Goal: Task Accomplishment & Management: Use online tool/utility

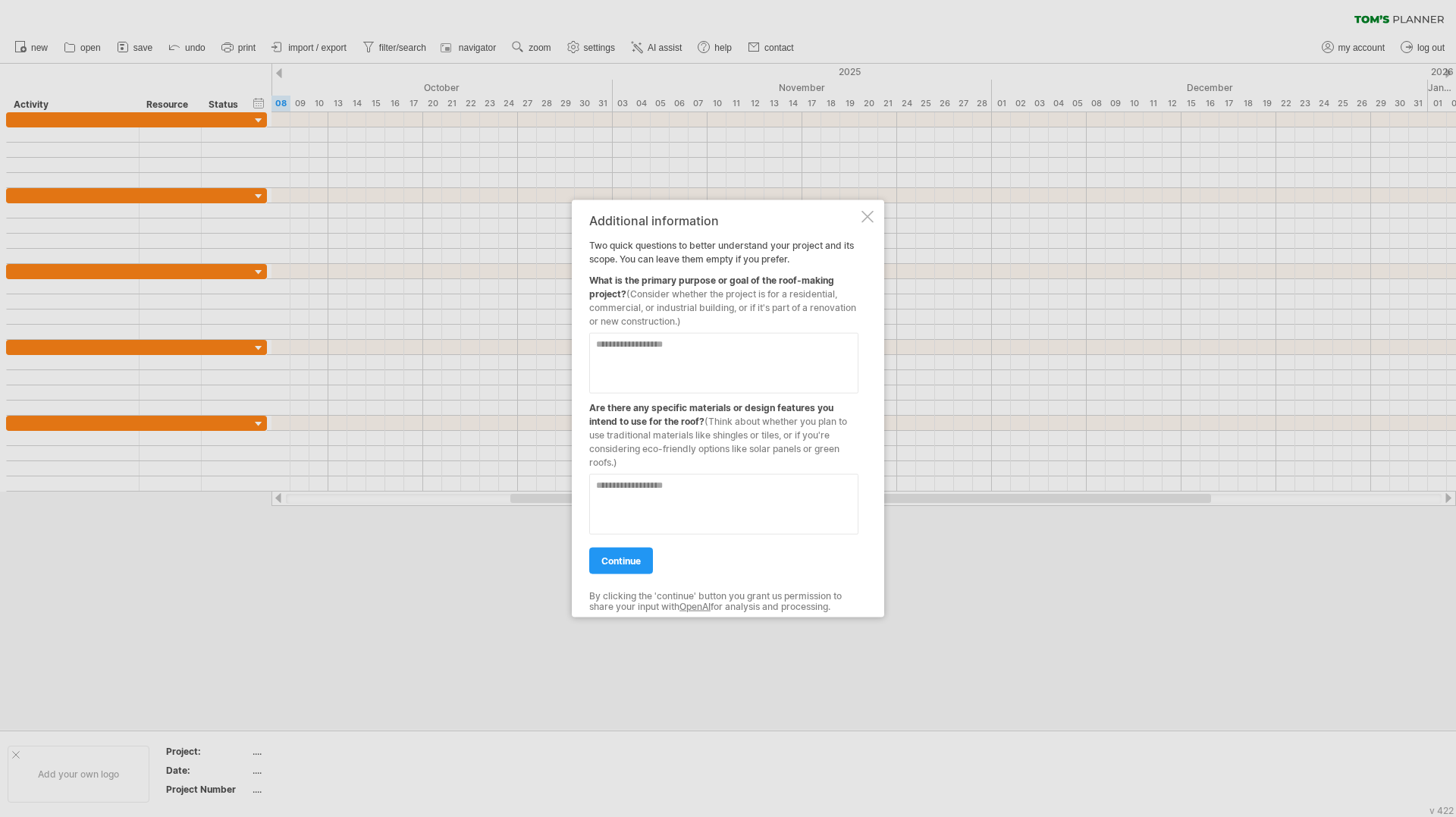
drag, startPoint x: 863, startPoint y: 217, endPoint x: 841, endPoint y: 214, distance: 22.2
click at [863, 217] on div at bounding box center [867, 216] width 12 height 12
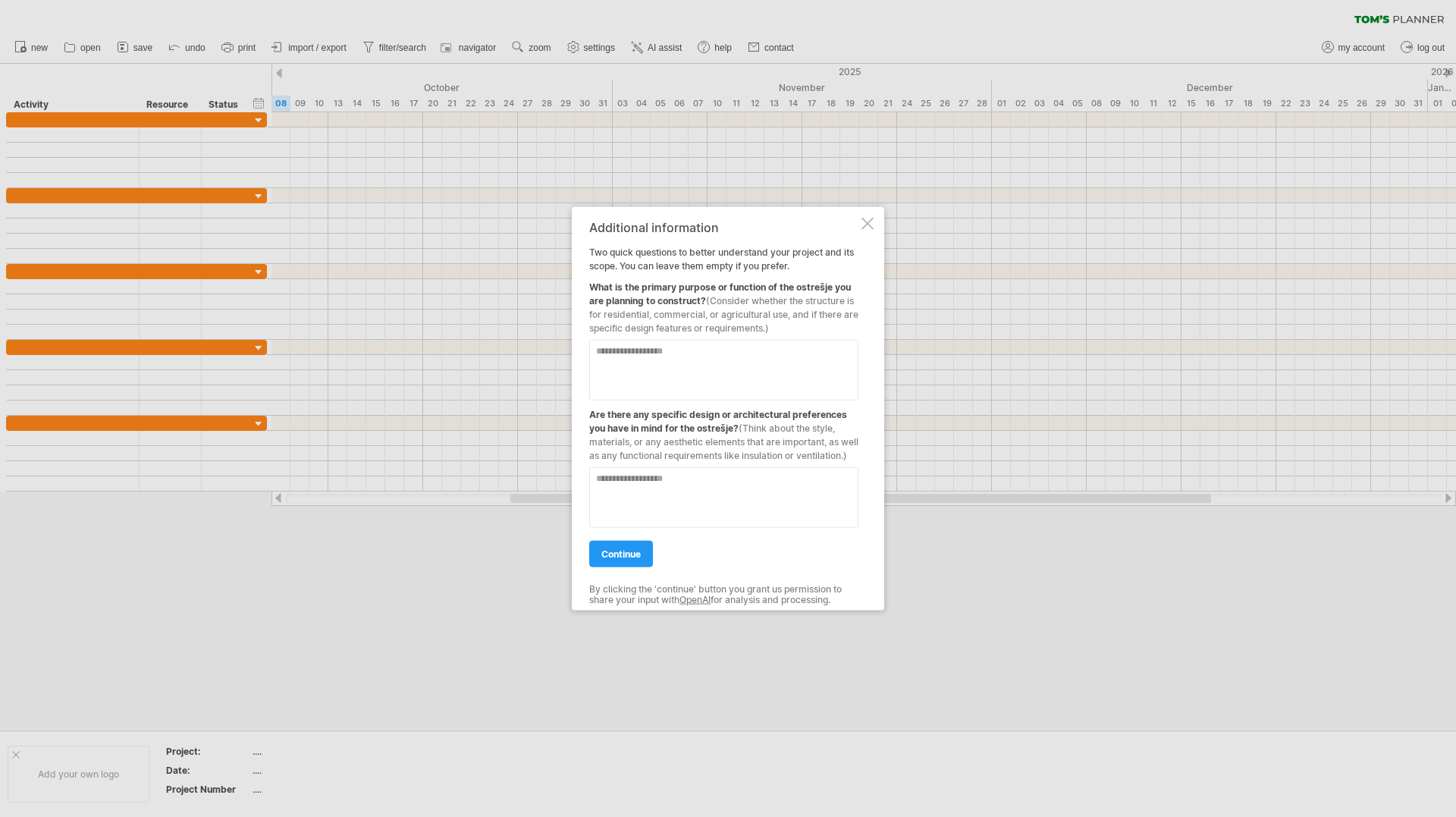
click at [866, 220] on div at bounding box center [867, 222] width 12 height 12
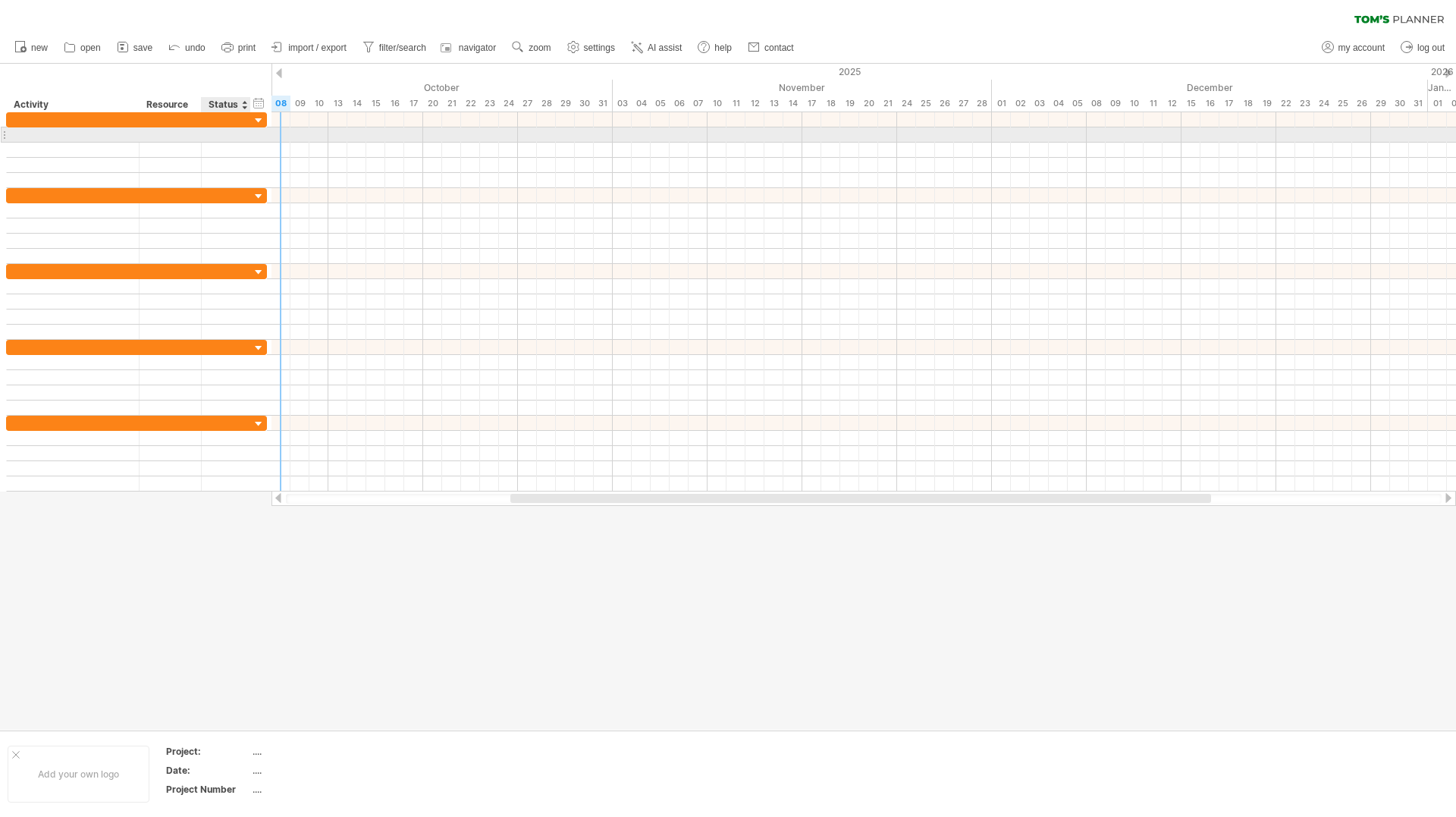
click at [240, 128] on div at bounding box center [226, 134] width 34 height 14
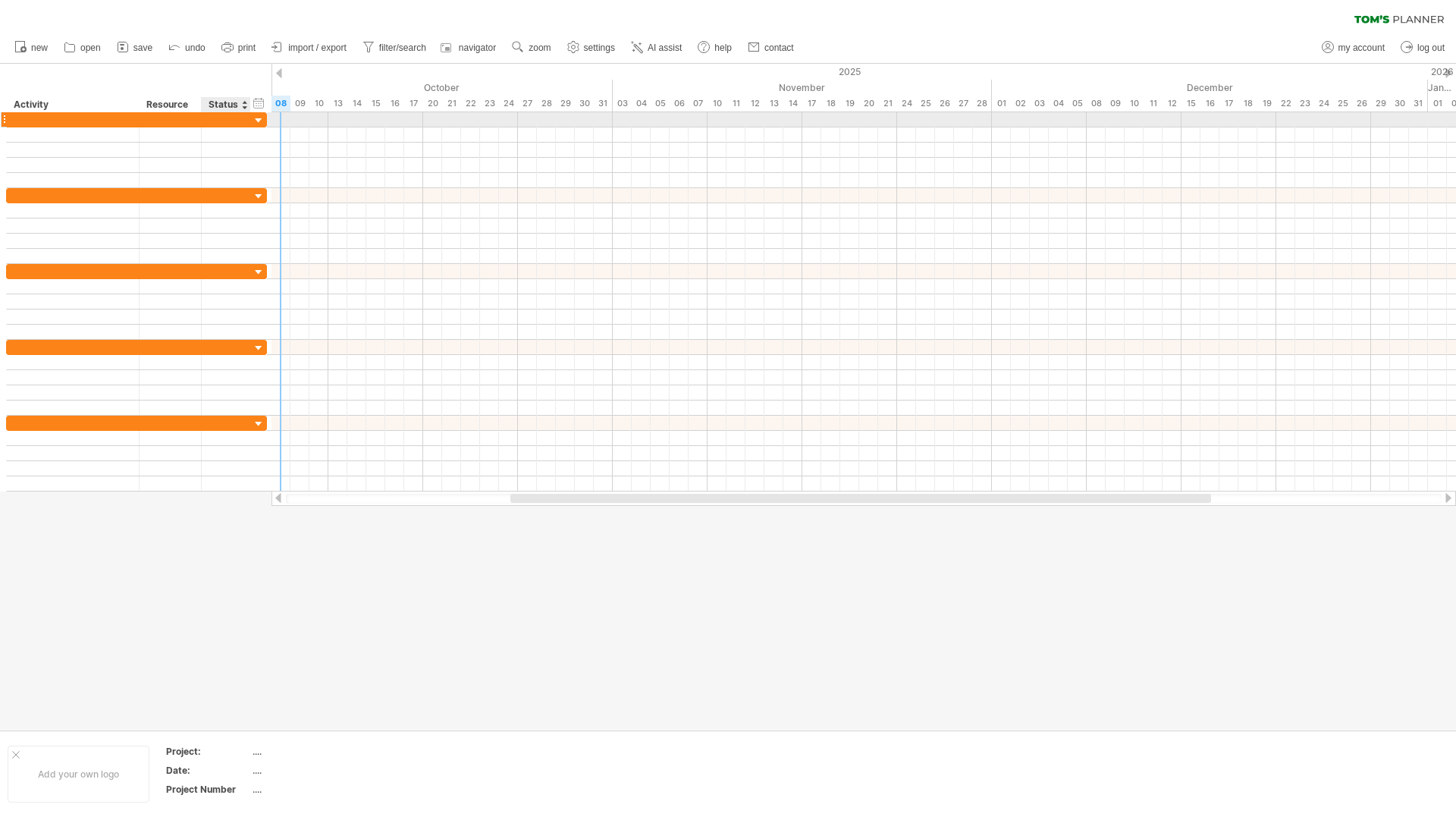
click at [248, 119] on div at bounding box center [248, 119] width 7 height 15
click at [254, 118] on div at bounding box center [259, 120] width 14 height 14
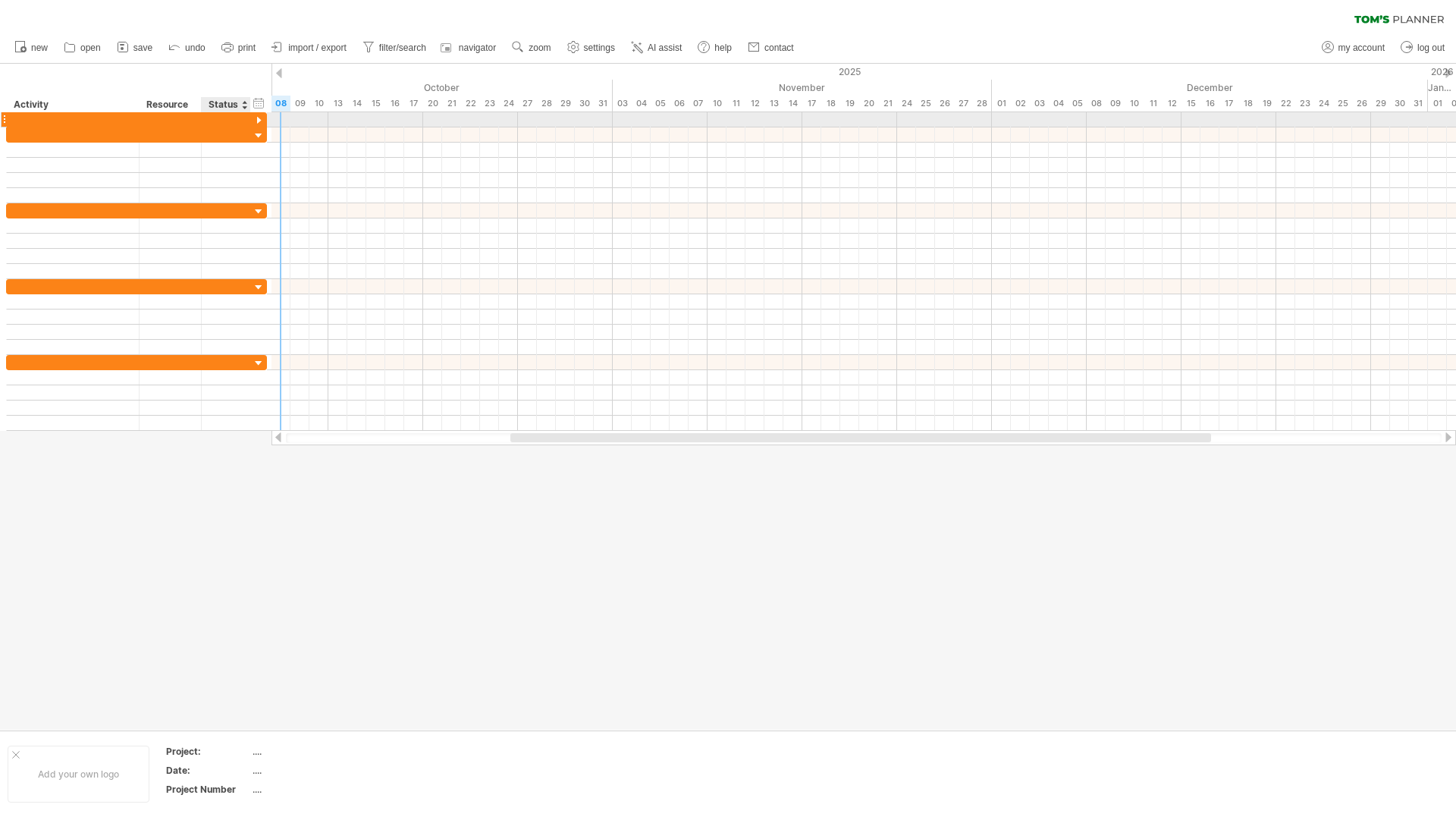
click at [256, 116] on div at bounding box center [259, 120] width 14 height 14
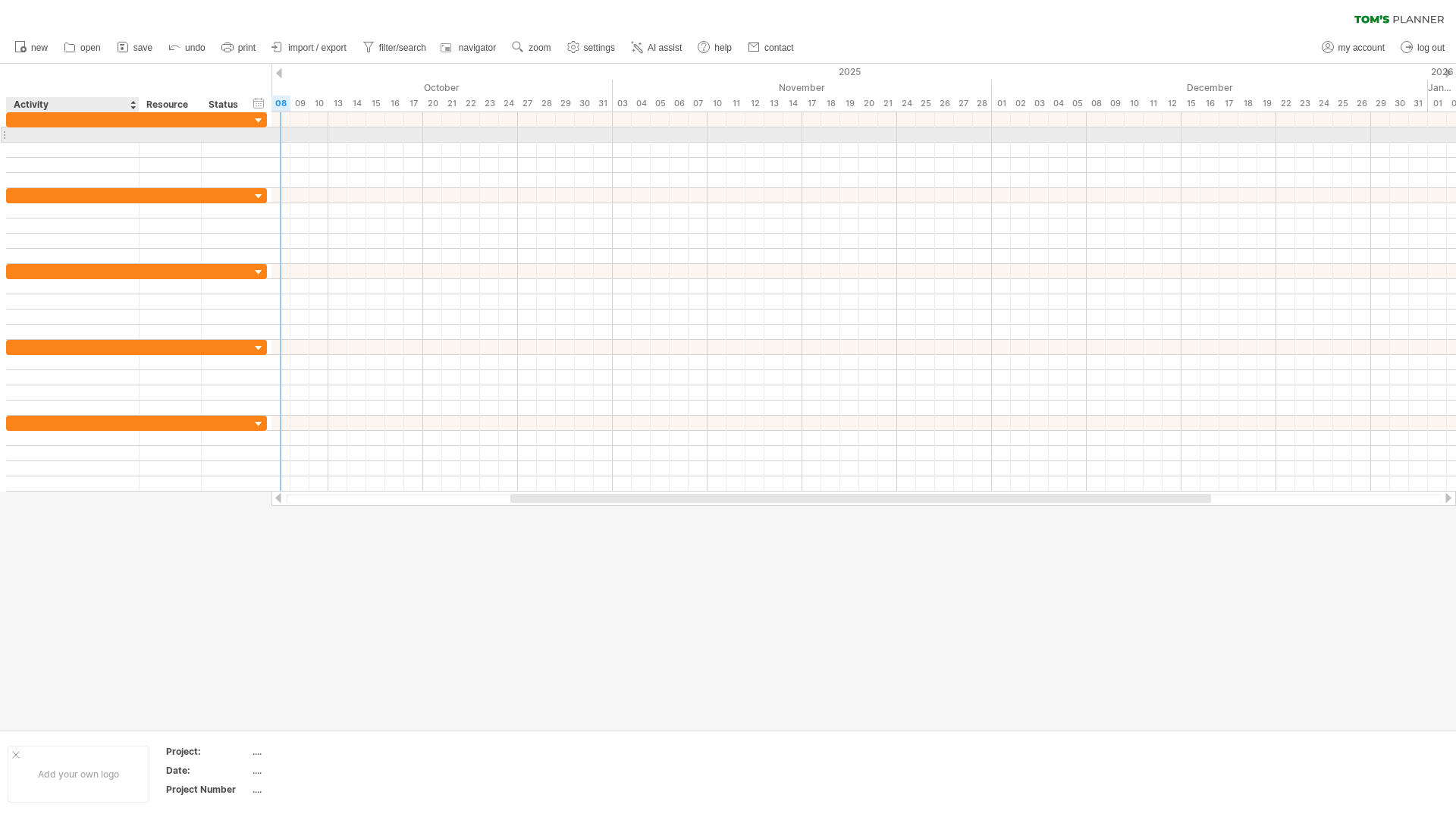
click at [97, 129] on div at bounding box center [72, 134] width 117 height 14
click at [177, 128] on div at bounding box center [170, 134] width 46 height 14
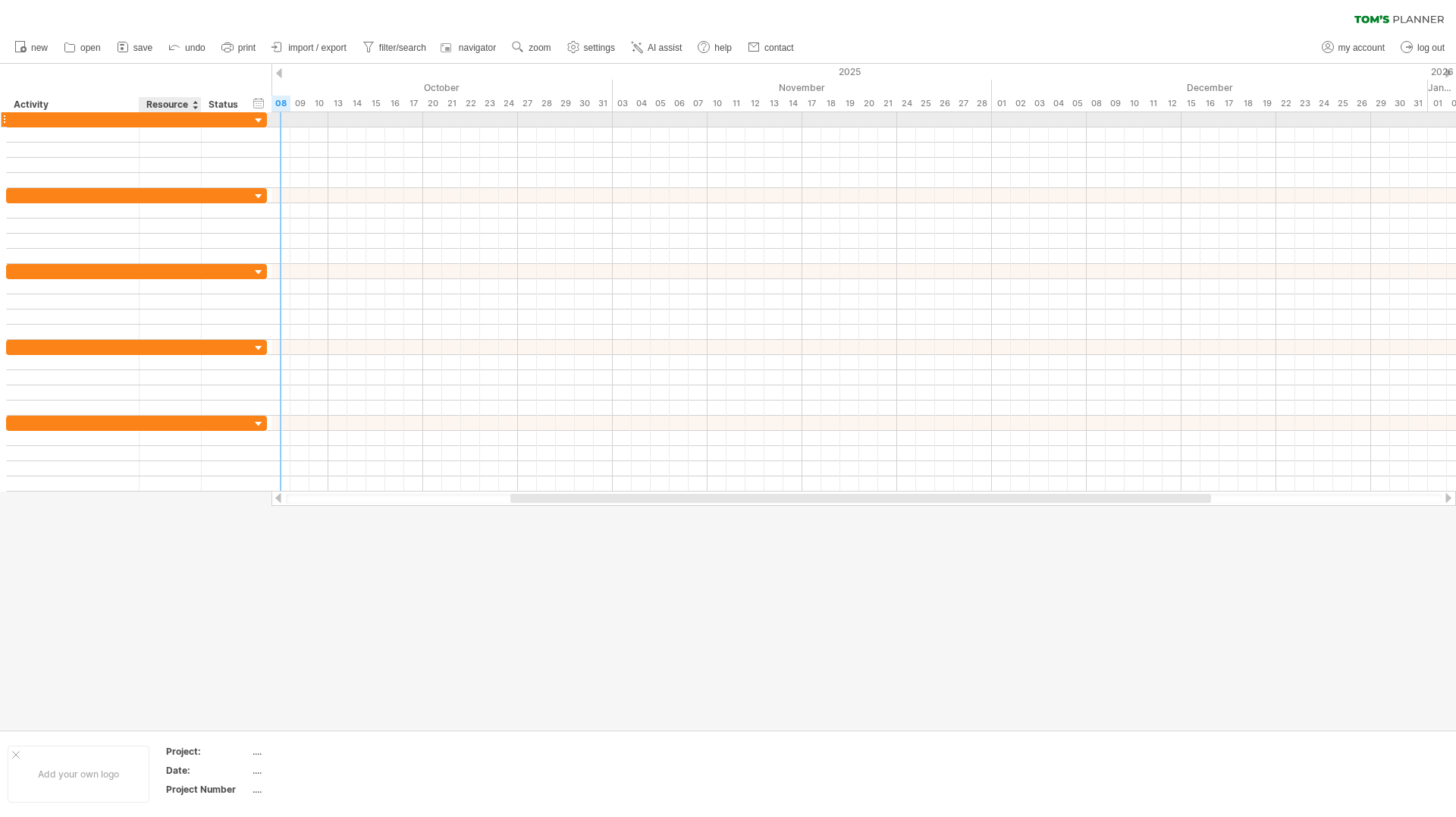
click at [184, 120] on div at bounding box center [170, 119] width 46 height 14
click at [106, 119] on div at bounding box center [72, 119] width 117 height 14
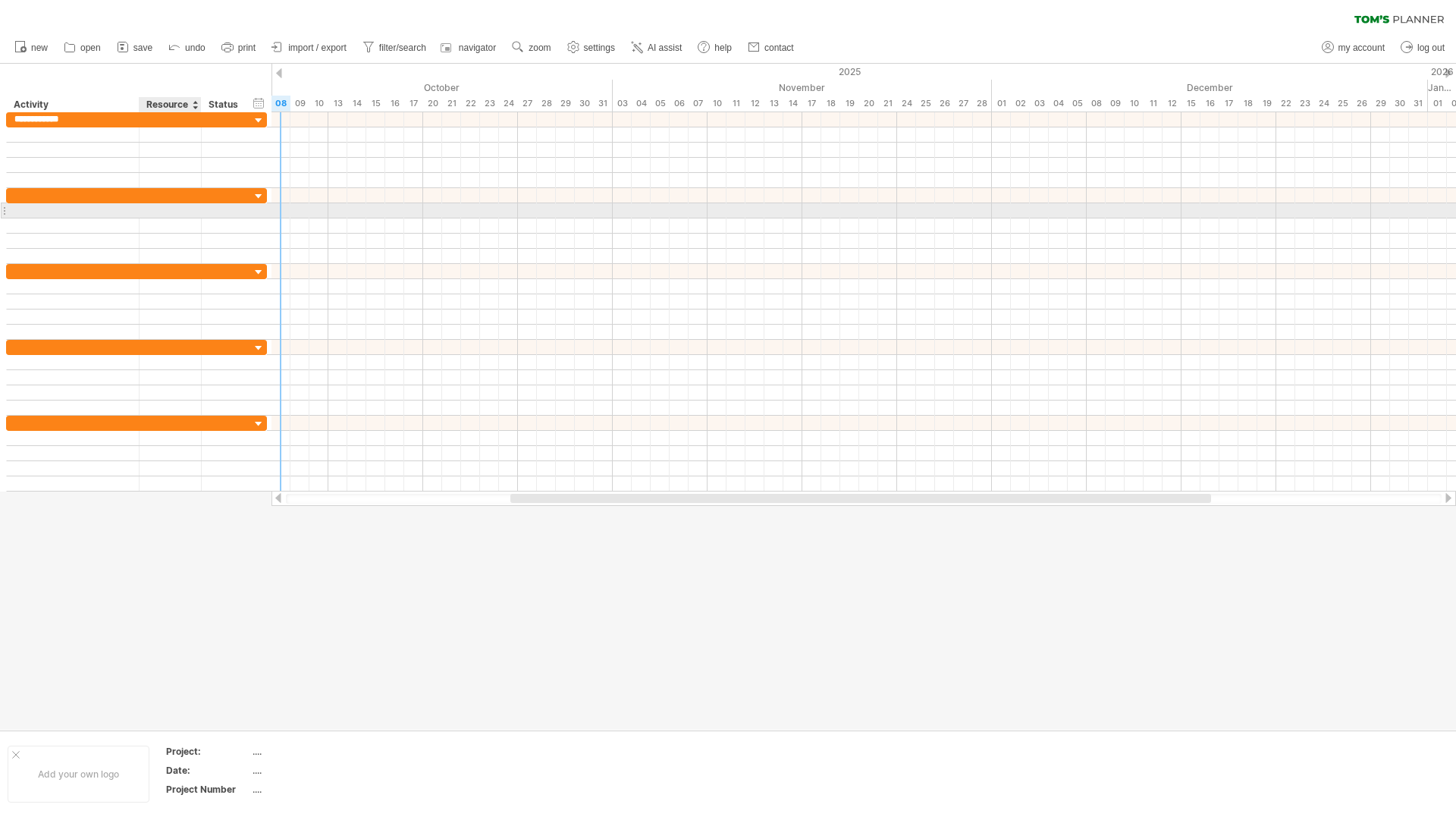
type input "**********"
click at [43, 193] on div at bounding box center [72, 194] width 117 height 14
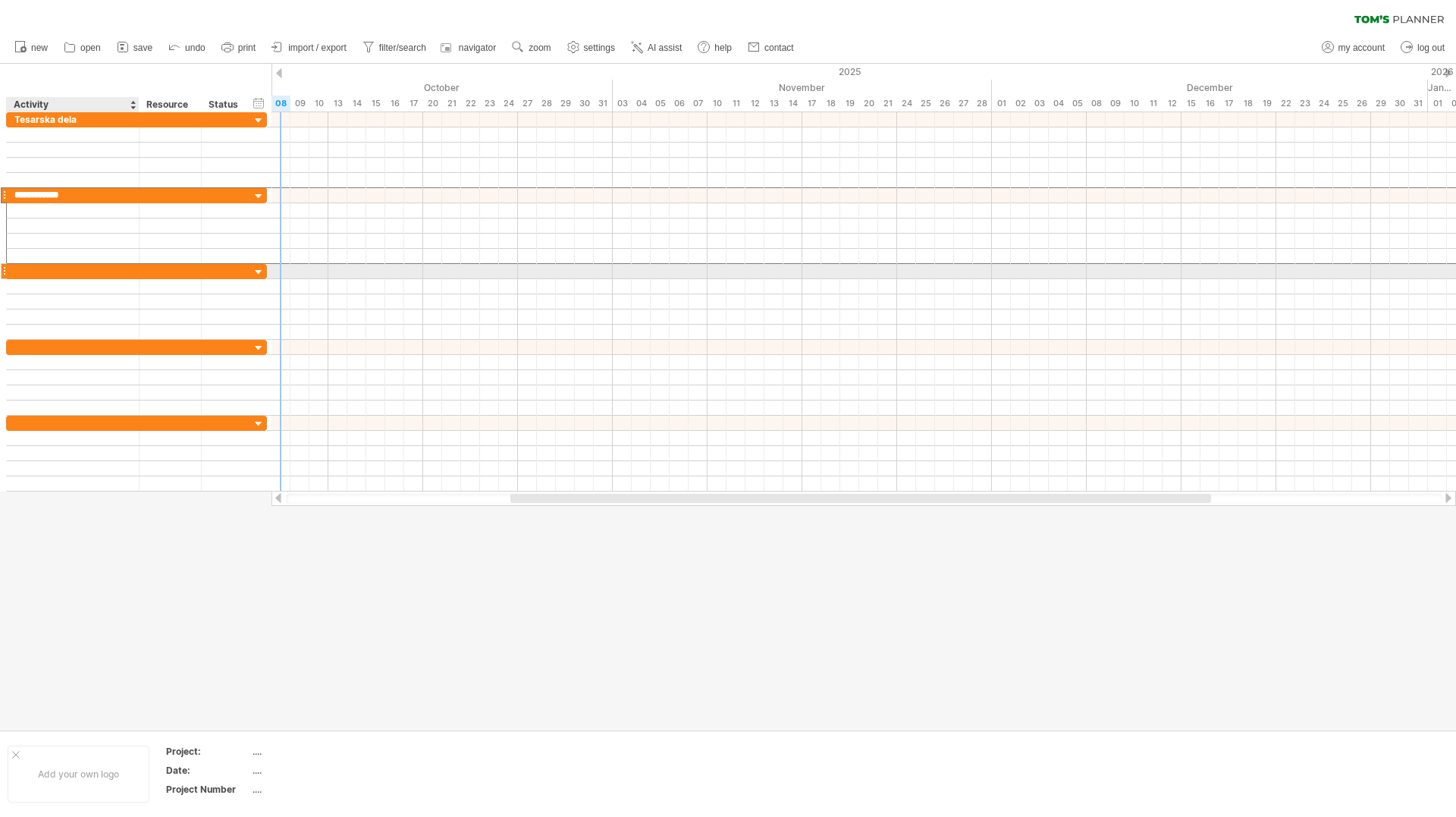
click at [30, 269] on div at bounding box center [72, 270] width 117 height 14
click at [57, 192] on div "krovska dela" at bounding box center [72, 194] width 117 height 14
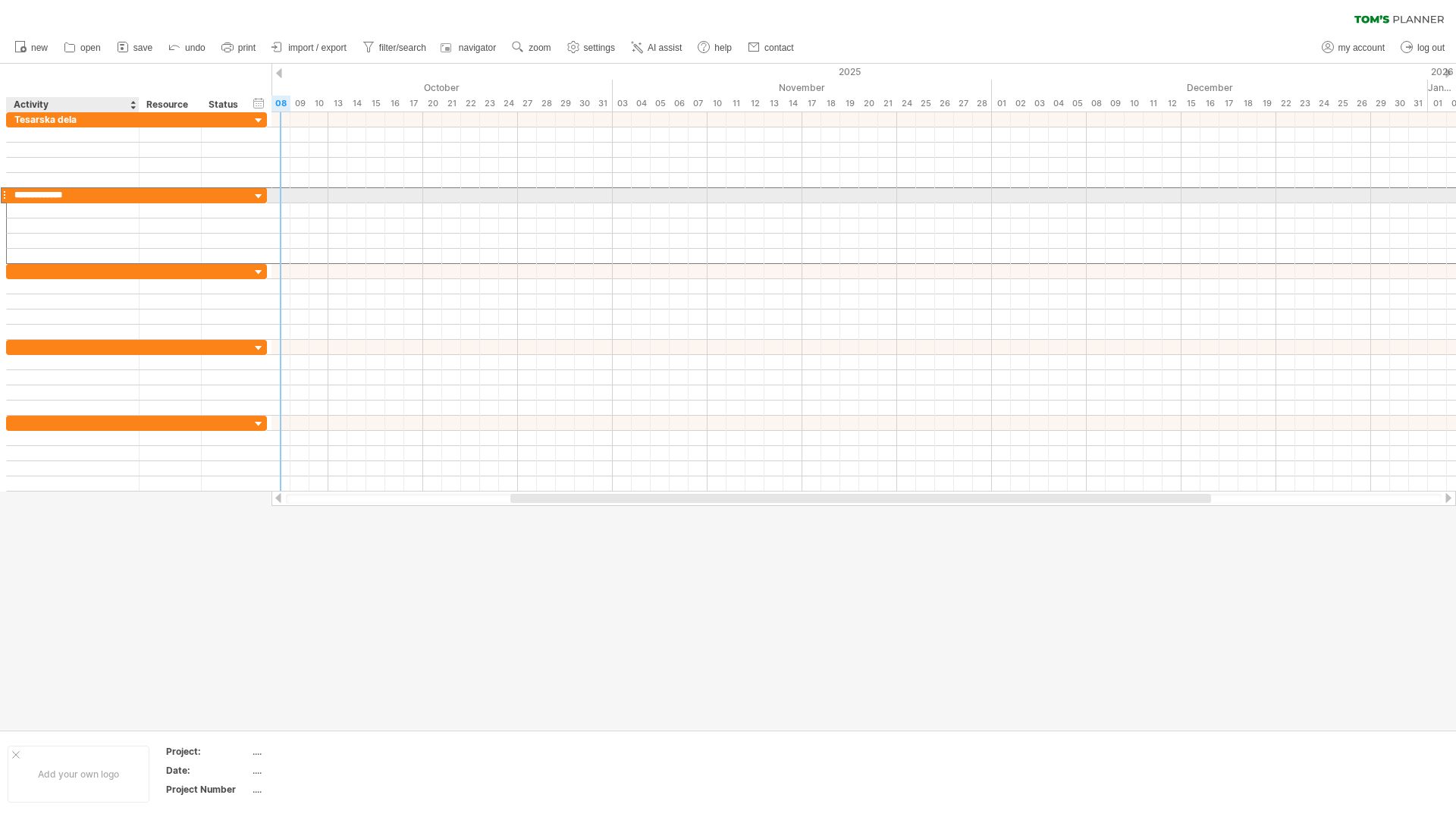
type input "**********"
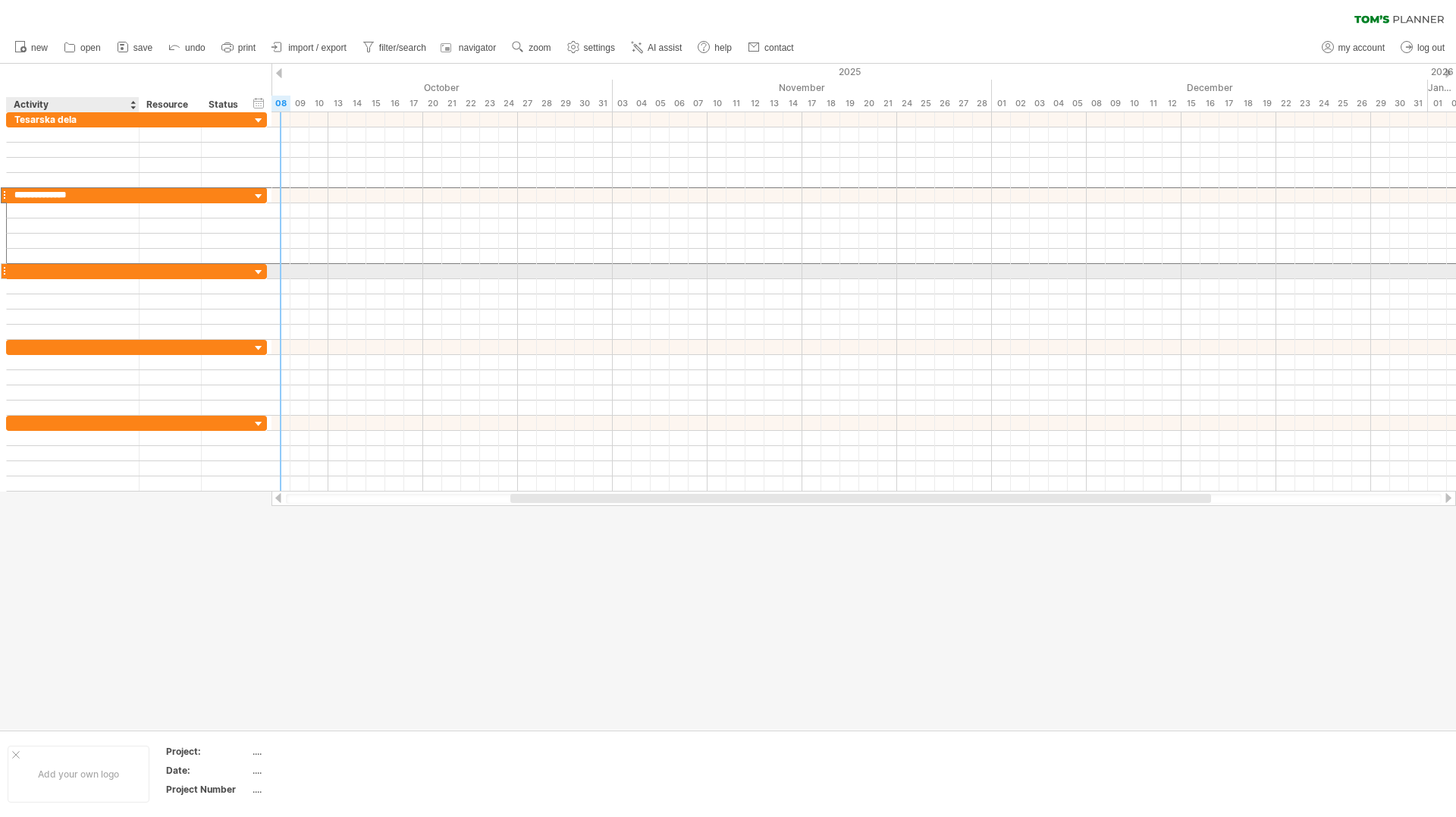
click at [40, 268] on div at bounding box center [72, 270] width 117 height 14
click at [43, 268] on input "**********" at bounding box center [72, 270] width 117 height 14
type input "**********"
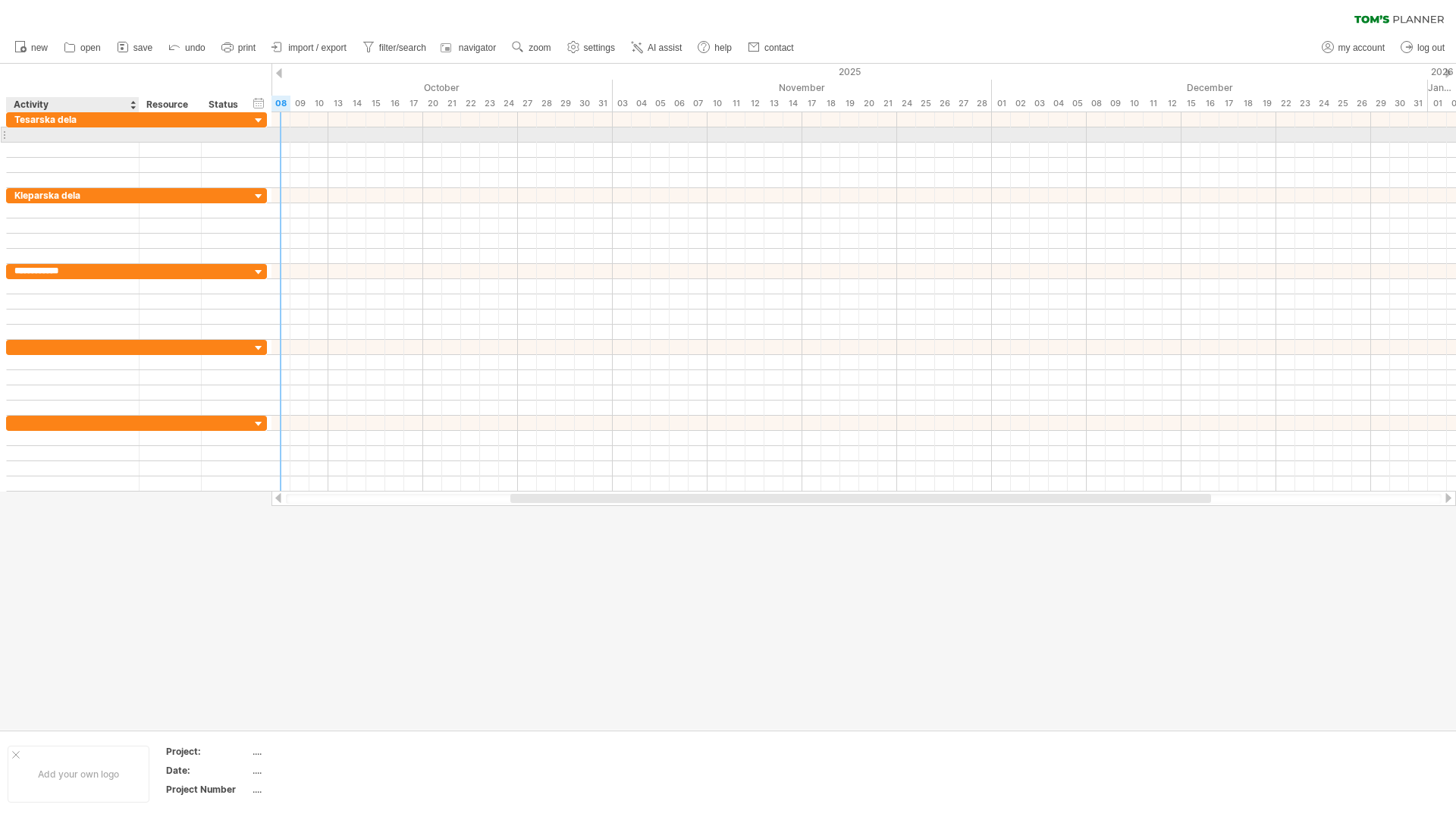
click at [75, 138] on div at bounding box center [72, 134] width 117 height 14
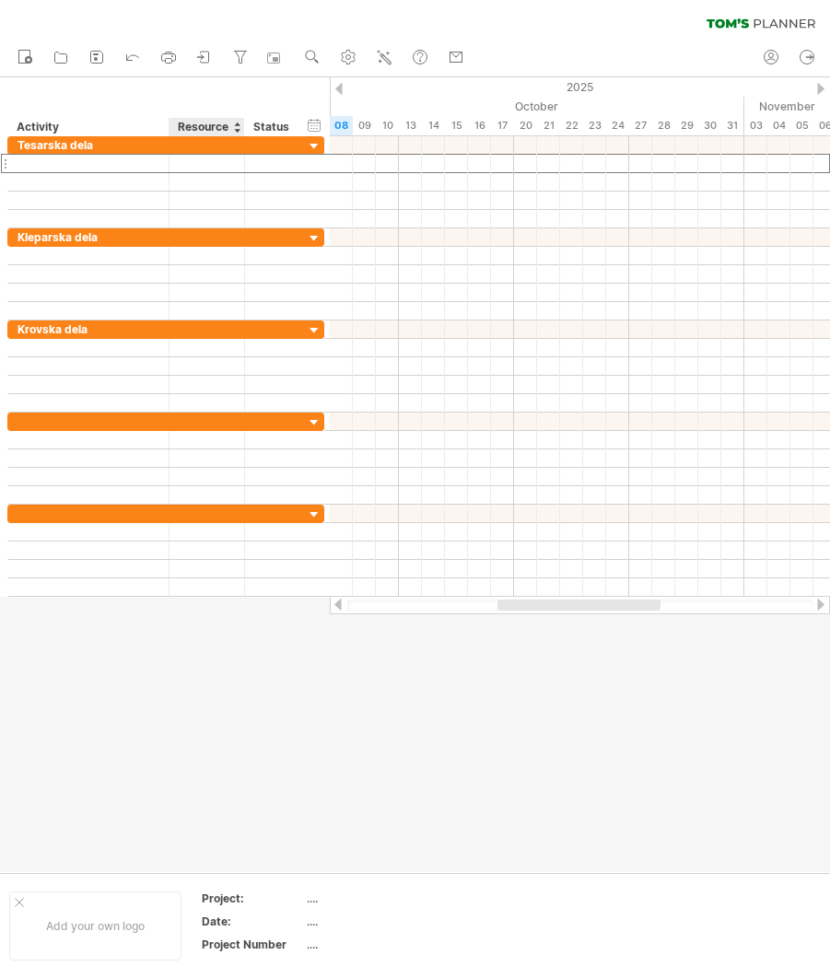
click at [222, 124] on div "Resource" at bounding box center [206, 127] width 56 height 18
click at [235, 129] on div at bounding box center [236, 127] width 7 height 18
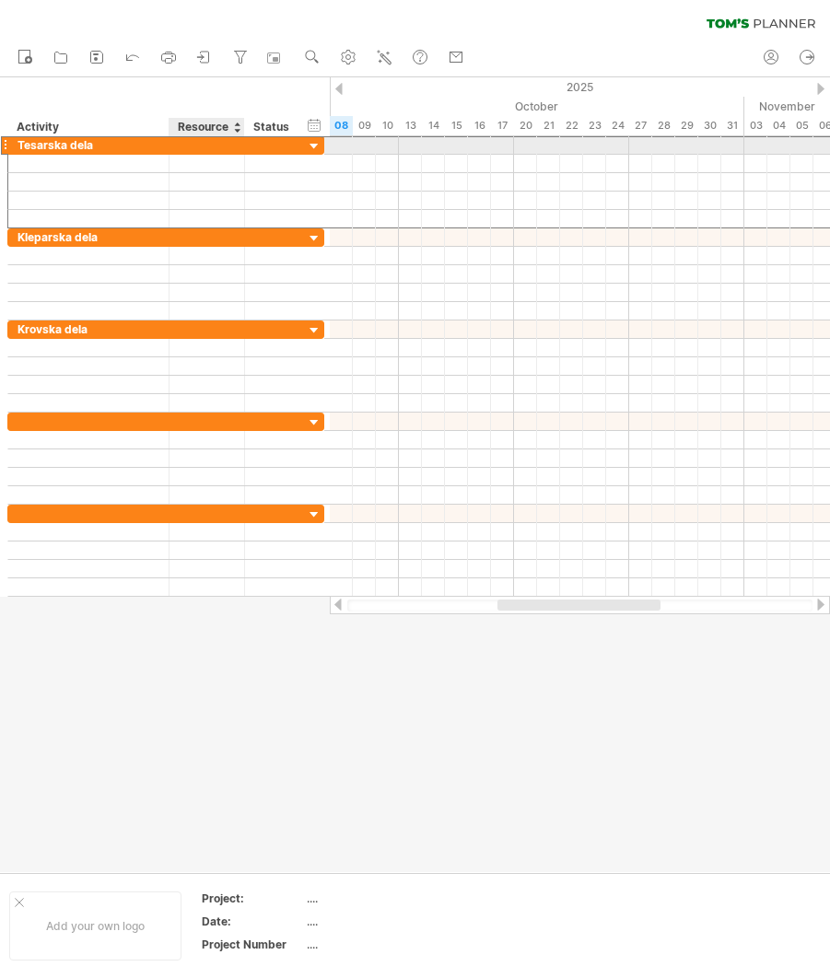
click at [204, 148] on div at bounding box center [207, 144] width 56 height 17
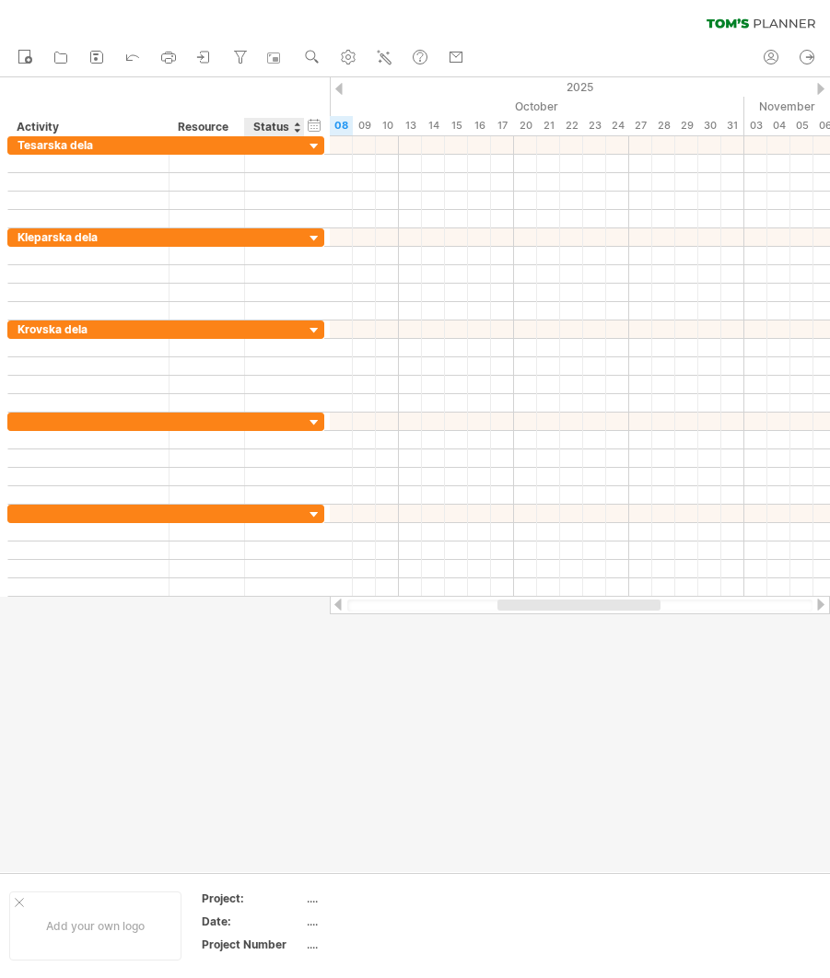
click at [260, 124] on div "Status" at bounding box center [273, 127] width 41 height 18
click at [381, 119] on div "10" at bounding box center [387, 125] width 23 height 19
click at [360, 124] on div "09" at bounding box center [364, 125] width 23 height 19
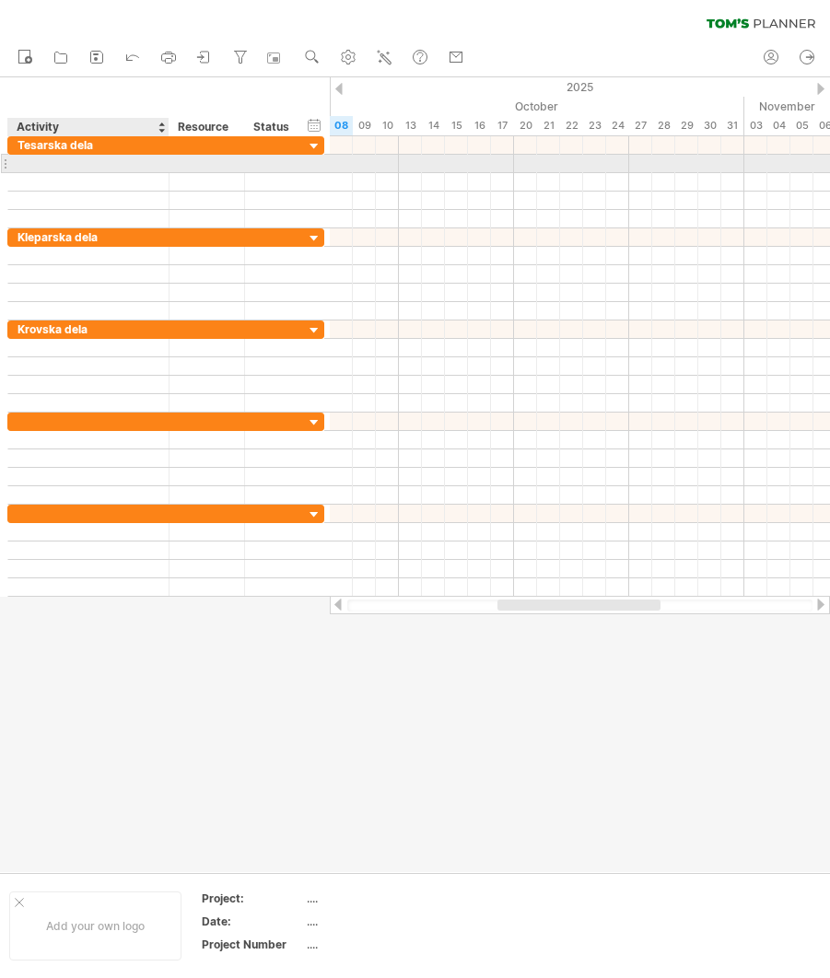
click at [103, 167] on div at bounding box center [88, 163] width 142 height 17
click at [379, 165] on div at bounding box center [580, 163] width 500 height 19
click at [41, 161] on div at bounding box center [88, 163] width 142 height 17
click at [41, 160] on div at bounding box center [88, 163] width 142 height 17
type input "**********"
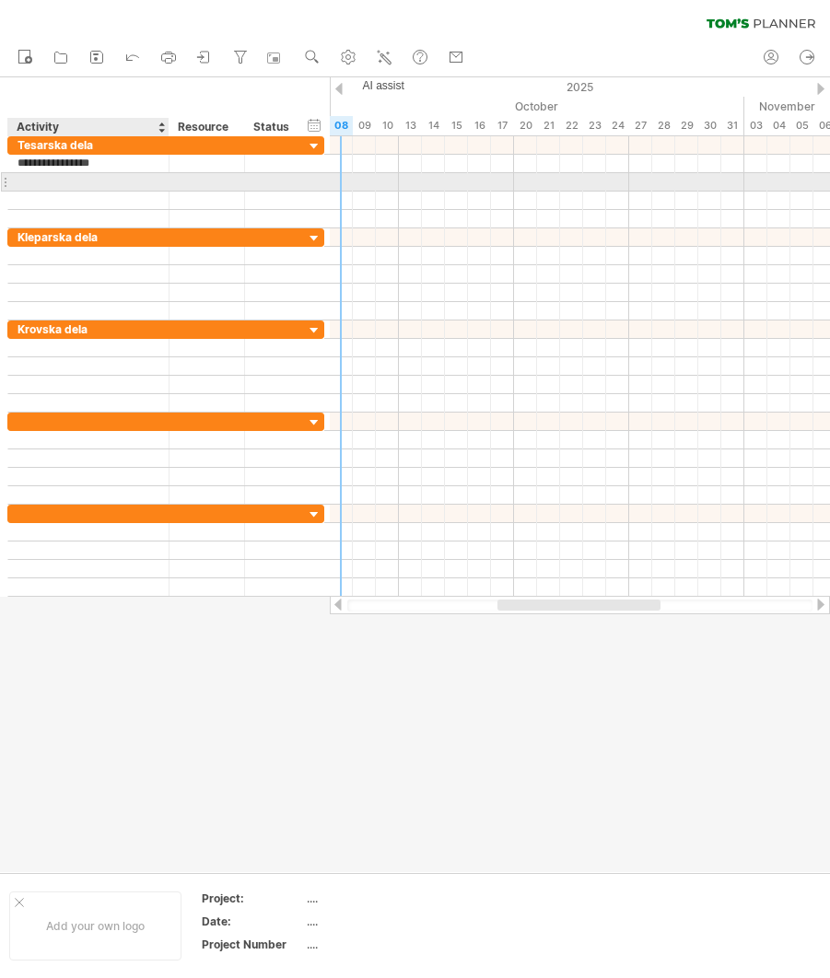
click at [111, 188] on div at bounding box center [88, 181] width 142 height 17
type input "**********"
click at [104, 191] on div "**********" at bounding box center [165, 181] width 317 height 19
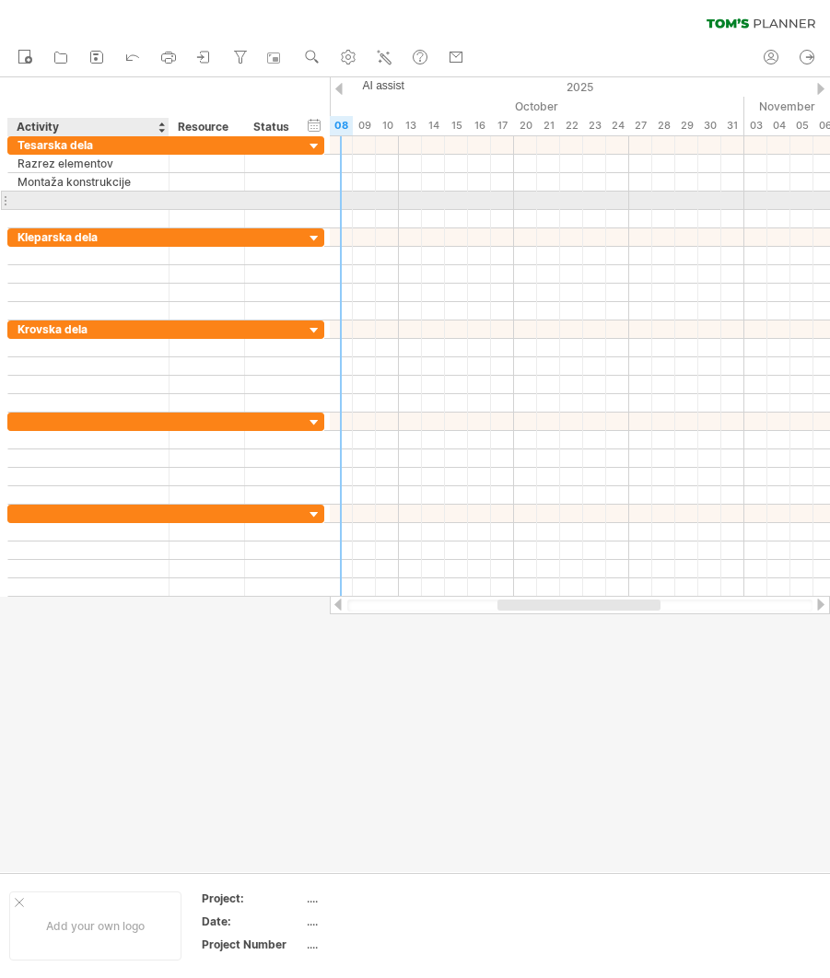
click at [110, 198] on div at bounding box center [88, 200] width 142 height 17
type input "**********"
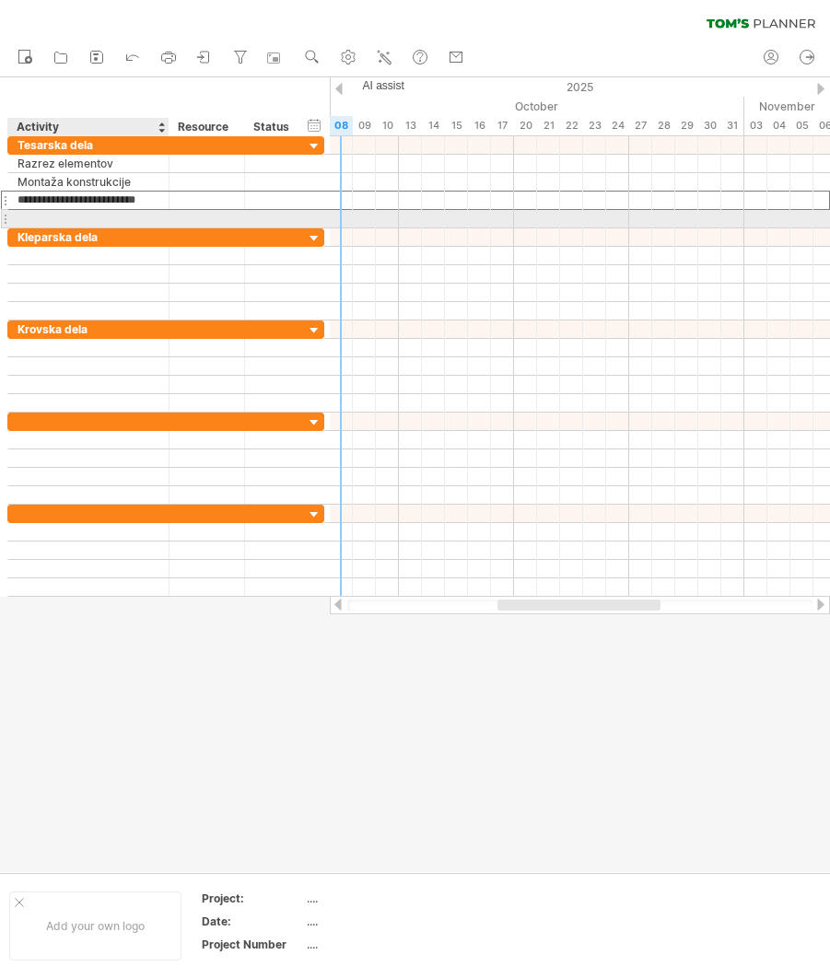
click at [76, 216] on div at bounding box center [88, 218] width 142 height 17
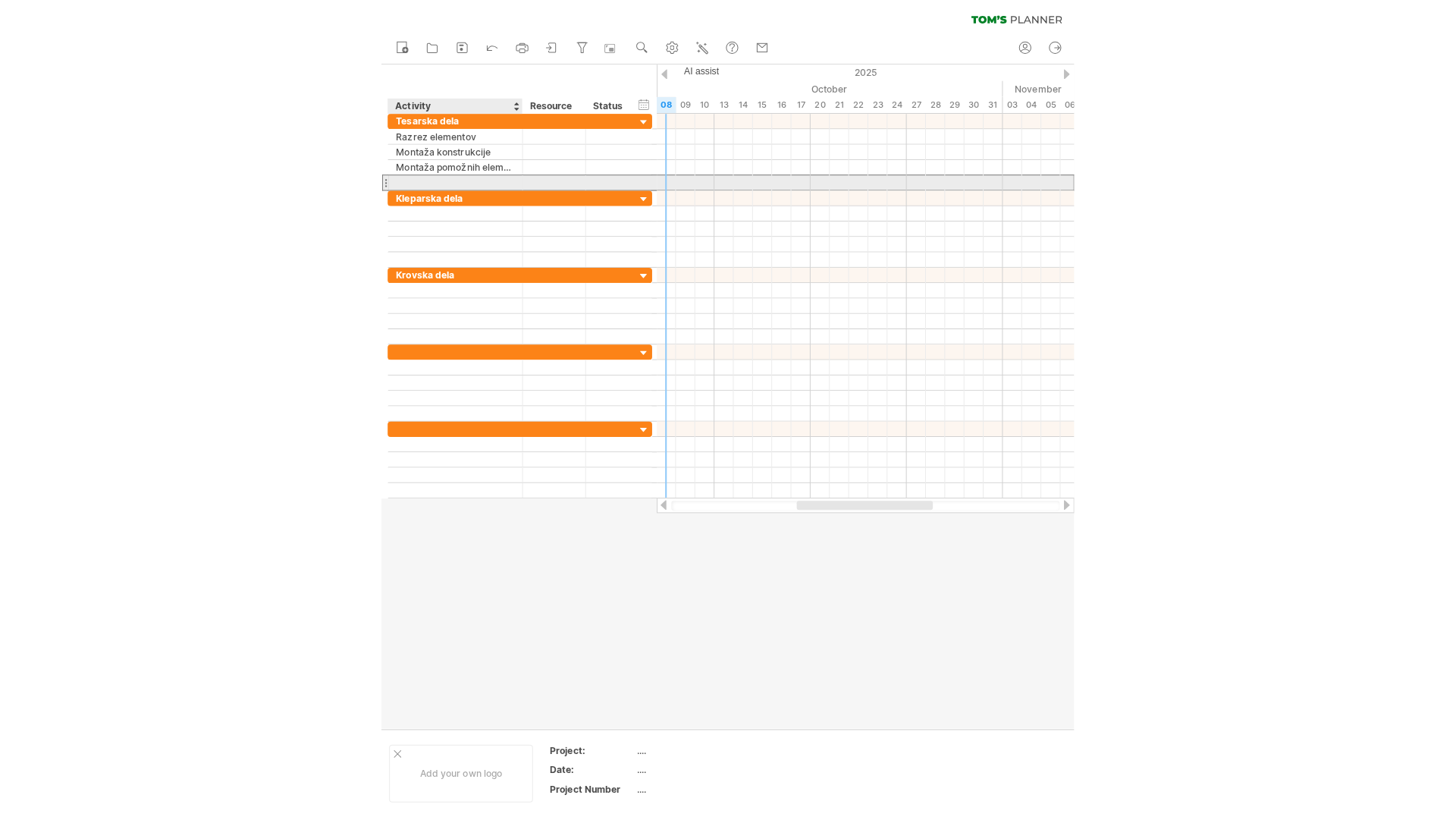
scroll to position [0, 0]
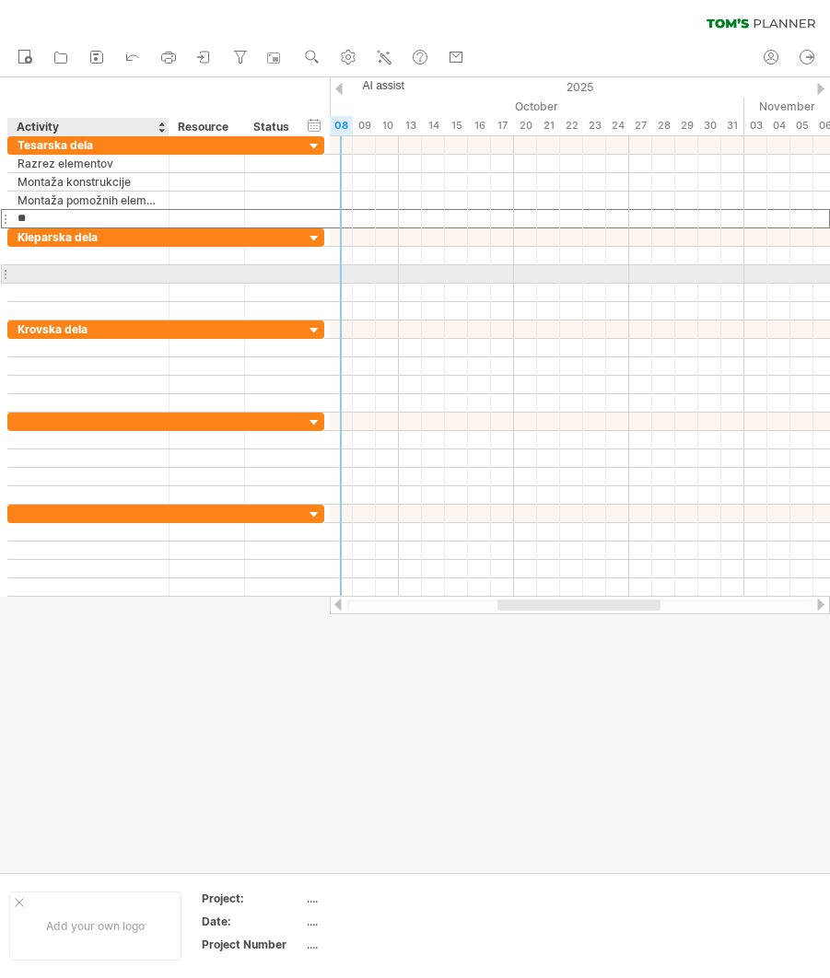
type input "*"
type input "**********"
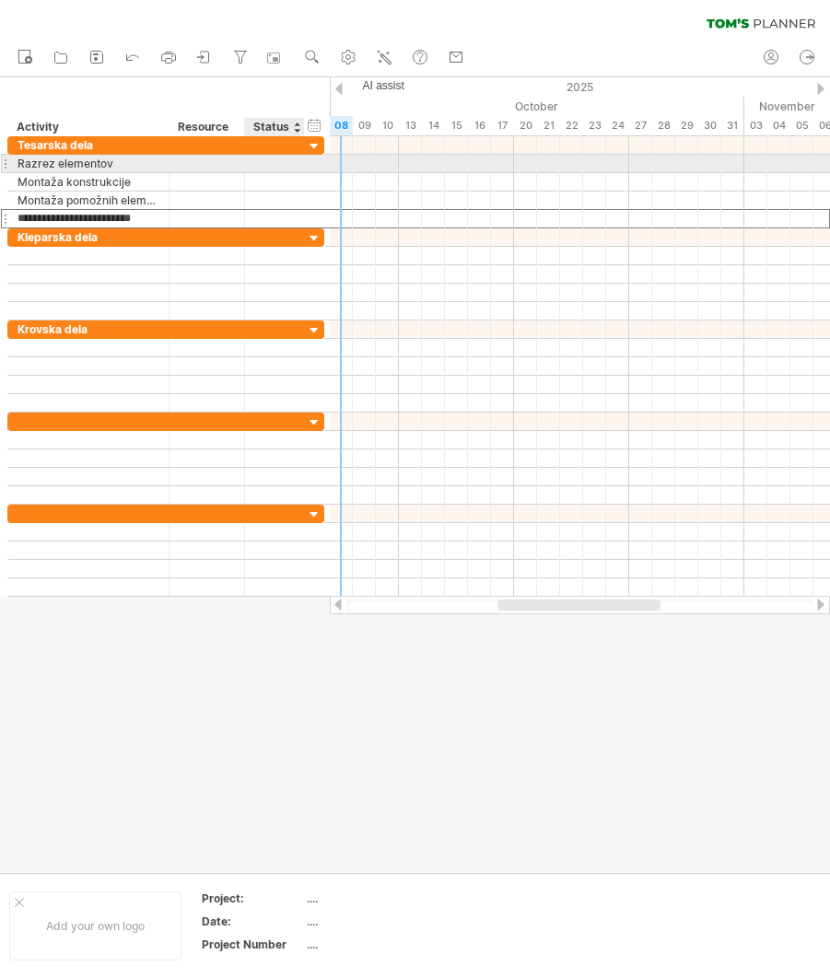
click at [266, 157] on div at bounding box center [274, 163] width 41 height 17
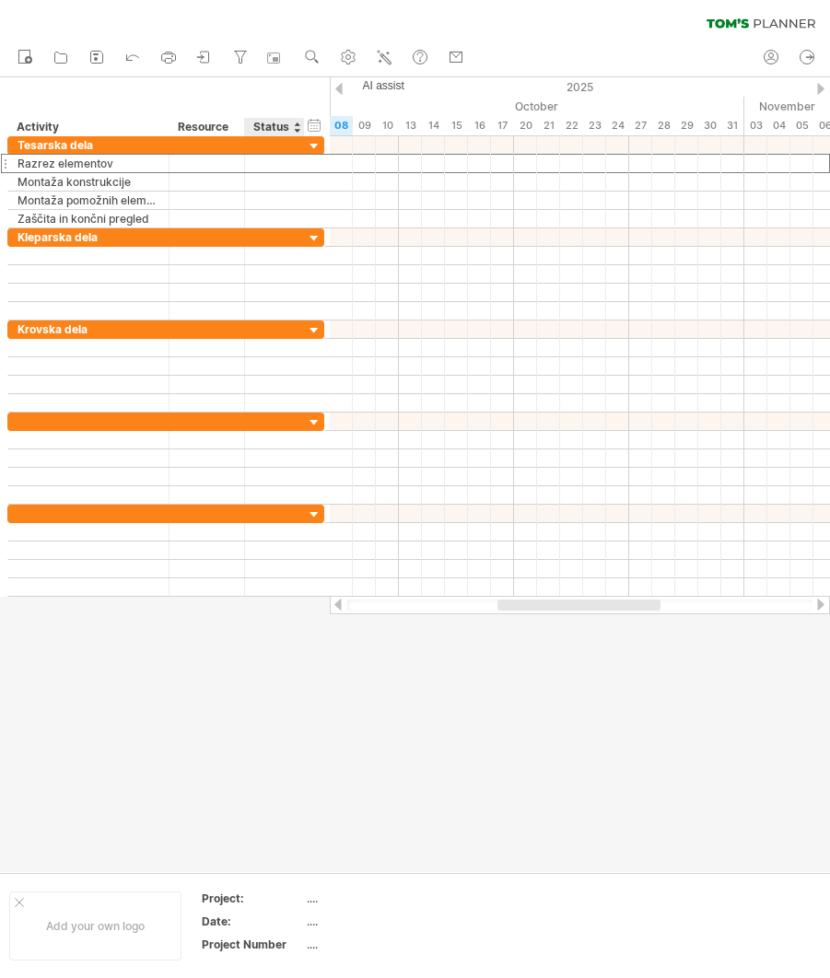
click at [278, 127] on div "Status" at bounding box center [273, 127] width 41 height 18
click at [299, 133] on div at bounding box center [296, 127] width 7 height 18
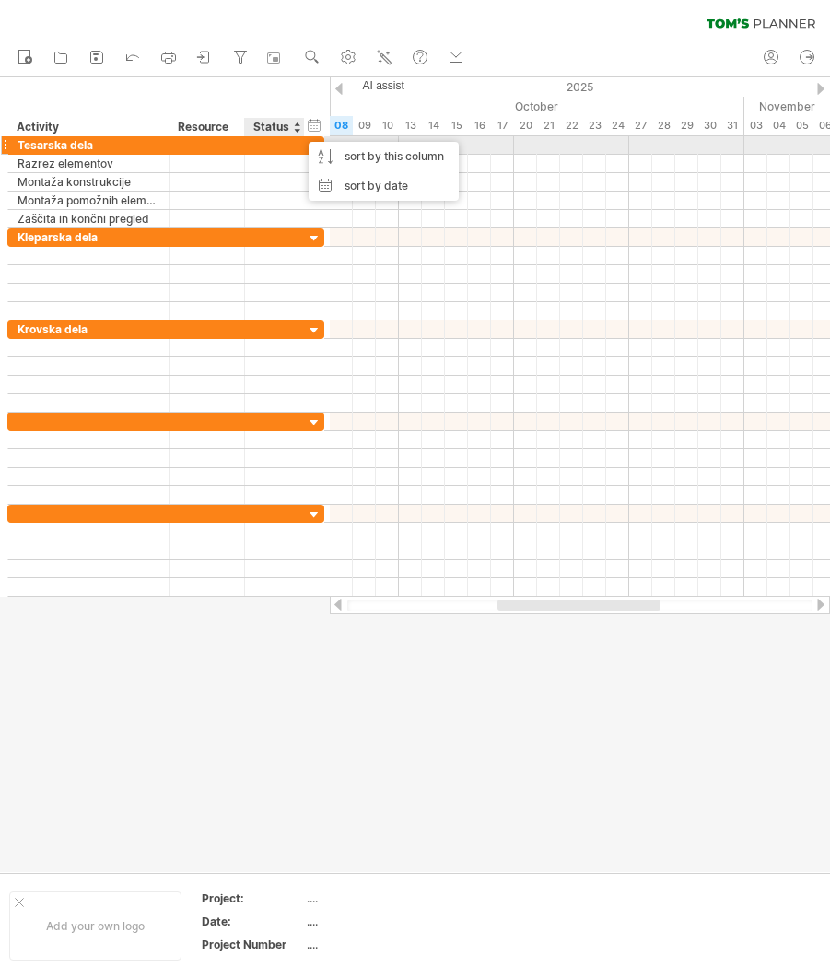
click at [280, 154] on div "**********" at bounding box center [165, 145] width 317 height 18
click at [335, 147] on div at bounding box center [580, 145] width 500 height 18
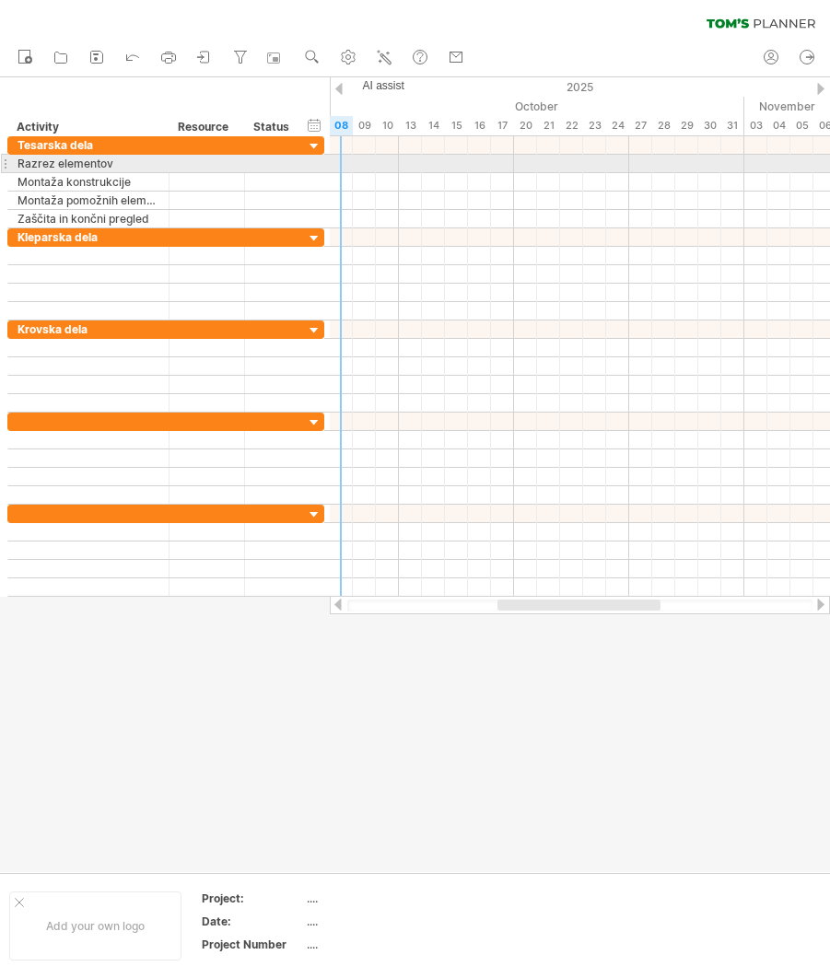
click at [332, 167] on div at bounding box center [580, 164] width 500 height 18
click at [344, 166] on div at bounding box center [580, 164] width 500 height 18
click at [363, 160] on div at bounding box center [580, 164] width 500 height 18
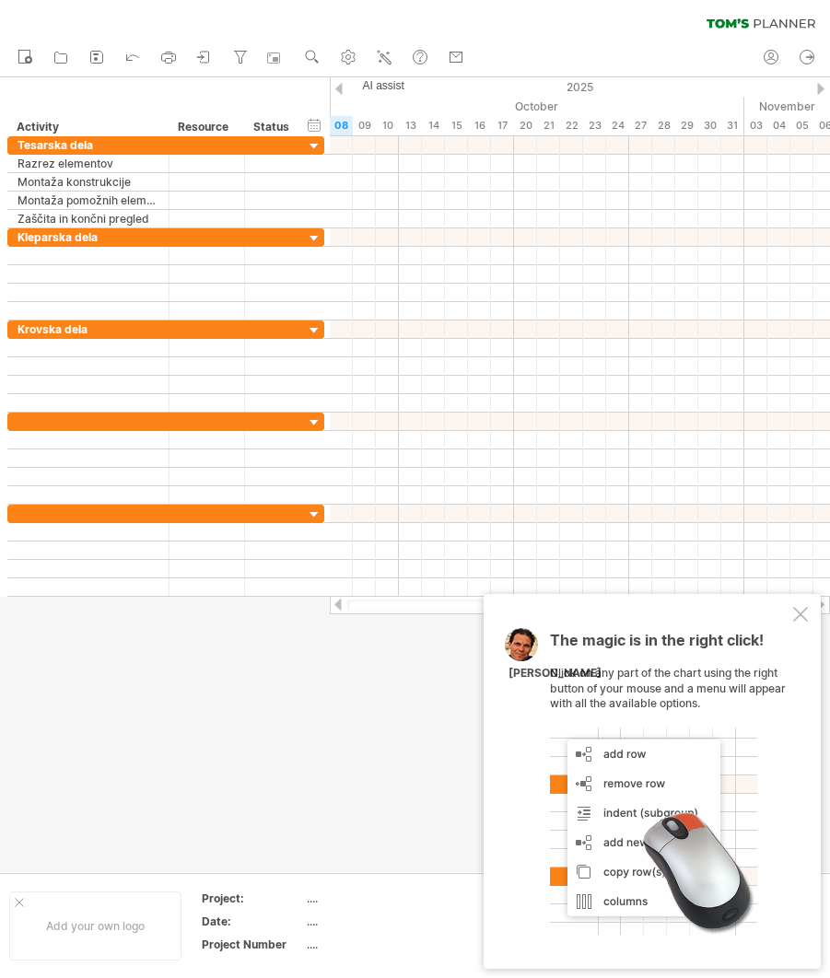
click at [802, 609] on div at bounding box center [800, 614] width 15 height 15
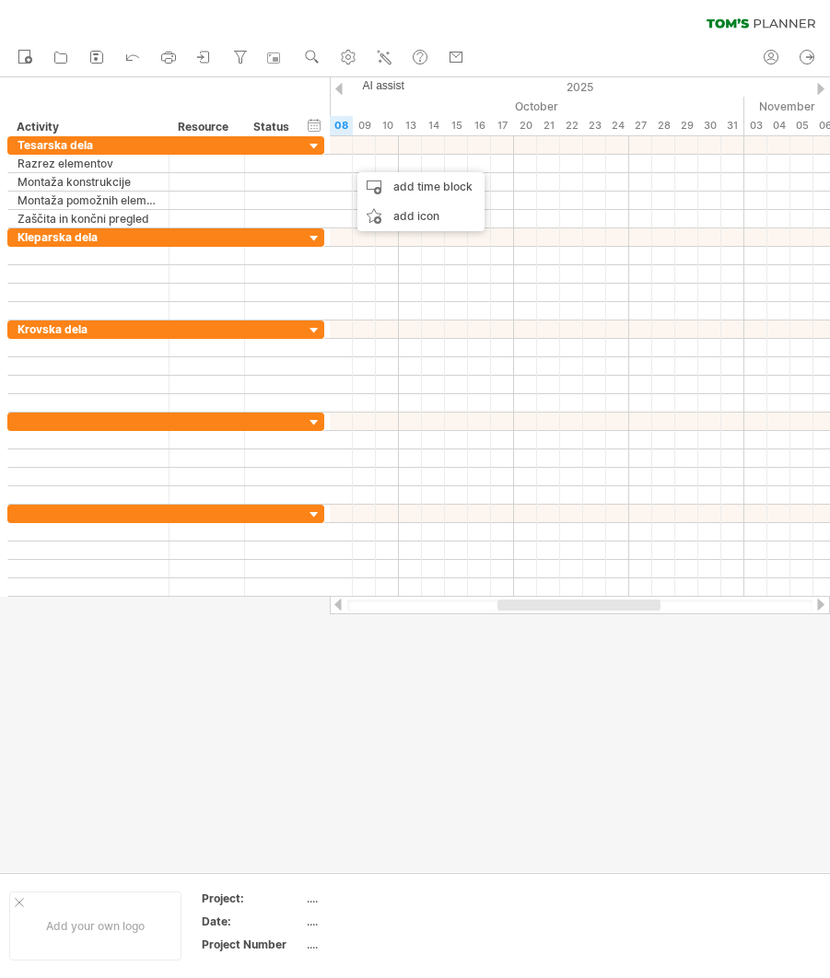
click at [448, 678] on div at bounding box center [415, 474] width 830 height 795
click at [362, 130] on div "09" at bounding box center [364, 125] width 23 height 19
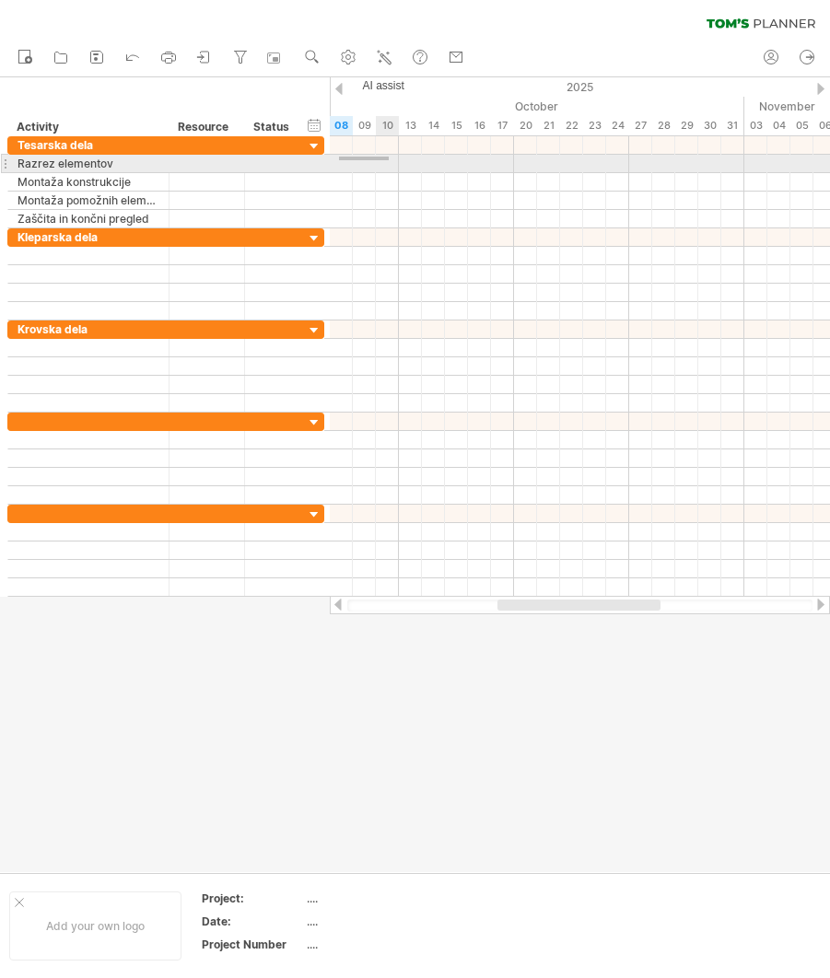
drag, startPoint x: 339, startPoint y: 160, endPoint x: 389, endPoint y: 157, distance: 49.9
click at [389, 157] on div at bounding box center [580, 164] width 500 height 18
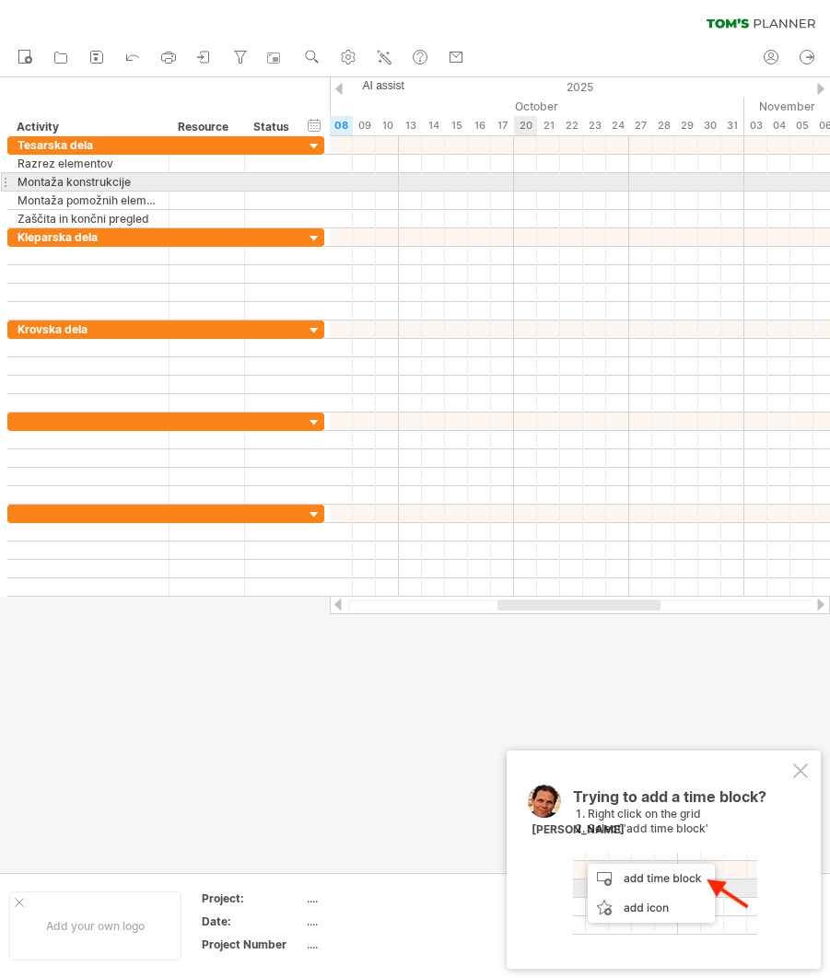
click at [485, 171] on div at bounding box center [580, 164] width 500 height 18
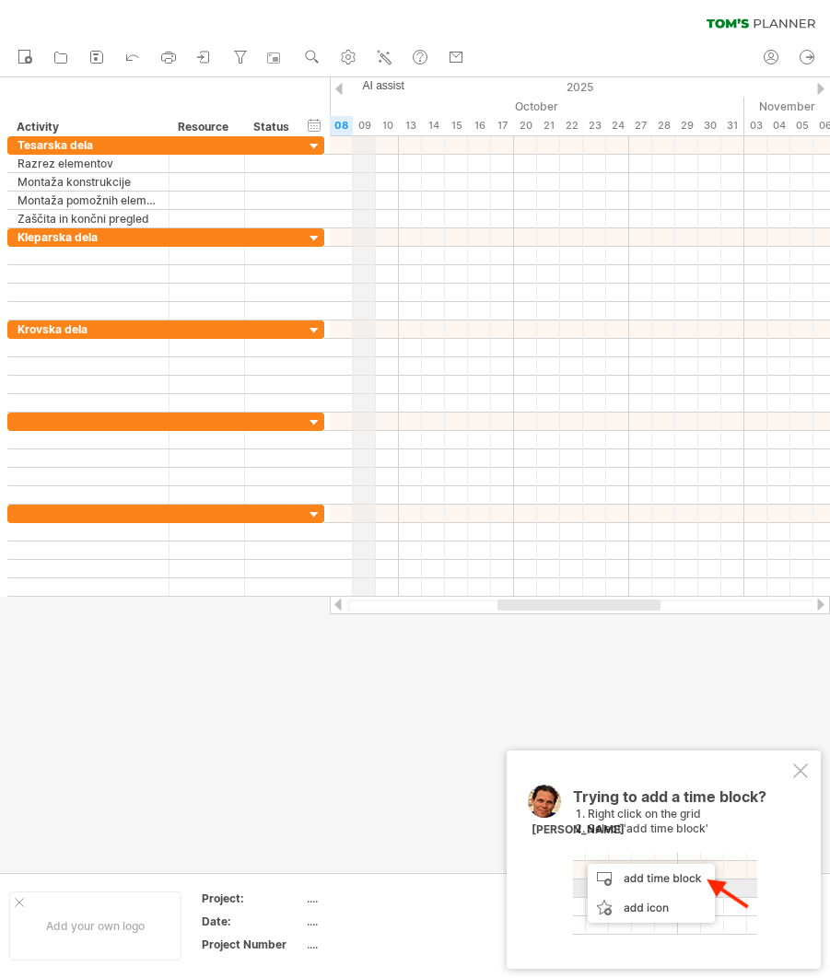
click at [364, 122] on div "09" at bounding box center [364, 125] width 23 height 19
click at [399, 125] on div "13" at bounding box center [410, 125] width 23 height 19
click at [443, 121] on div "14" at bounding box center [433, 125] width 23 height 19
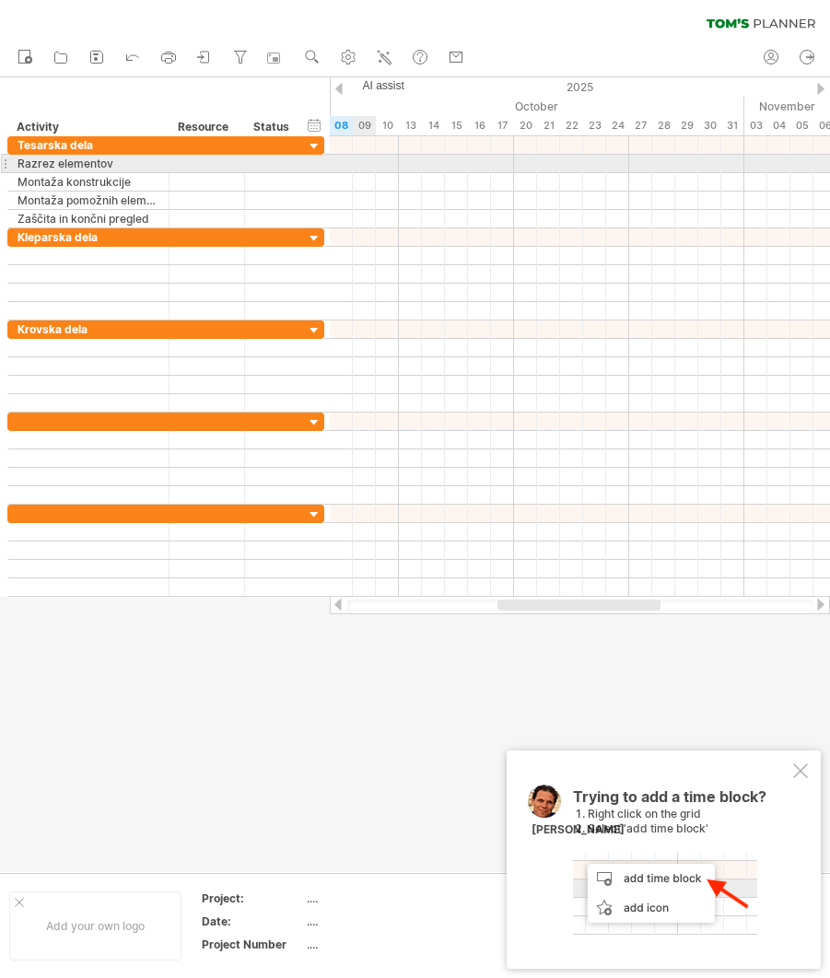
click at [355, 168] on div at bounding box center [580, 164] width 500 height 18
click at [306, 167] on div "**********" at bounding box center [165, 163] width 317 height 19
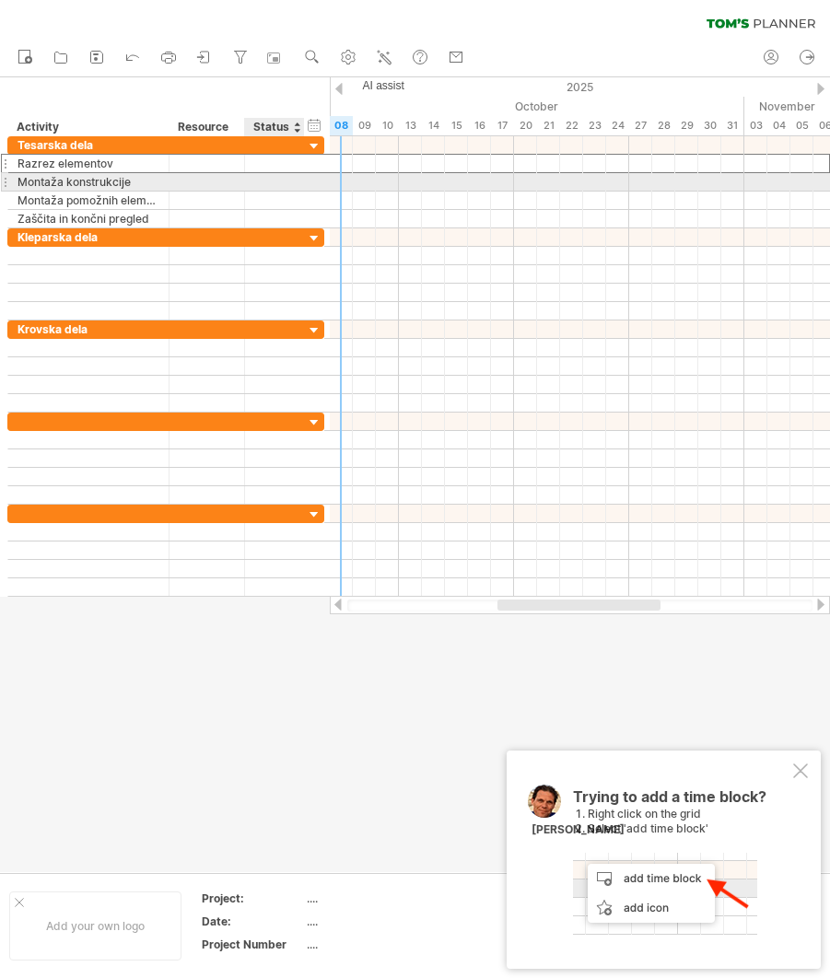
click at [301, 186] on div at bounding box center [301, 182] width 9 height 18
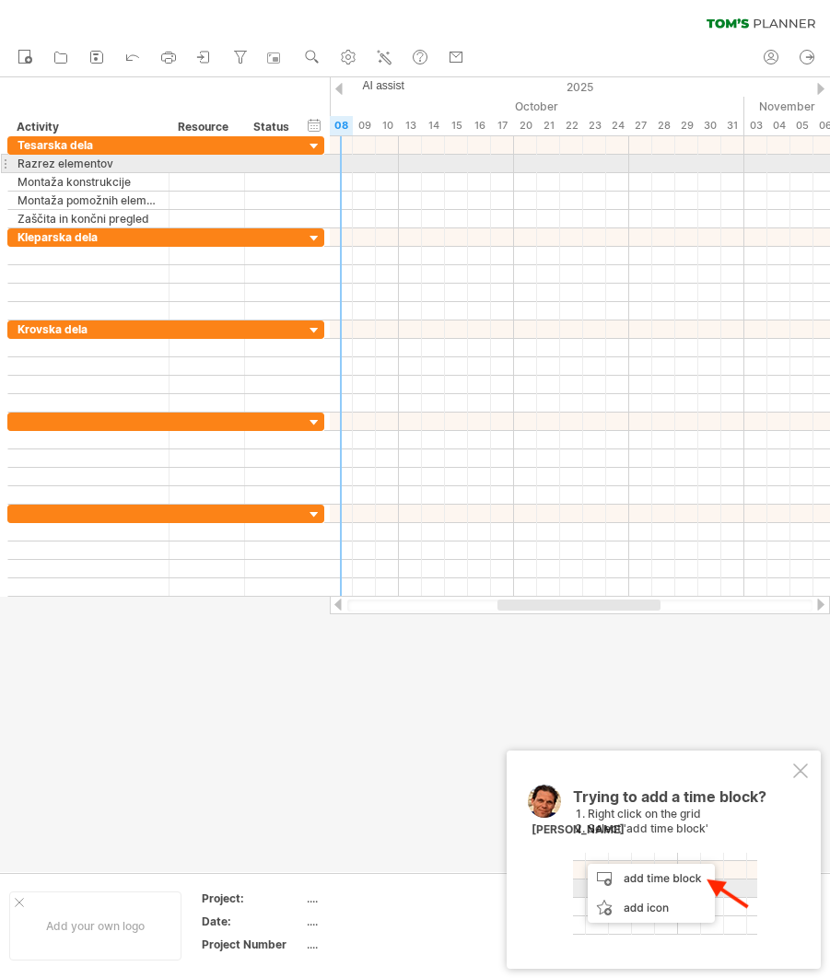
click at [340, 160] on div at bounding box center [580, 164] width 500 height 18
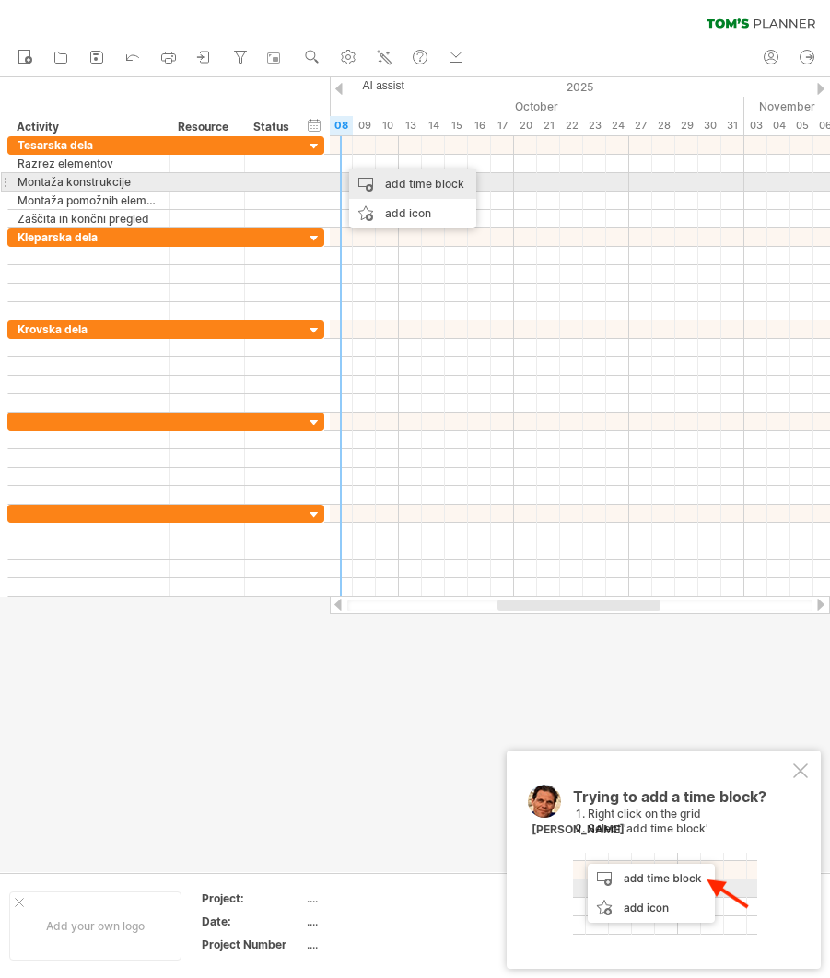
click at [380, 179] on div "add time block" at bounding box center [412, 183] width 127 height 29
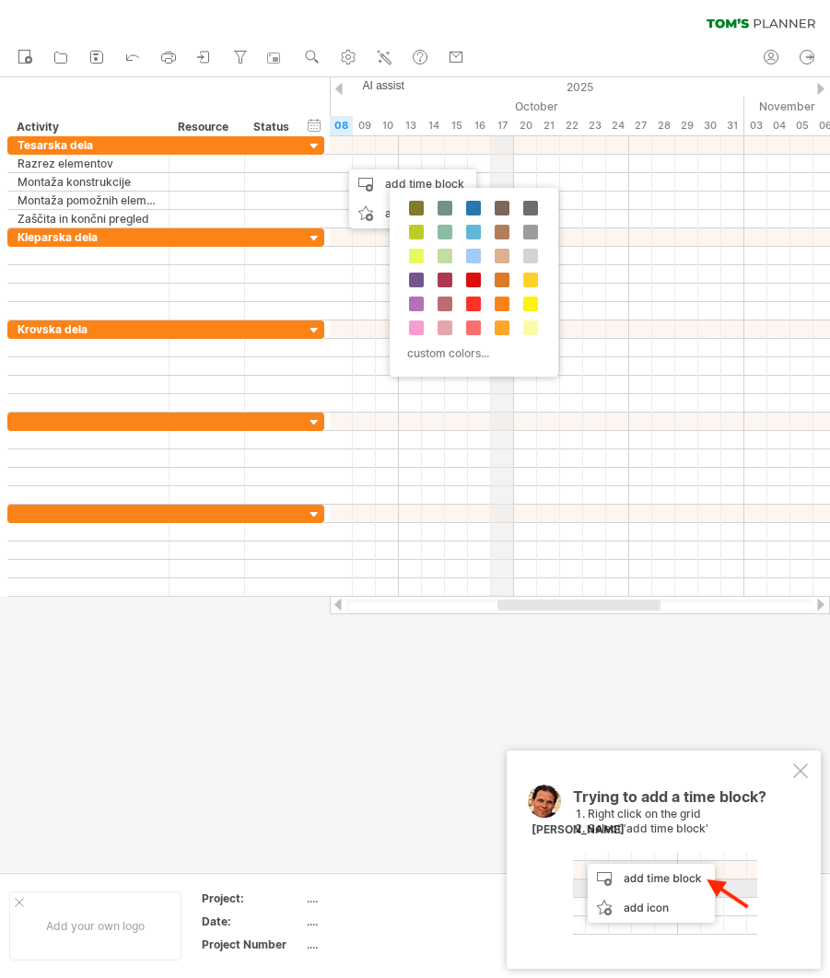
click at [495, 78] on div "2025" at bounding box center [145, 86] width 3177 height 19
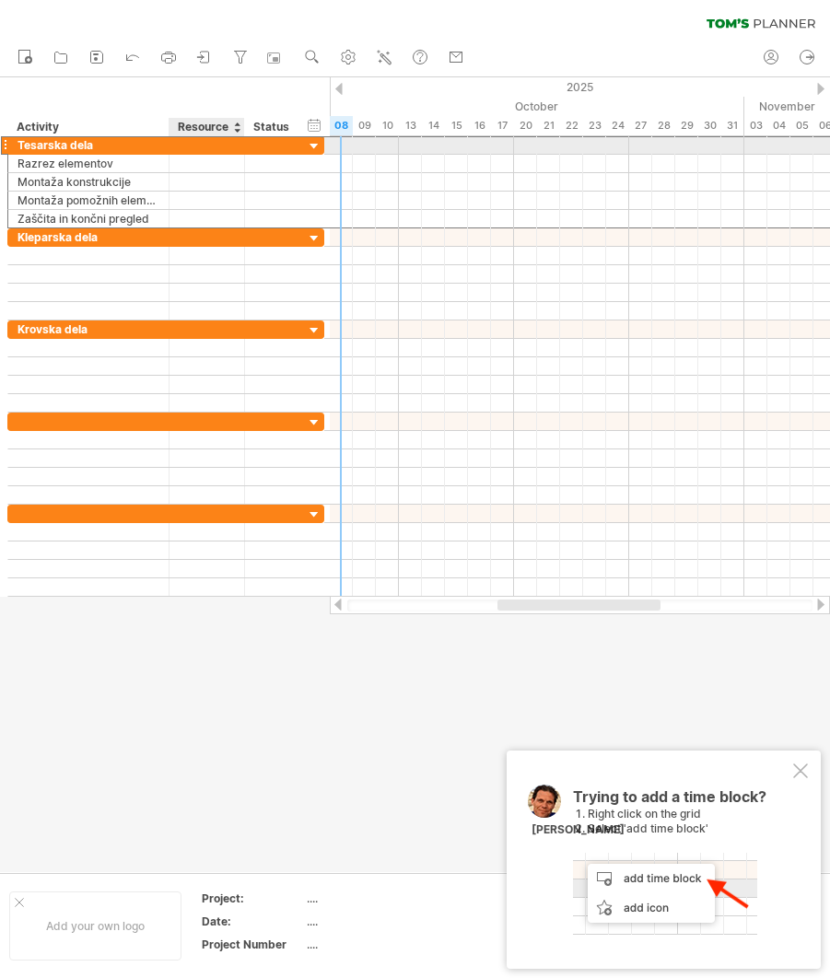
click at [185, 143] on div at bounding box center [207, 144] width 56 height 17
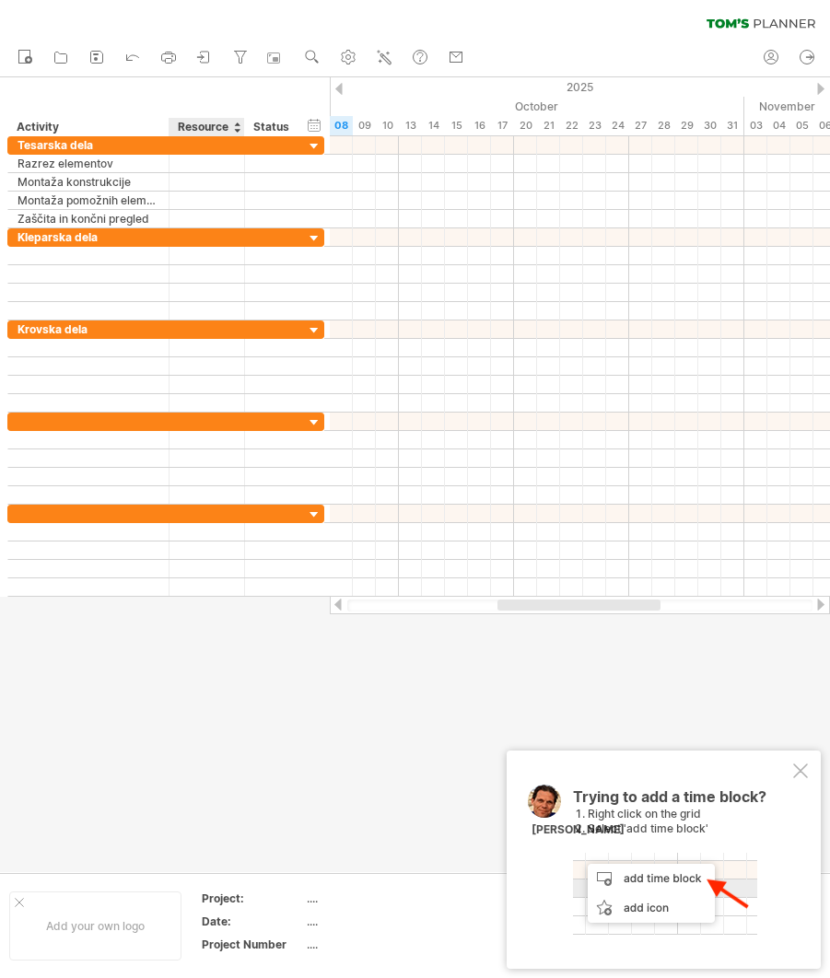
click at [204, 126] on div "Resource" at bounding box center [206, 127] width 56 height 18
click at [200, 156] on div at bounding box center [207, 163] width 56 height 17
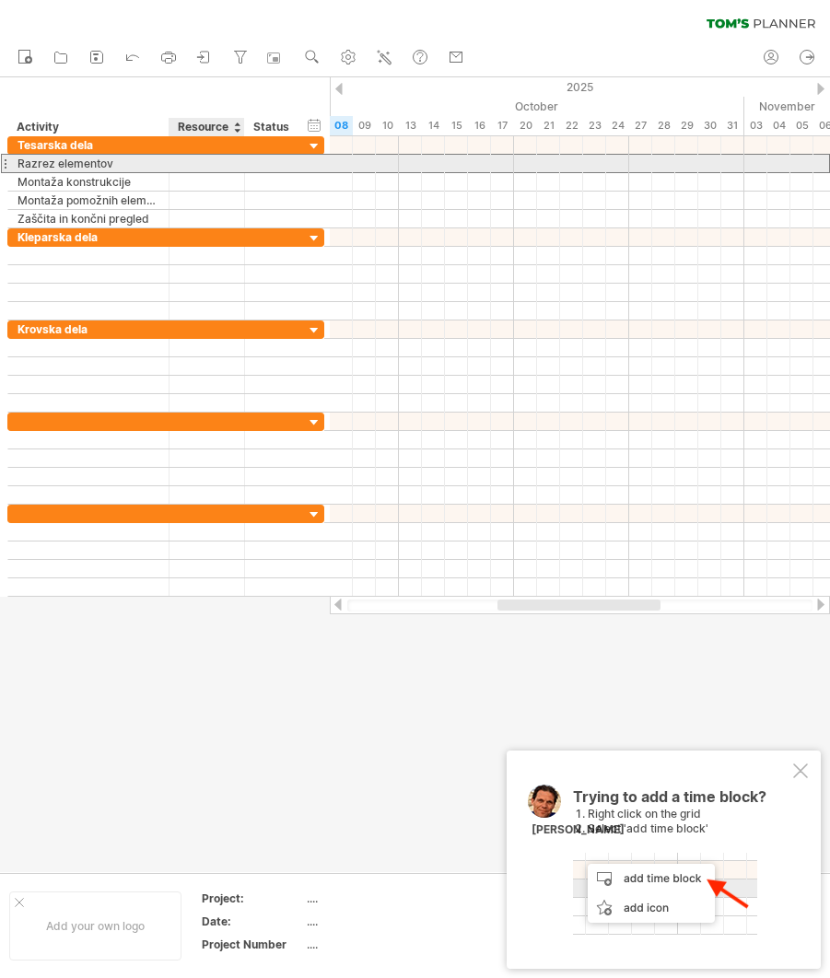
click at [200, 163] on input "text" at bounding box center [207, 163] width 56 height 17
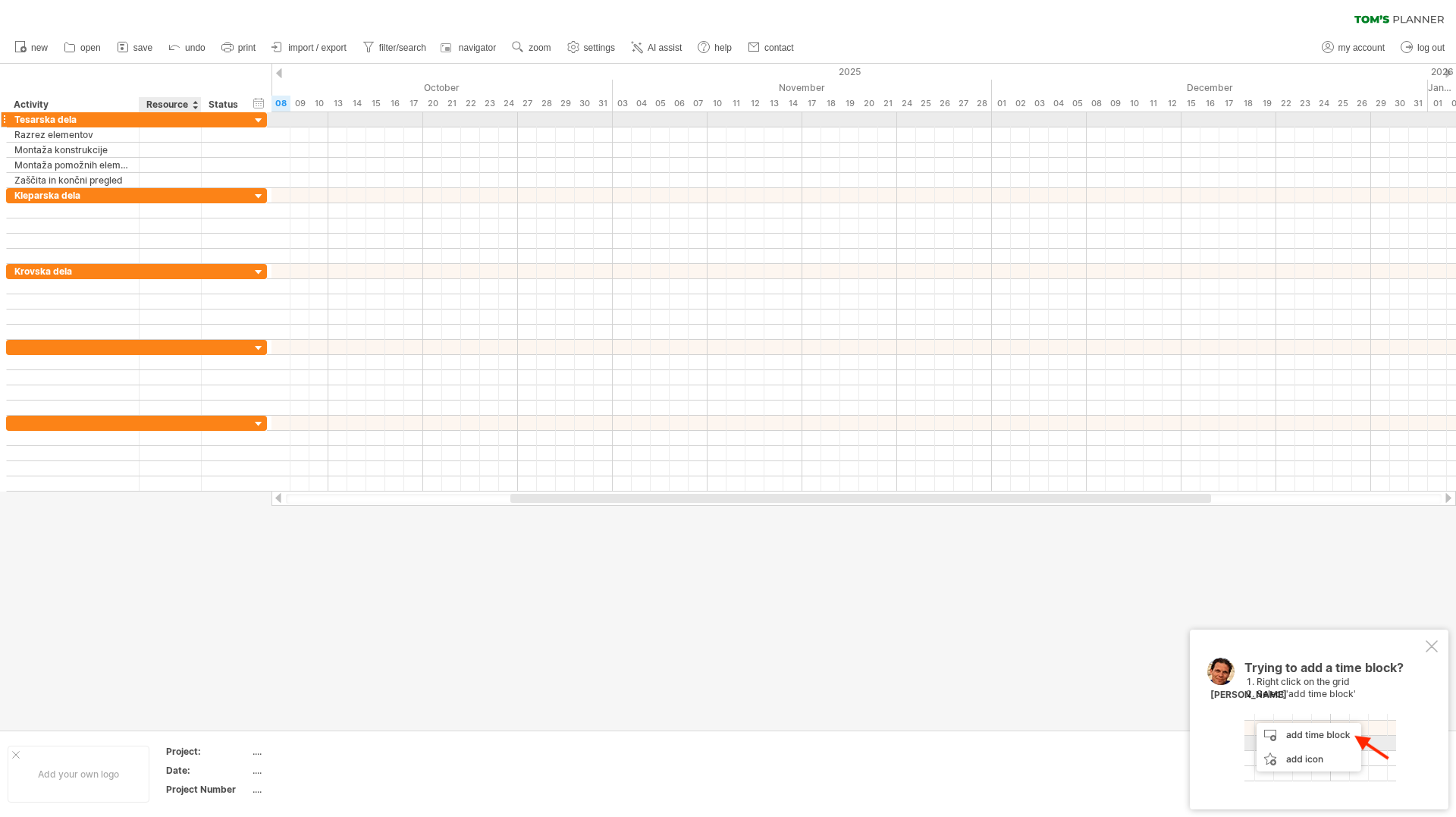
click at [194, 119] on div at bounding box center [170, 119] width 63 height 14
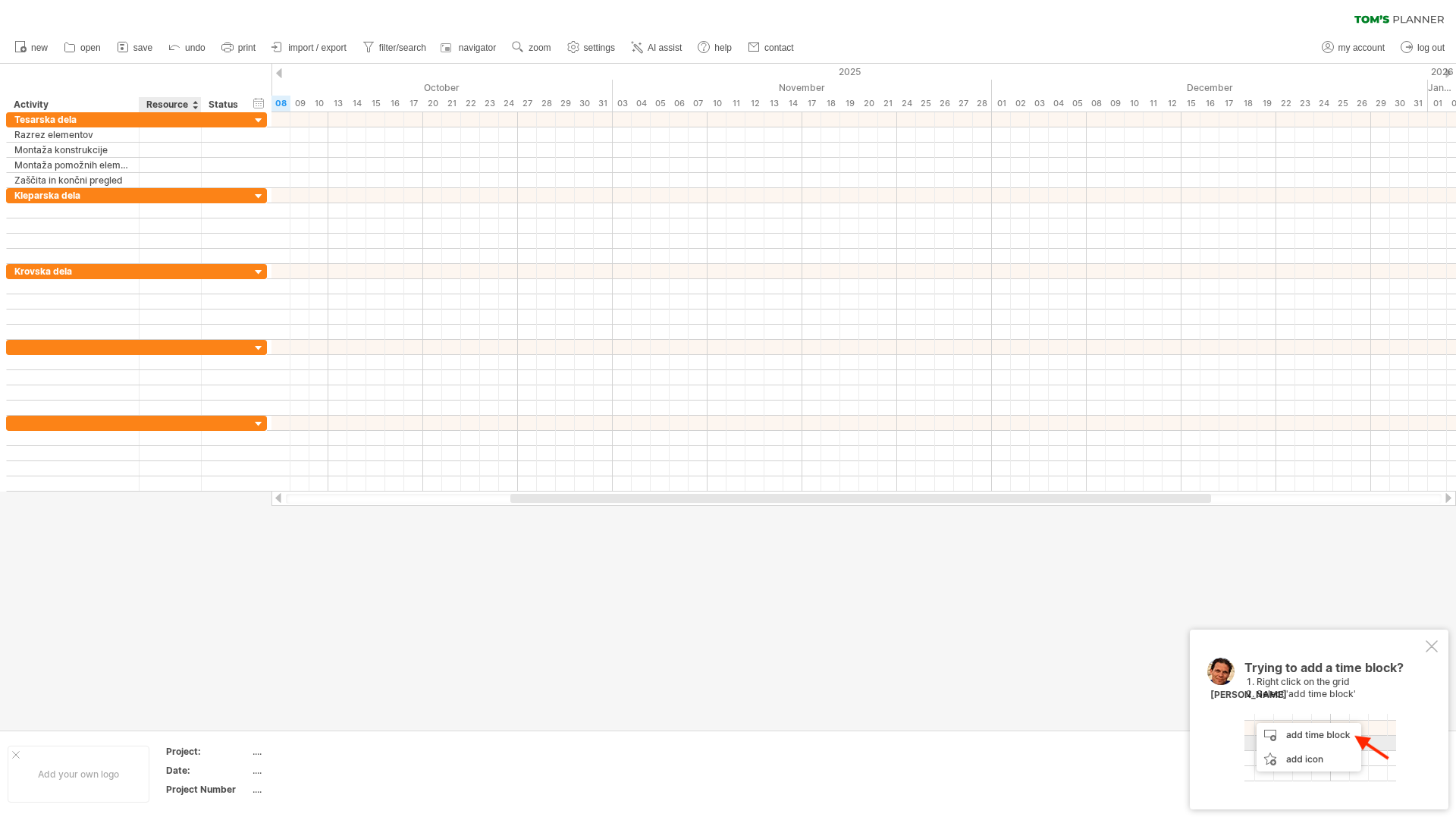
click at [194, 105] on div at bounding box center [194, 105] width 6 height 15
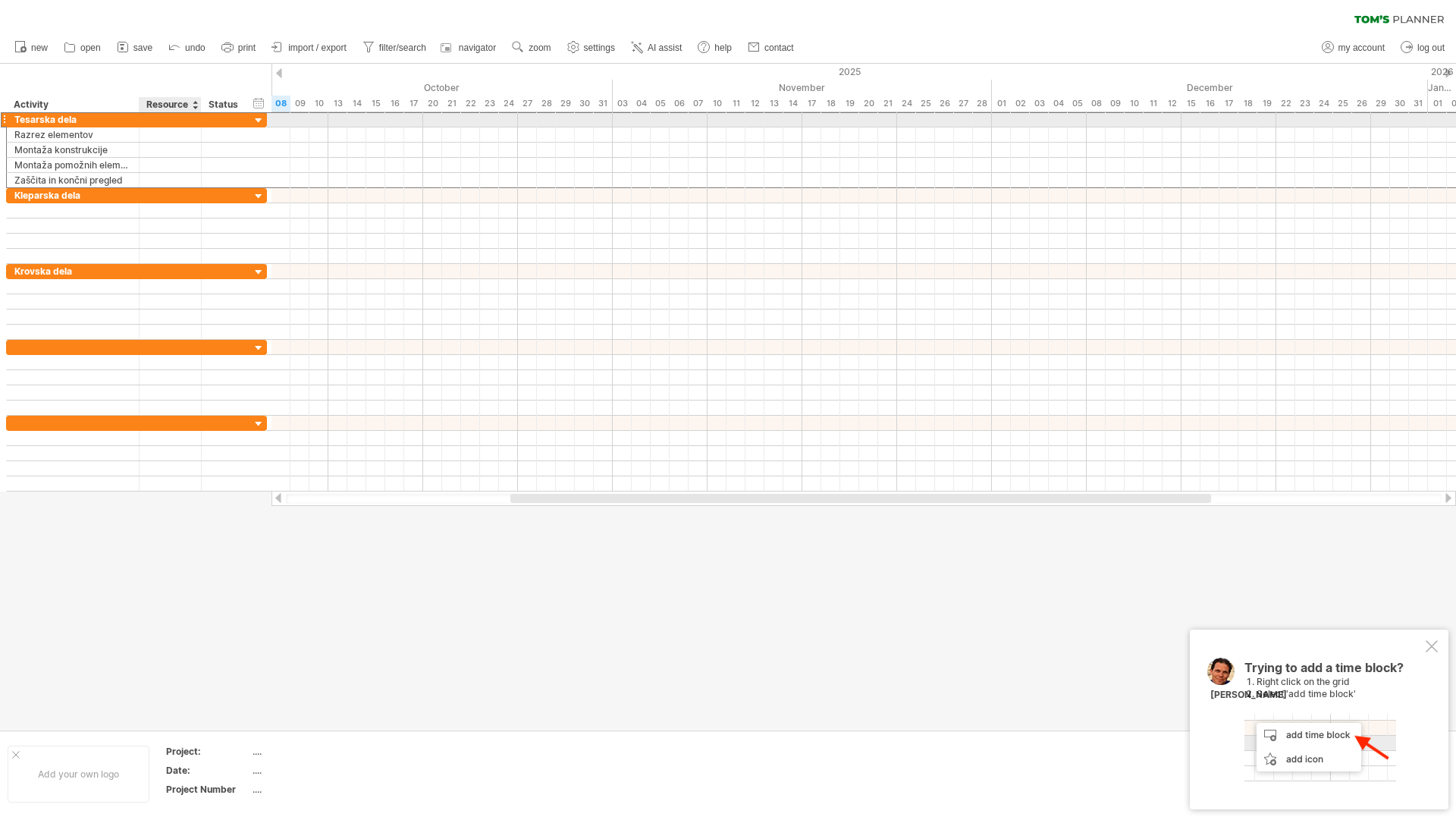
click at [189, 117] on div at bounding box center [170, 119] width 46 height 14
click at [254, 120] on div at bounding box center [259, 120] width 14 height 14
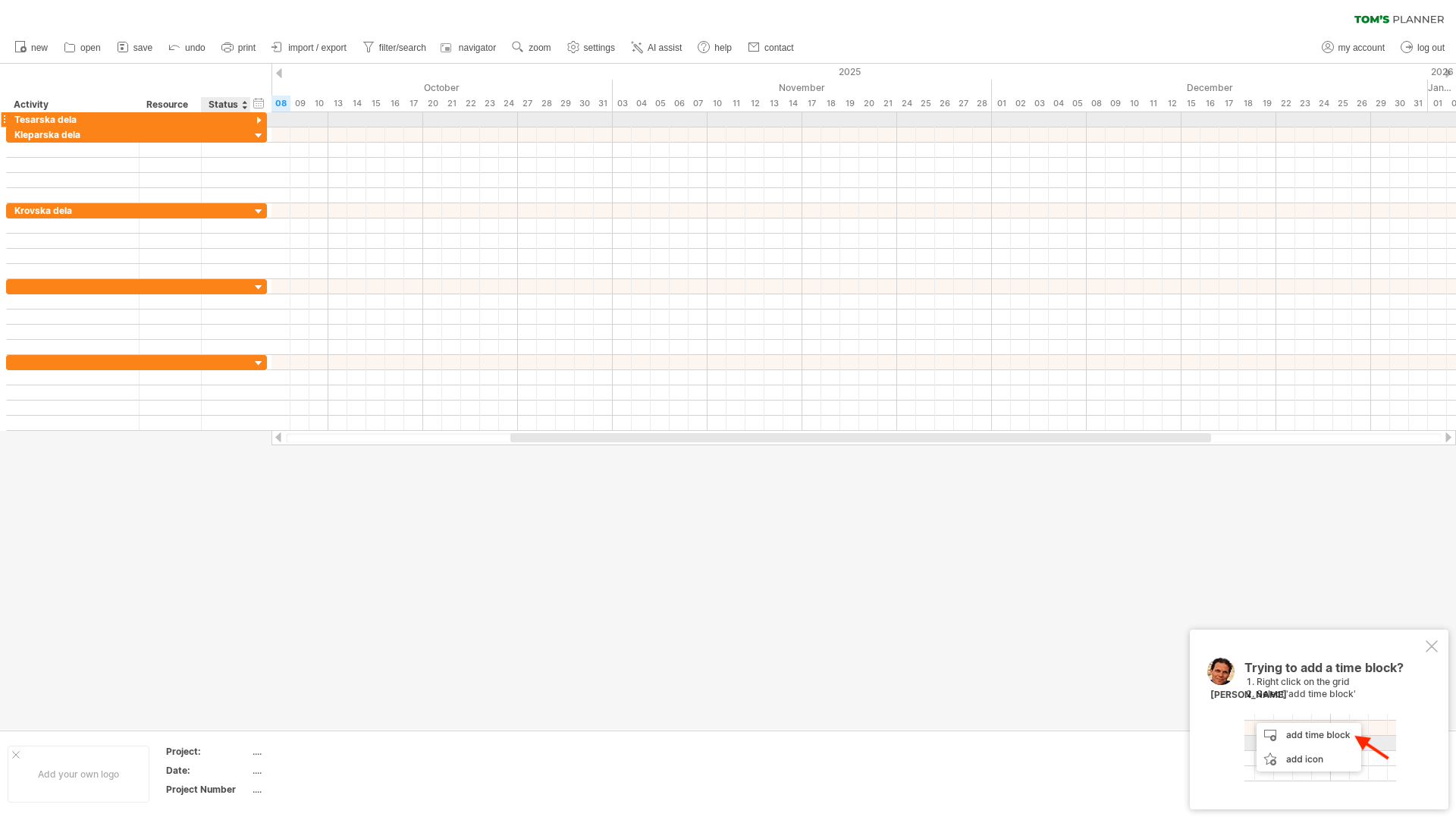
click at [259, 120] on div at bounding box center [259, 120] width 14 height 14
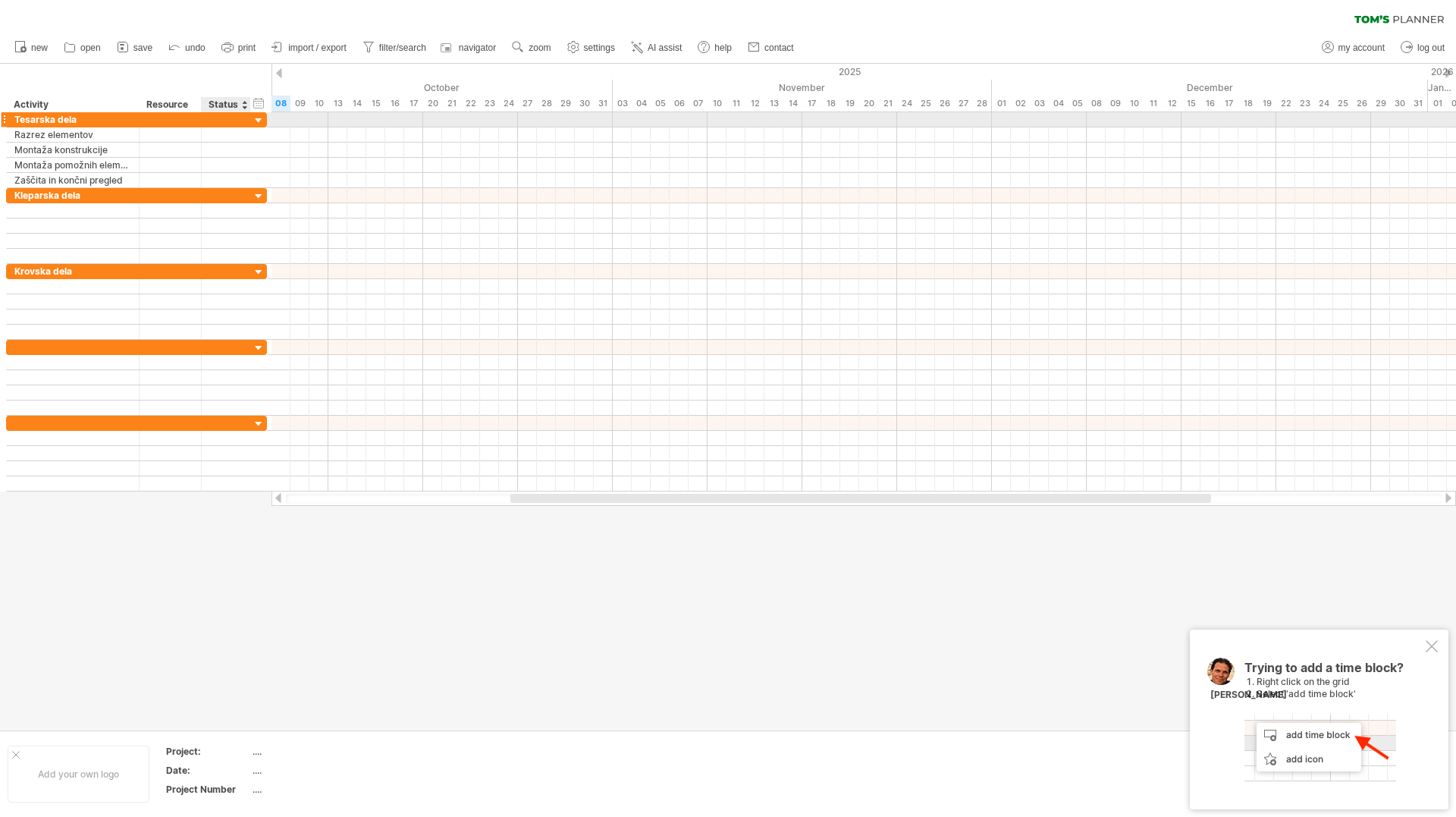
click at [226, 119] on div at bounding box center [226, 119] width 34 height 14
click at [160, 117] on div at bounding box center [170, 119] width 46 height 14
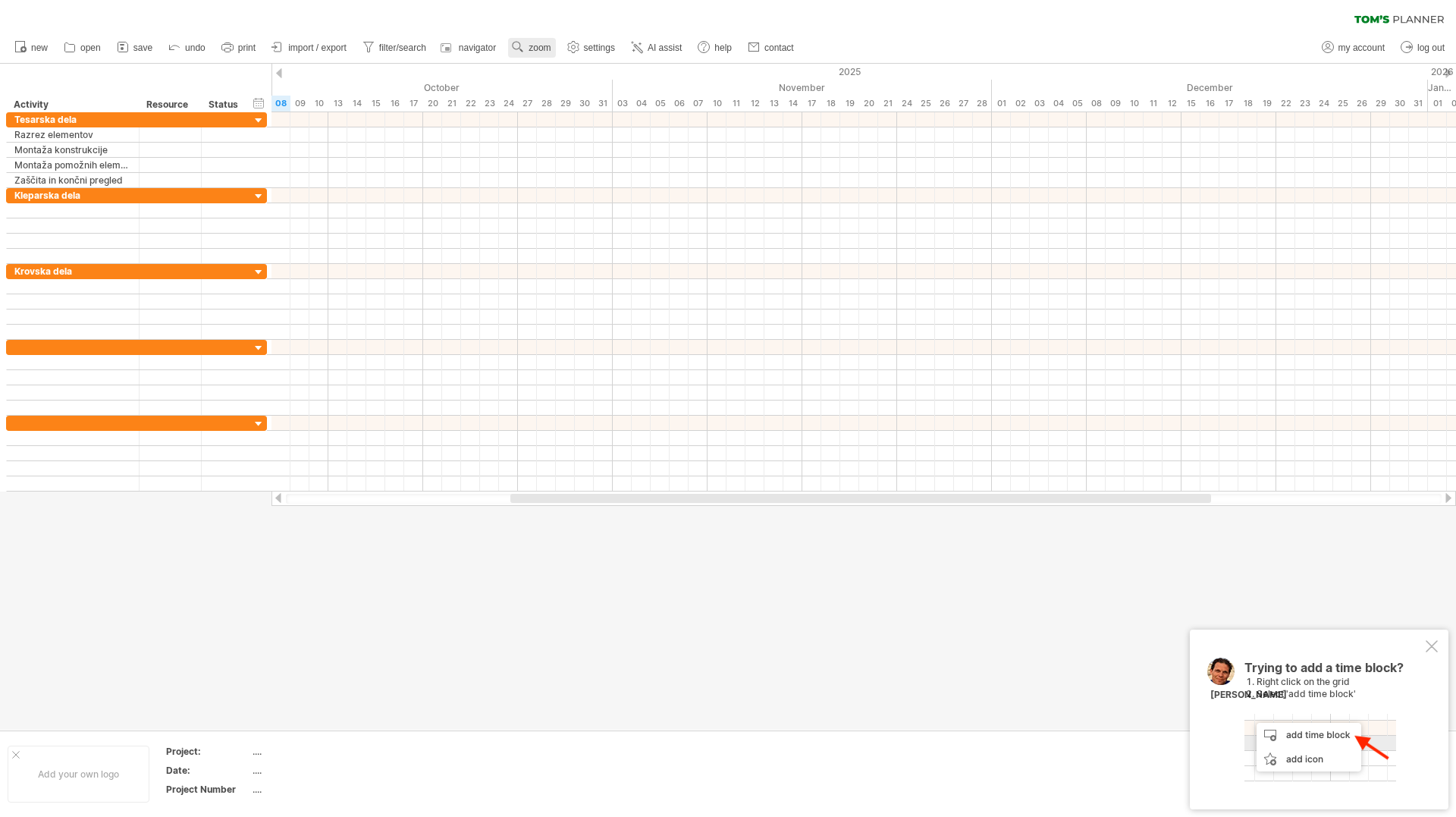
click at [523, 51] on rect at bounding box center [521, 50] width 4 height 4
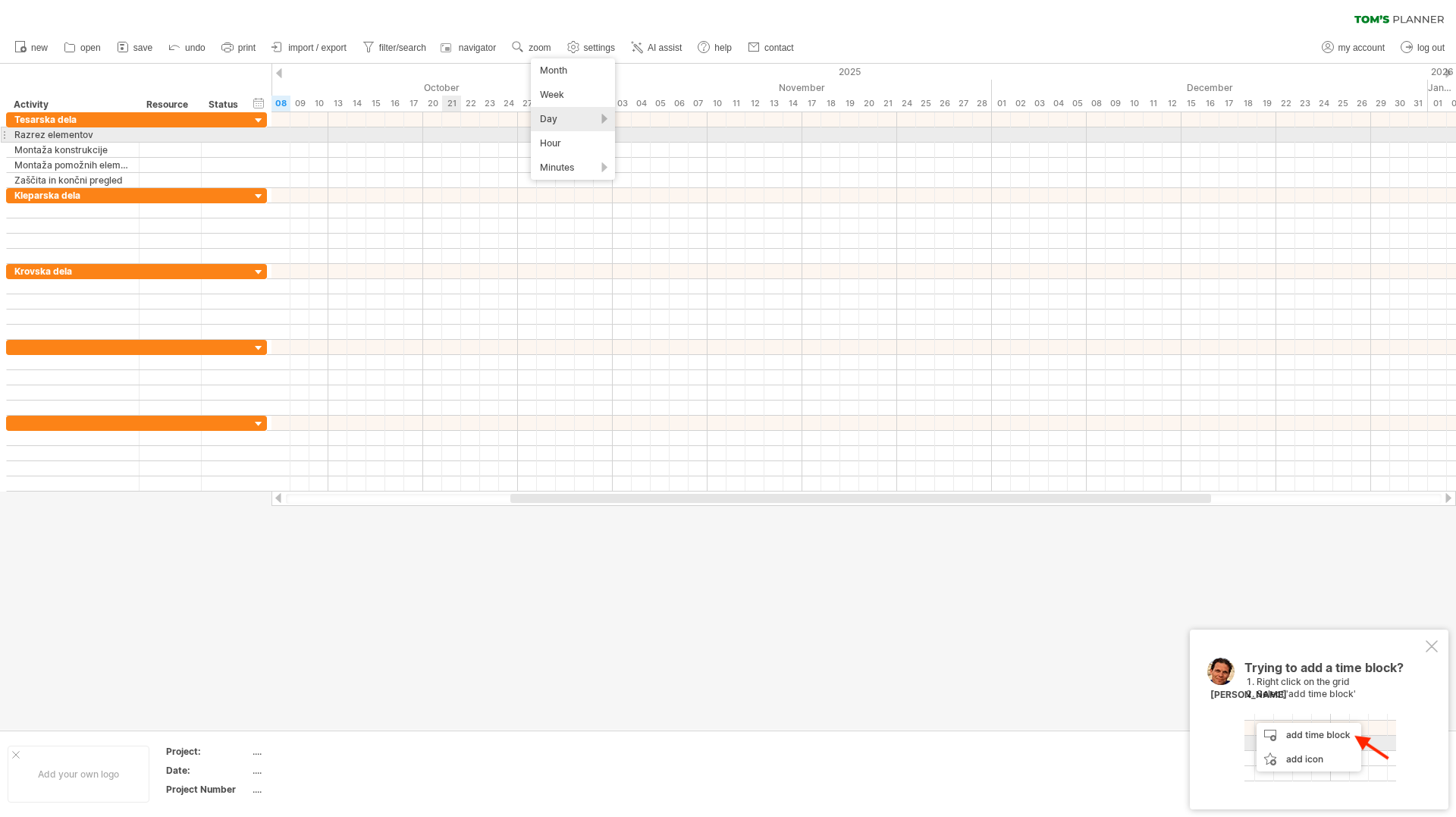
click at [177, 138] on div at bounding box center [170, 134] width 46 height 14
click at [178, 127] on div "**********" at bounding box center [136, 134] width 261 height 16
click at [178, 138] on div at bounding box center [170, 134] width 46 height 14
click at [178, 138] on input "text" at bounding box center [170, 134] width 46 height 14
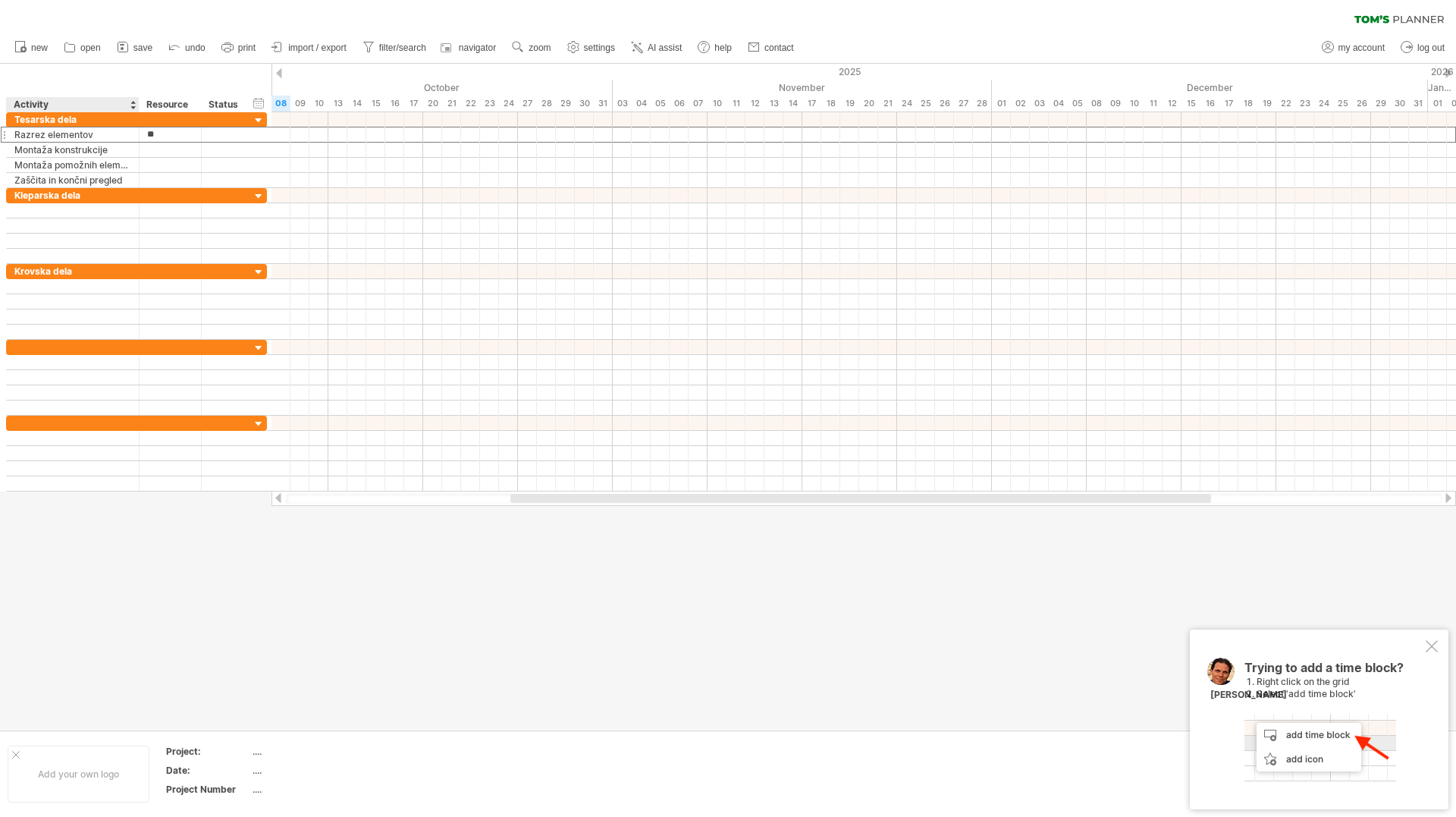
type input "*"
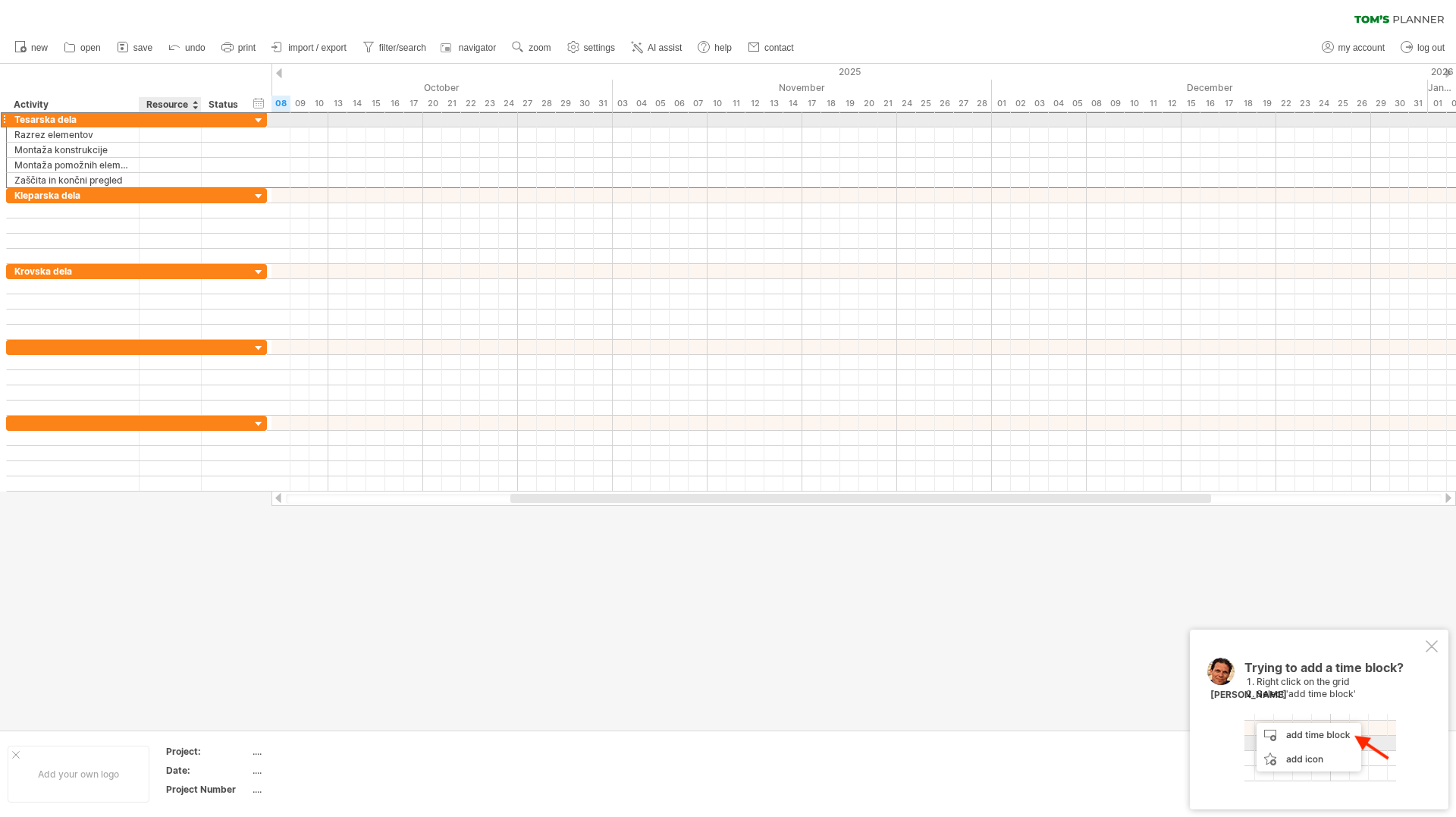
click at [170, 120] on div at bounding box center [170, 119] width 46 height 14
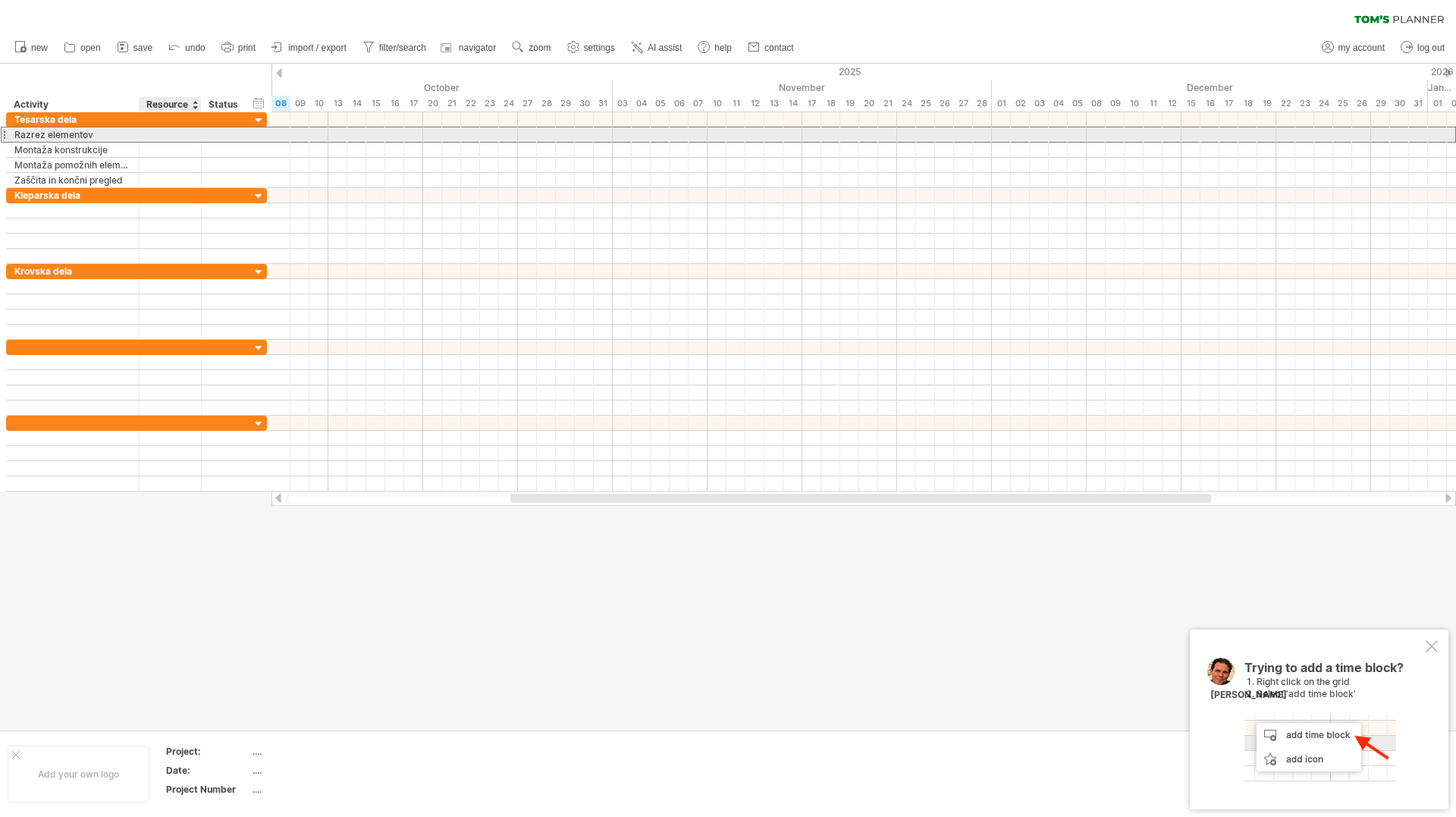
click at [163, 133] on div at bounding box center [170, 134] width 46 height 14
click at [163, 133] on input "text" at bounding box center [170, 134] width 46 height 14
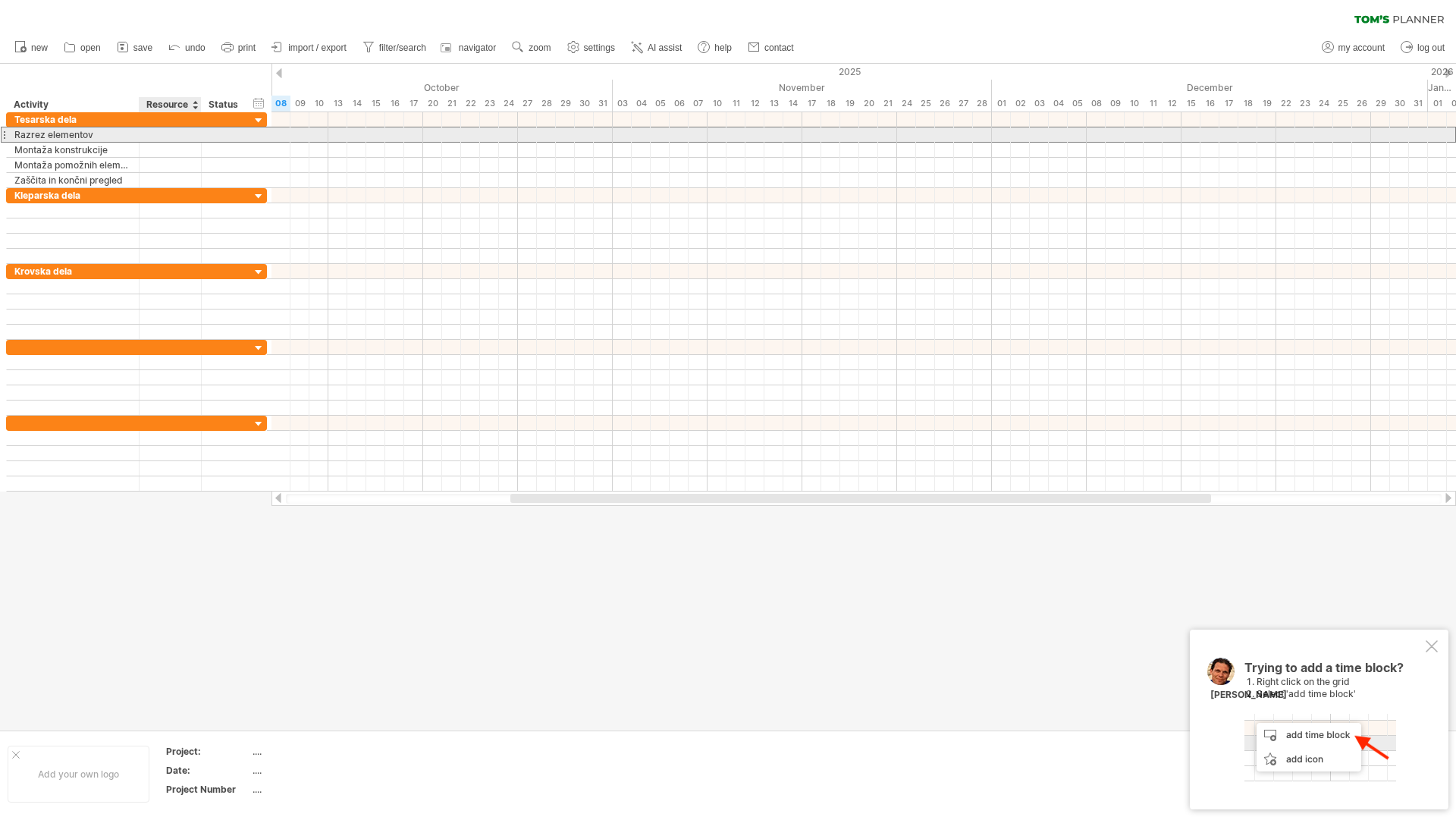
click at [163, 133] on input "text" at bounding box center [170, 134] width 46 height 14
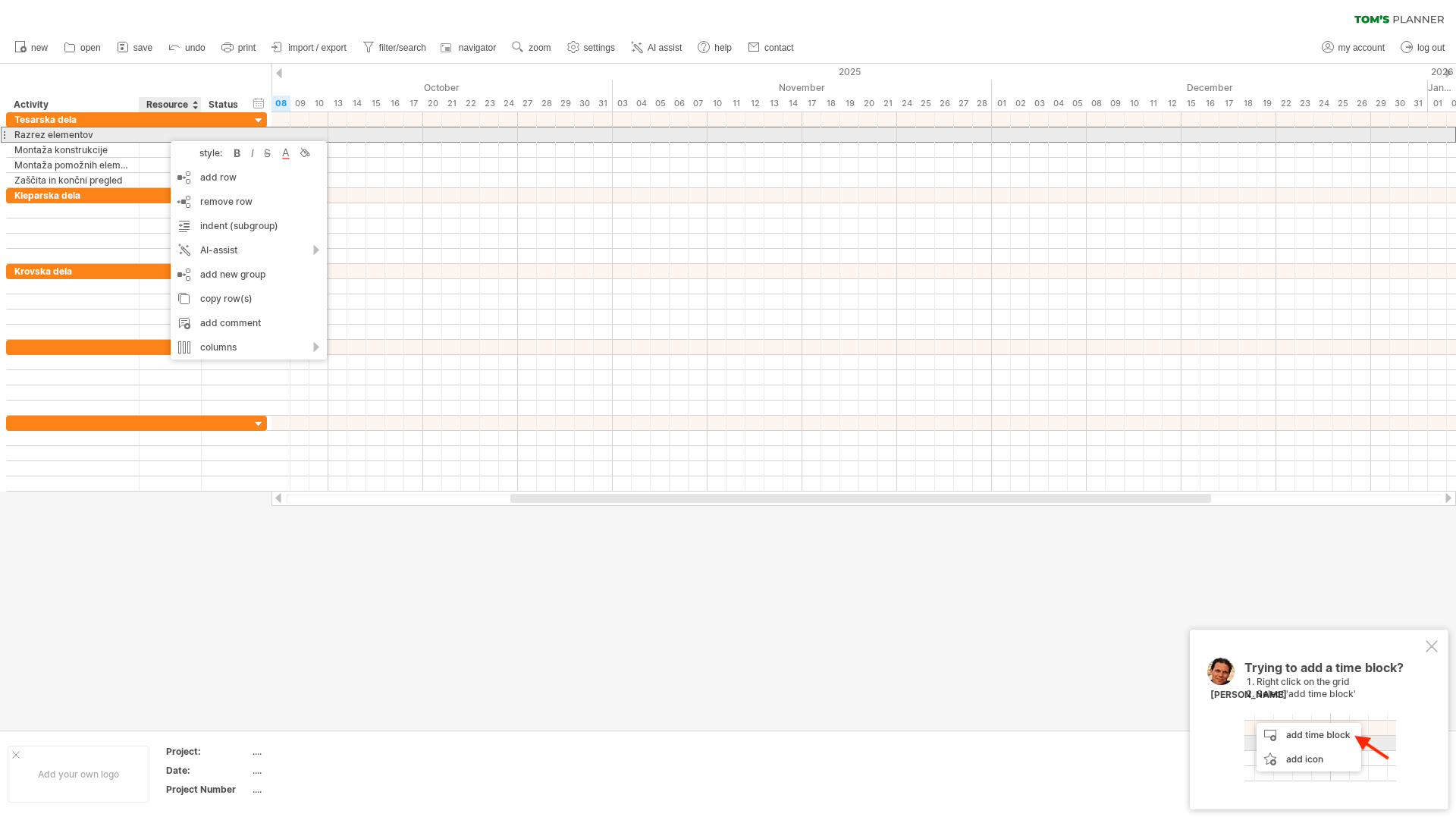
click at [159, 134] on div at bounding box center [170, 134] width 46 height 14
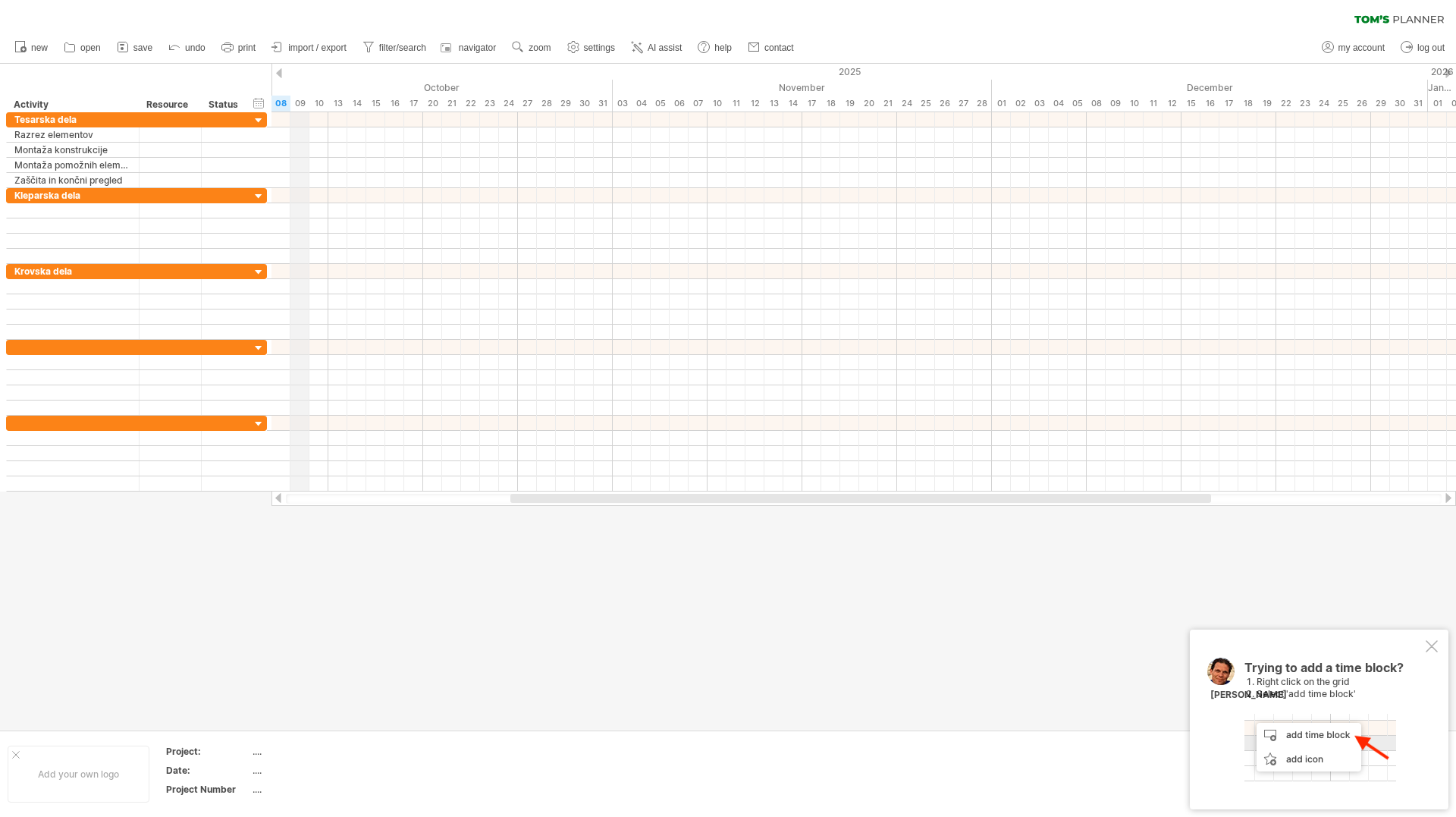
click at [297, 103] on div "09" at bounding box center [300, 103] width 19 height 16
drag, startPoint x: 309, startPoint y: 100, endPoint x: 343, endPoint y: 104, distance: 34.2
click at [345, 103] on div "13" at bounding box center [338, 103] width 19 height 16
click at [397, 106] on div "16" at bounding box center [394, 103] width 19 height 16
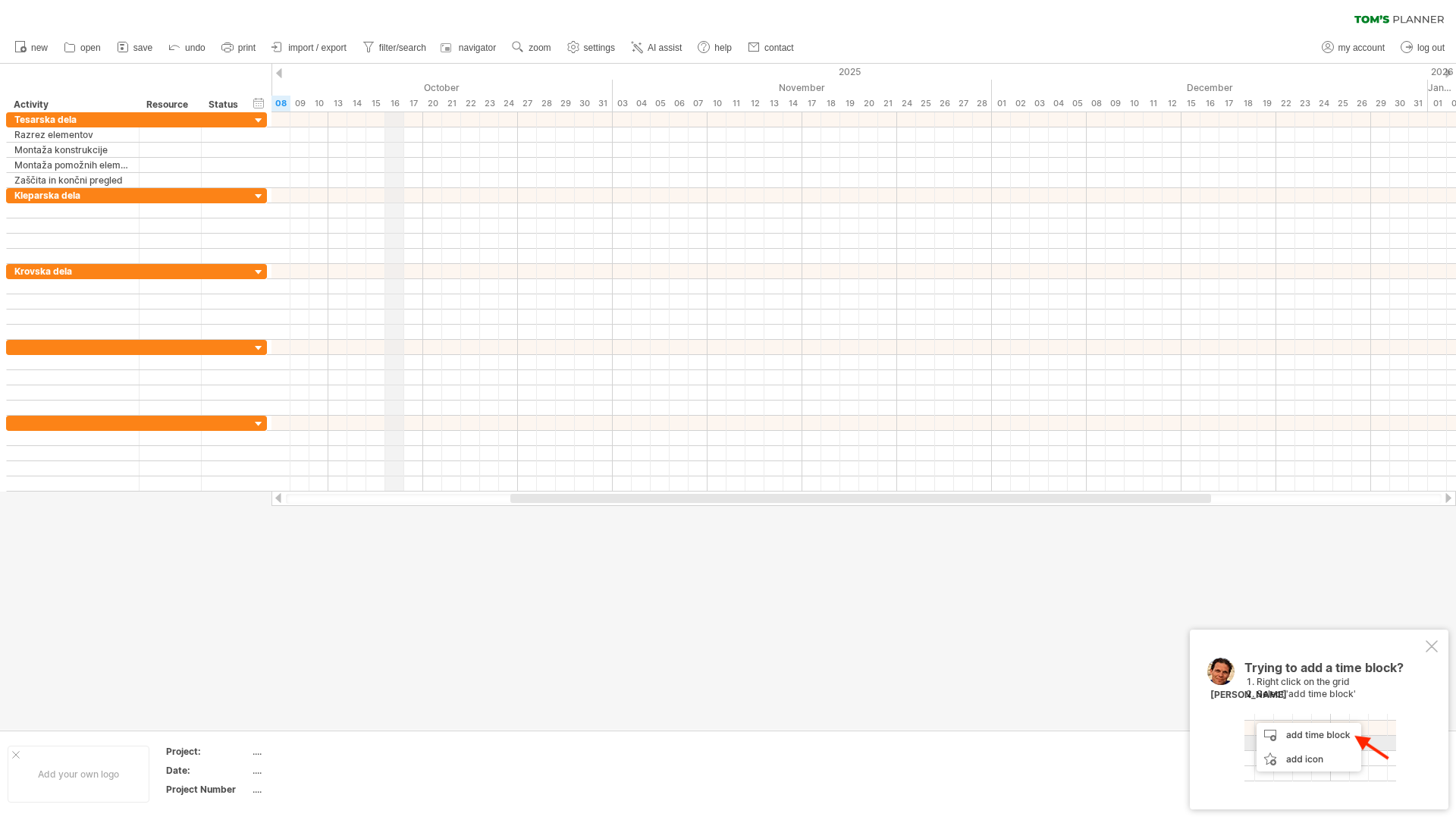
click at [462, 108] on div "22" at bounding box center [470, 103] width 19 height 16
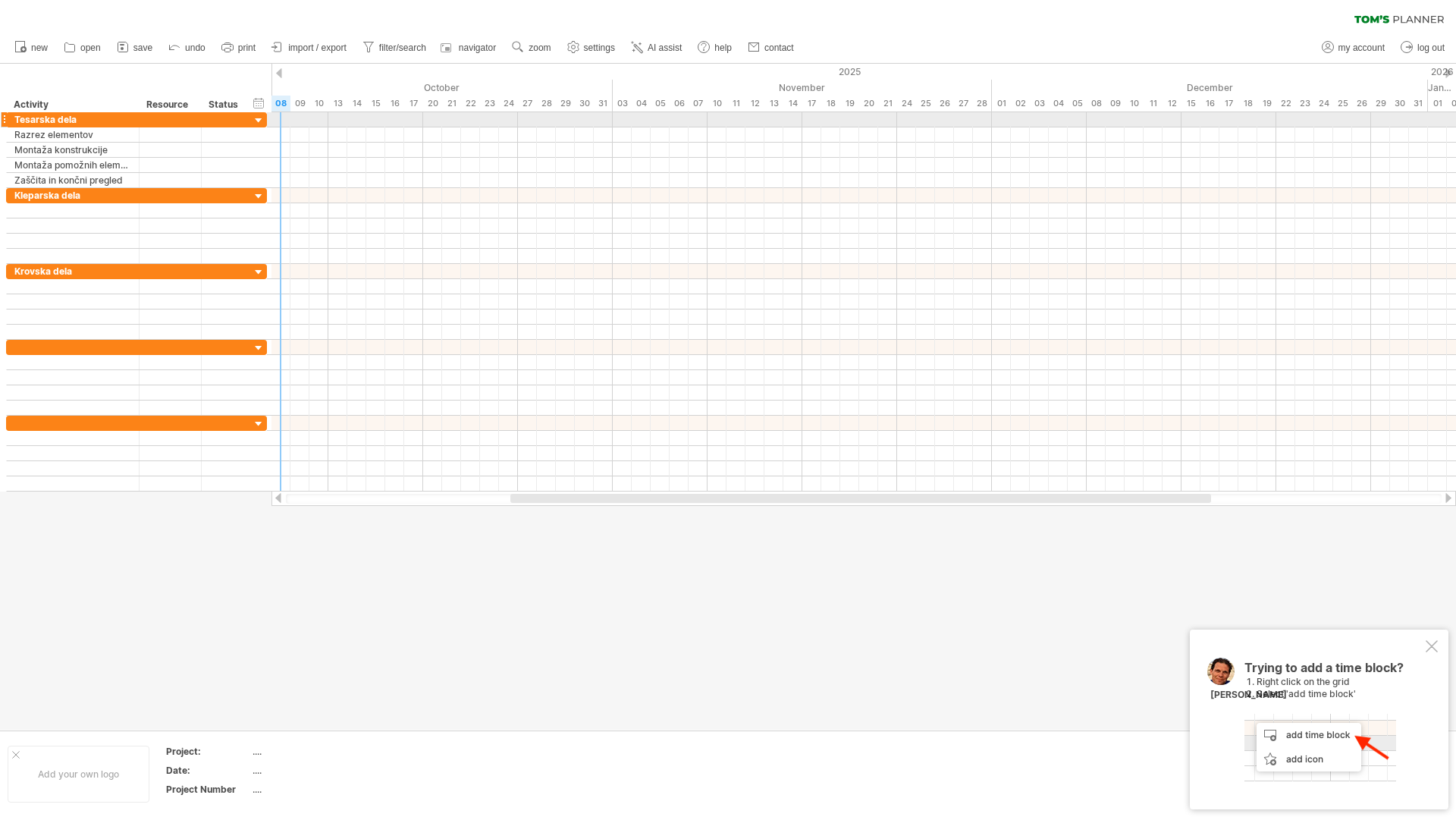
click at [281, 120] on div at bounding box center [864, 119] width 1185 height 15
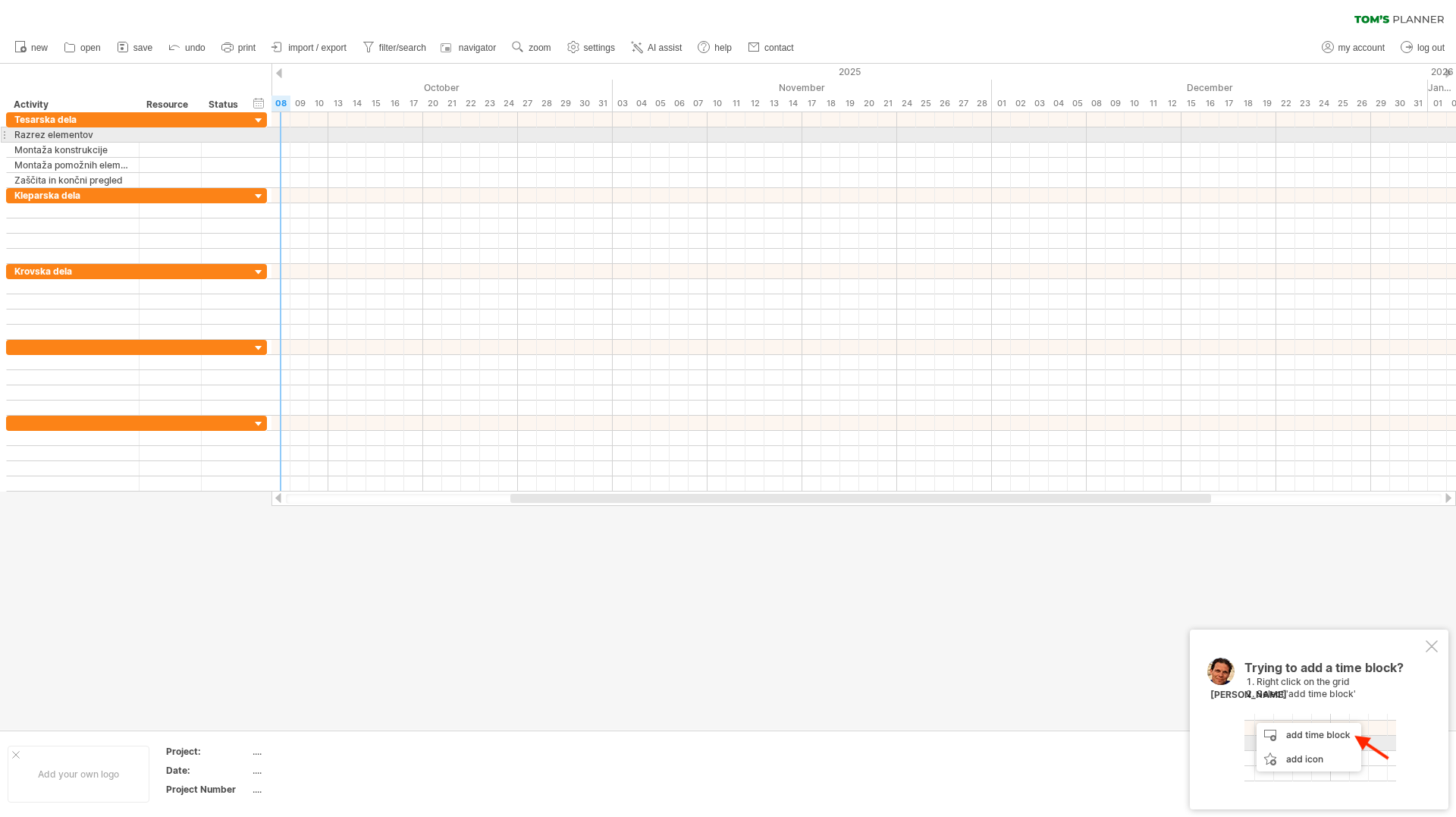
click at [282, 138] on div at bounding box center [864, 135] width 1185 height 15
click at [152, 133] on div at bounding box center [170, 134] width 46 height 14
click at [298, 139] on div at bounding box center [864, 134] width 1185 height 16
click at [289, 138] on div at bounding box center [864, 135] width 1185 height 15
click at [280, 137] on div at bounding box center [864, 135] width 1185 height 15
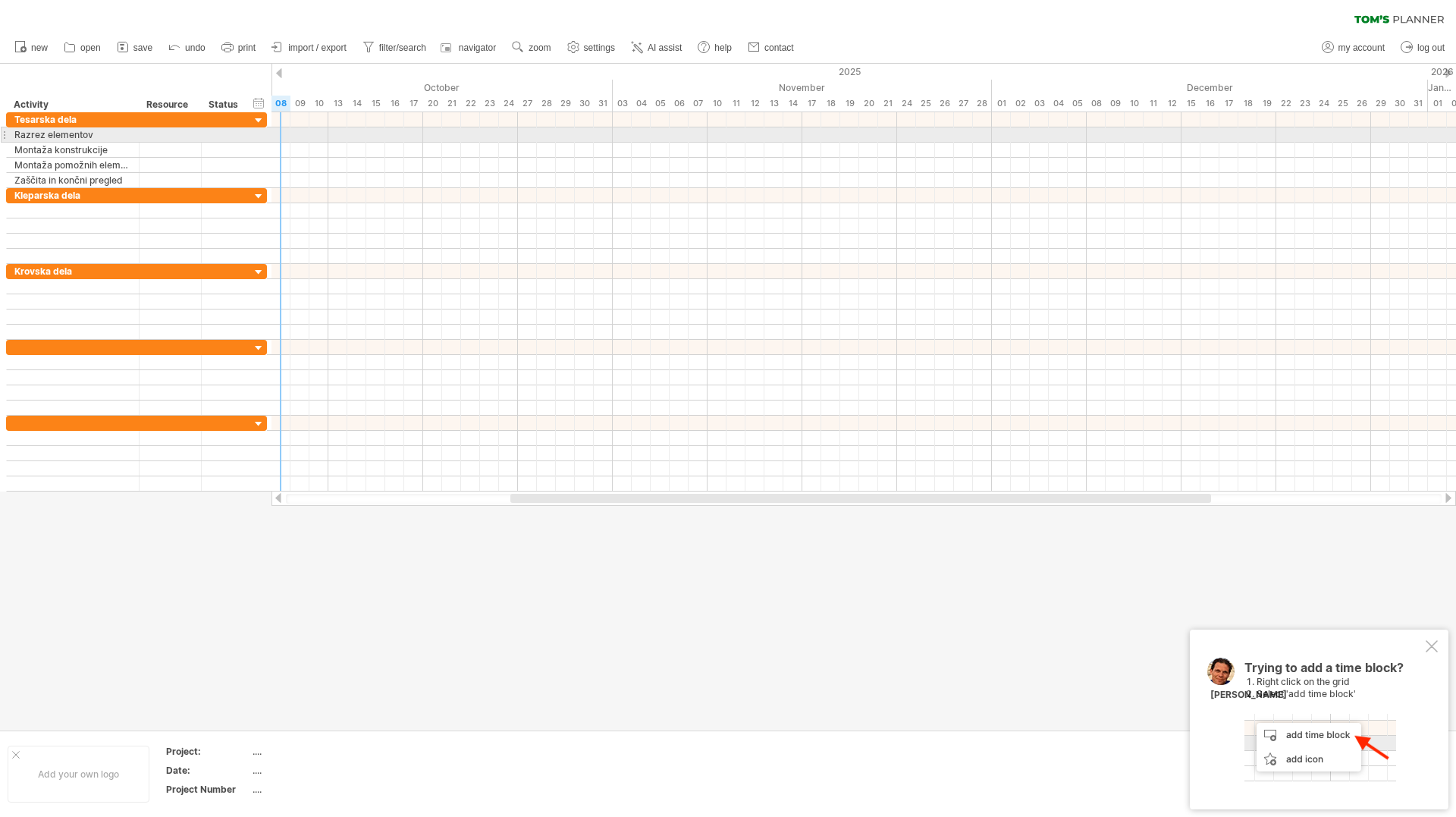
click at [280, 137] on div at bounding box center [864, 135] width 1185 height 15
click at [282, 134] on div at bounding box center [864, 135] width 1185 height 15
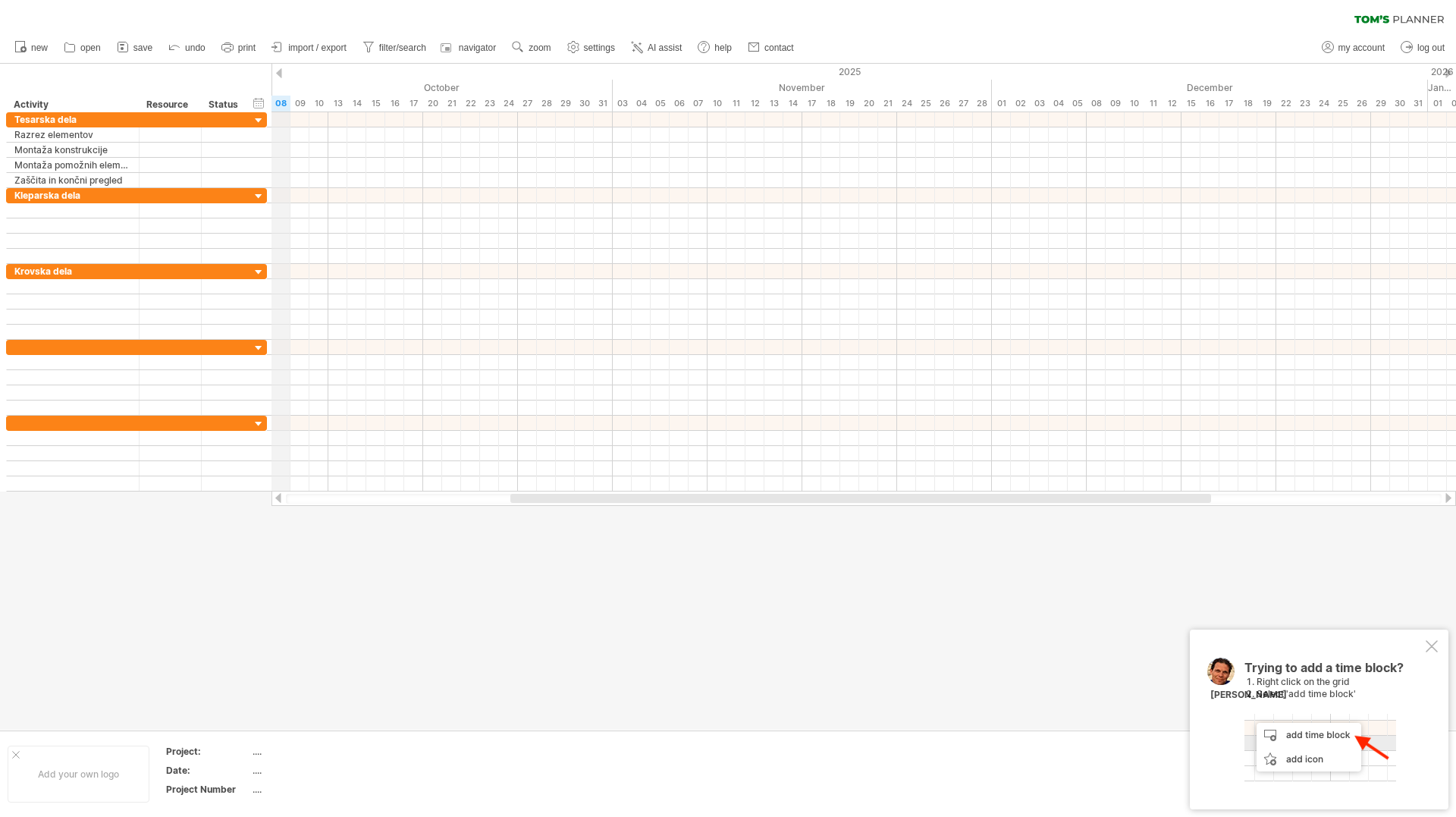
click at [282, 103] on div "08" at bounding box center [281, 103] width 19 height 16
click at [461, 79] on div "2025" at bounding box center [119, 71] width 2616 height 16
click at [418, 84] on div "October" at bounding box center [395, 87] width 436 height 16
click at [299, 108] on div "09" at bounding box center [300, 103] width 19 height 16
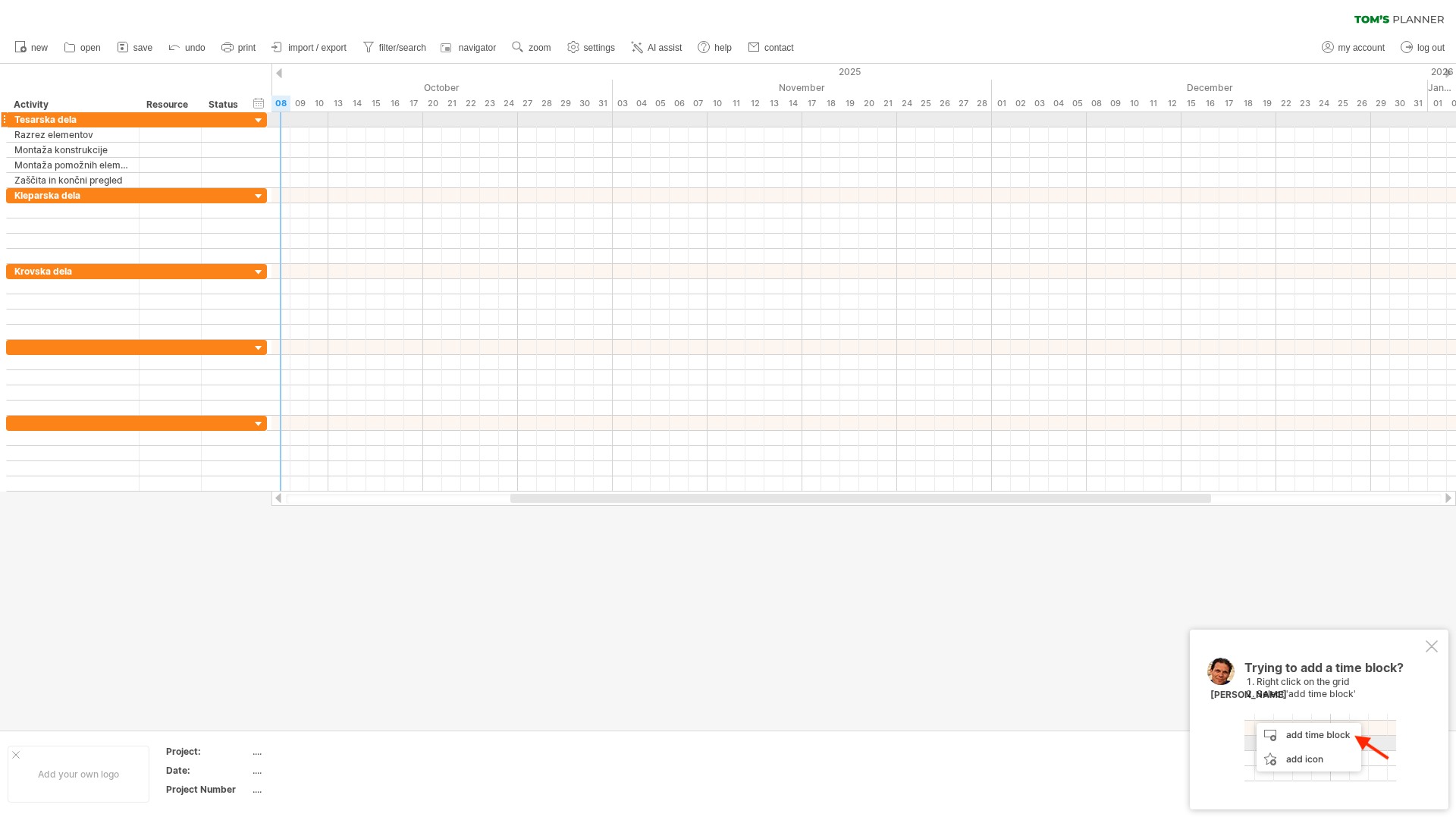
click at [282, 128] on div at bounding box center [864, 135] width 1185 height 15
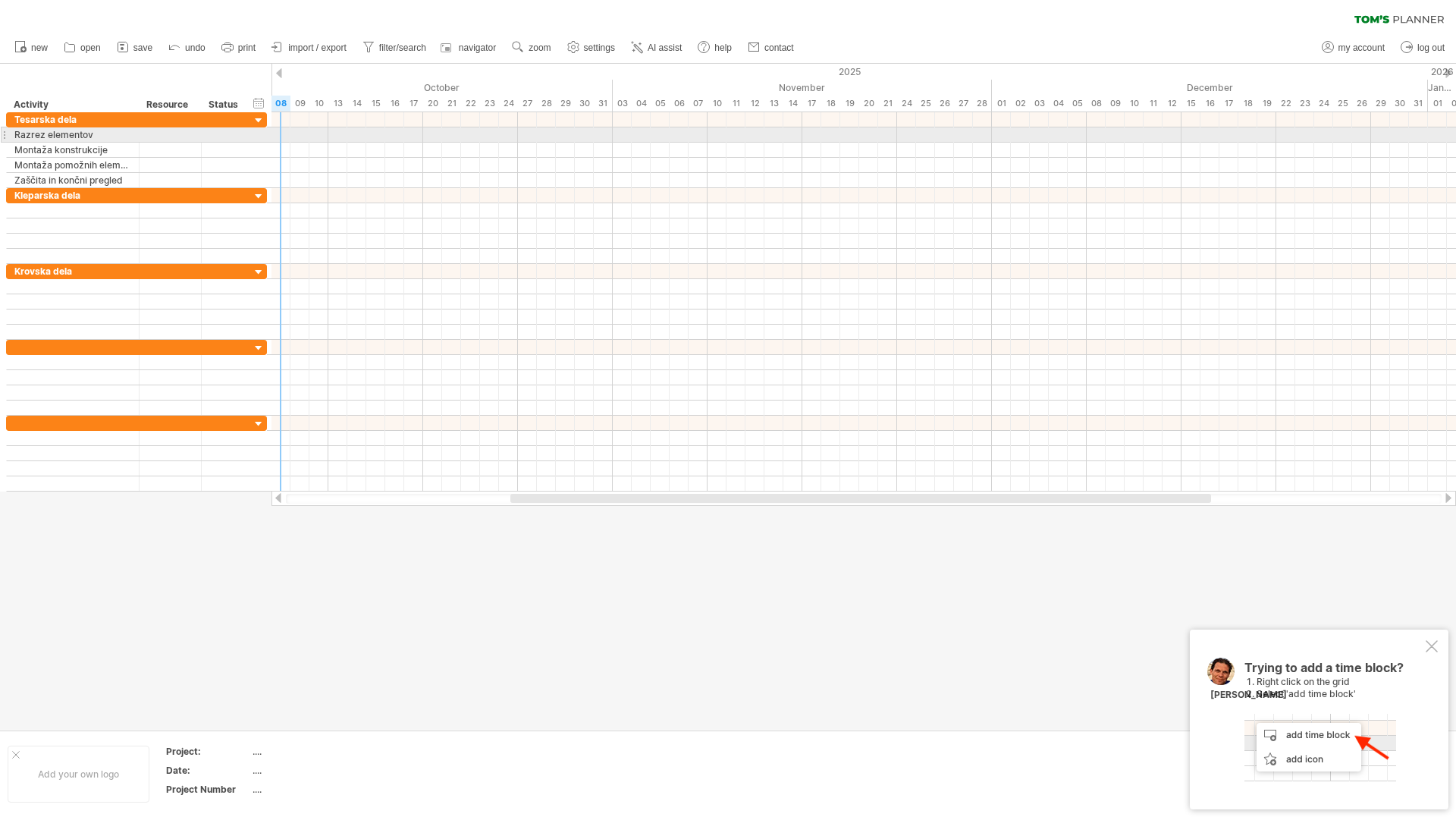
click at [280, 130] on div at bounding box center [864, 135] width 1185 height 15
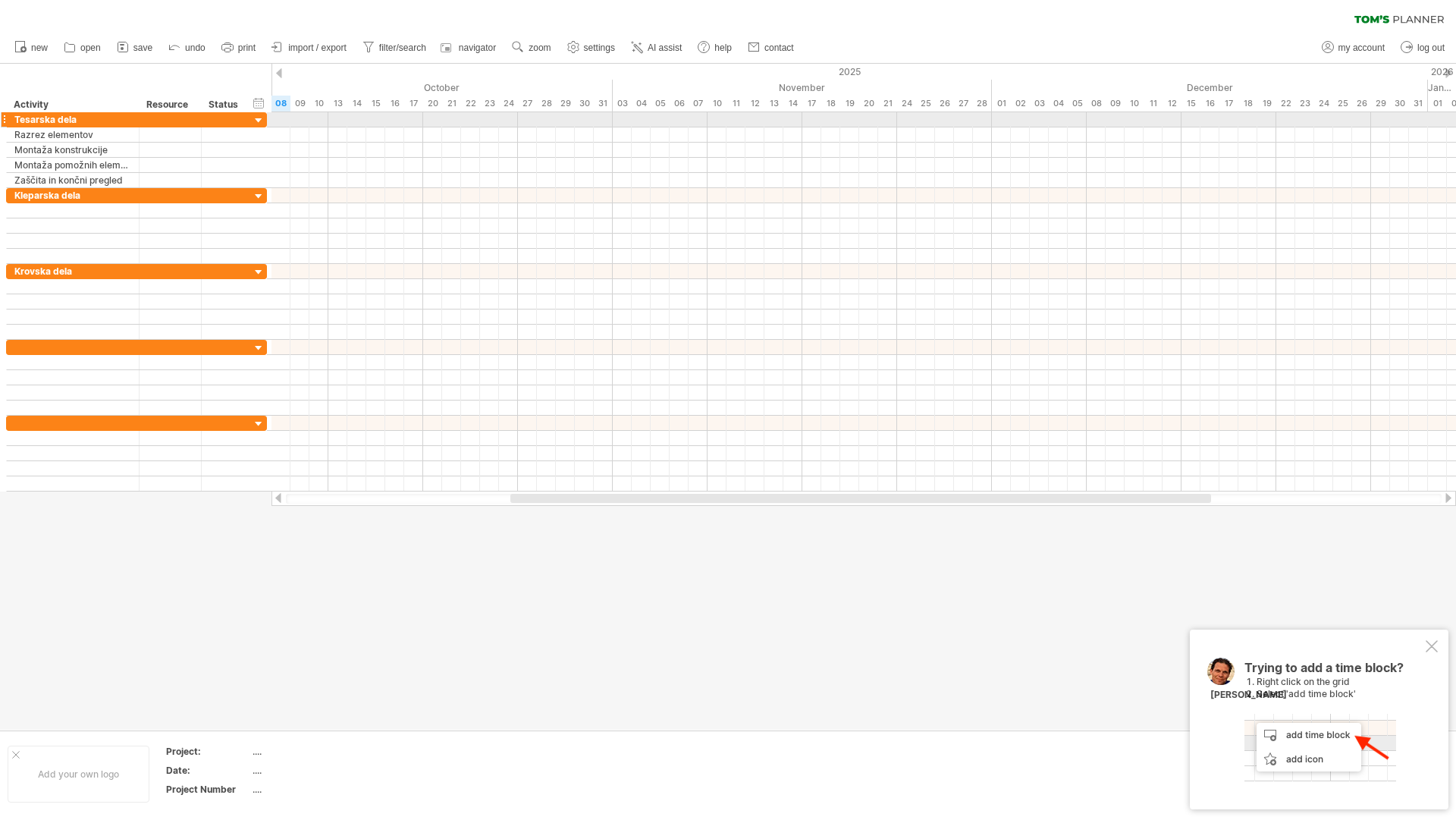
click at [263, 124] on div at bounding box center [259, 120] width 14 height 14
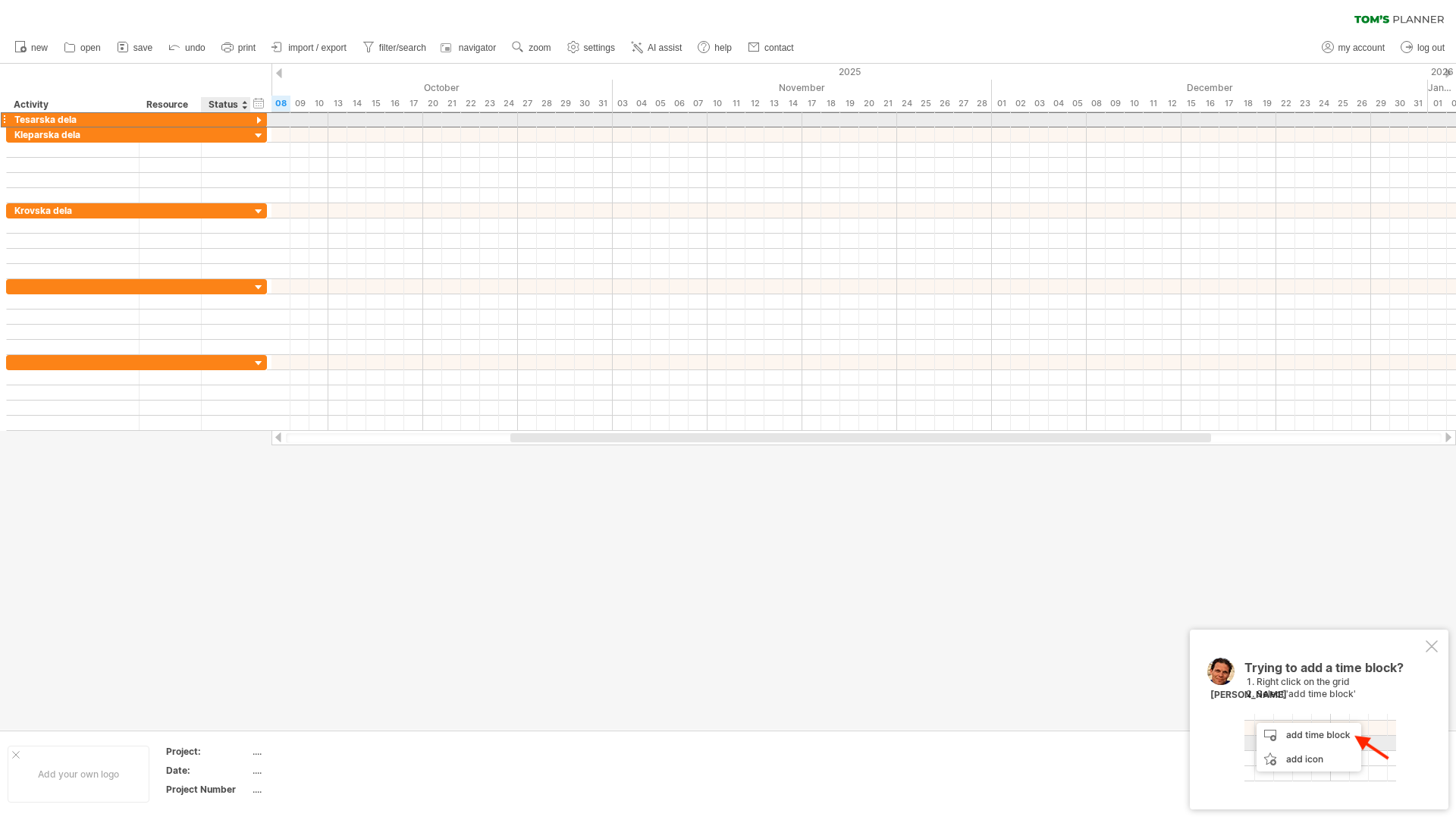
click at [203, 125] on div at bounding box center [226, 119] width 49 height 14
click at [182, 123] on div at bounding box center [170, 119] width 46 height 14
click at [182, 123] on input "text" at bounding box center [170, 119] width 46 height 14
click at [258, 120] on div at bounding box center [259, 120] width 14 height 14
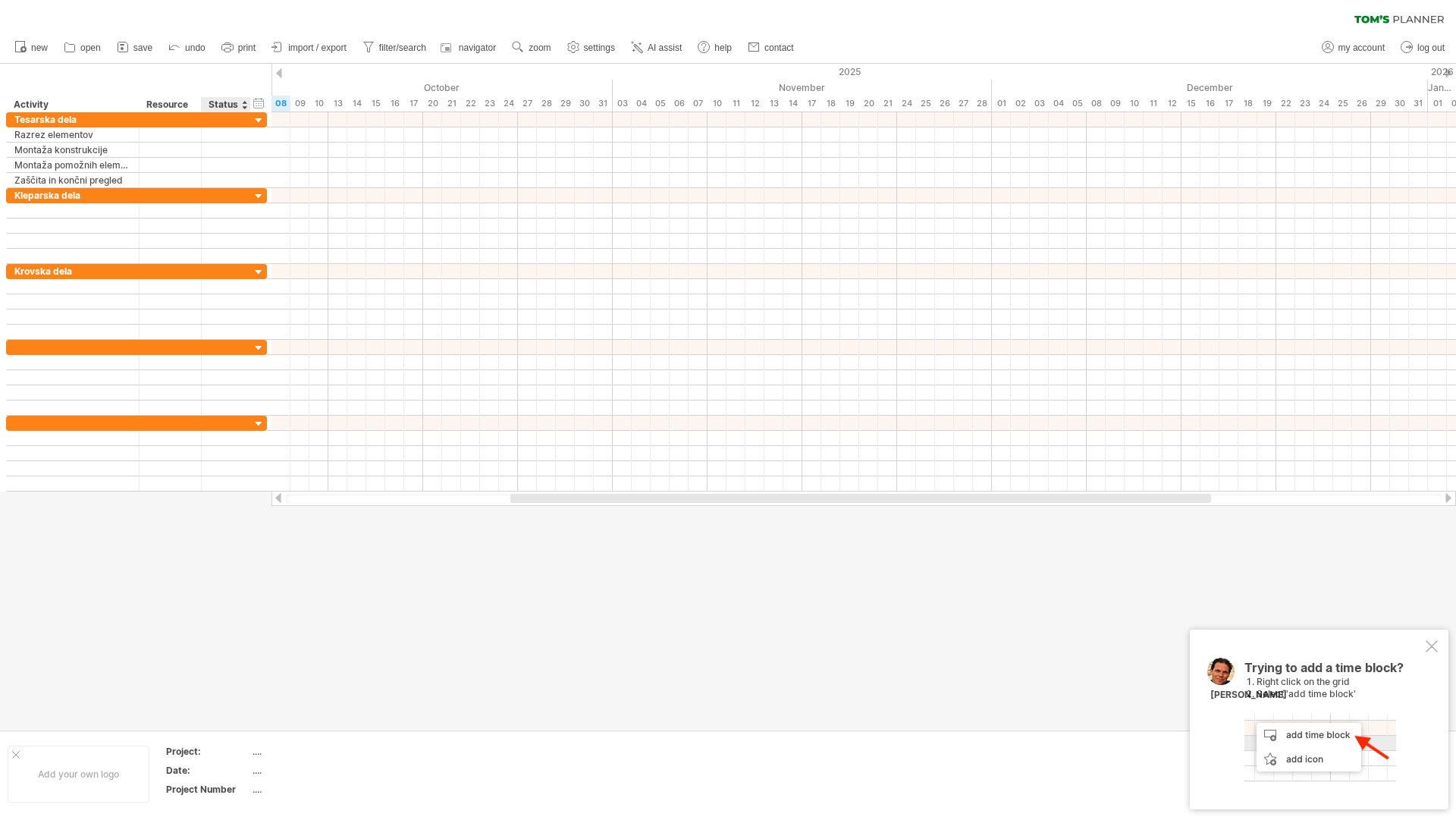
click at [236, 105] on div "Status" at bounding box center [225, 105] width 34 height 15
click at [169, 102] on div "Resource" at bounding box center [170, 105] width 46 height 15
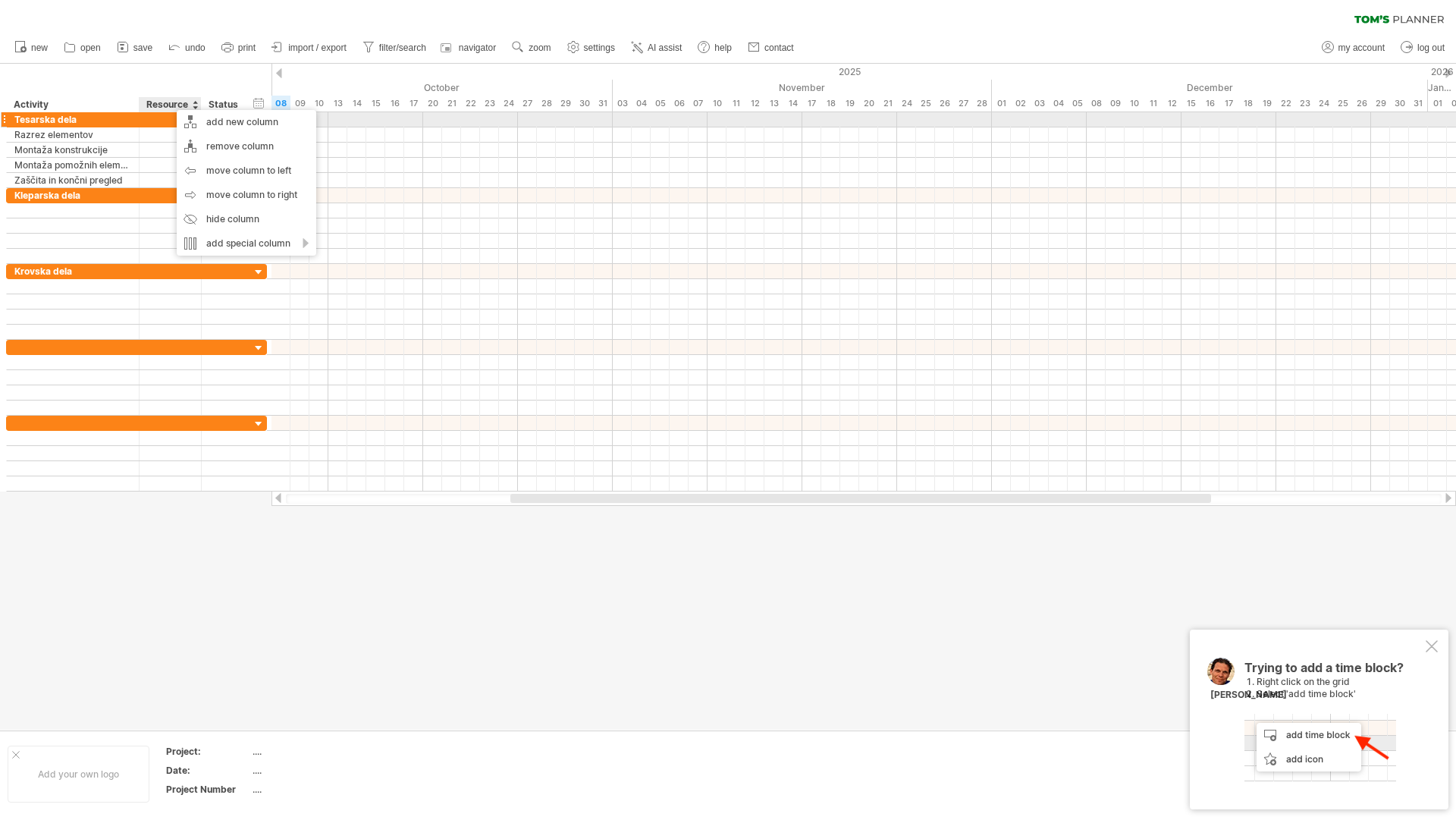
click at [157, 121] on div at bounding box center [170, 119] width 46 height 14
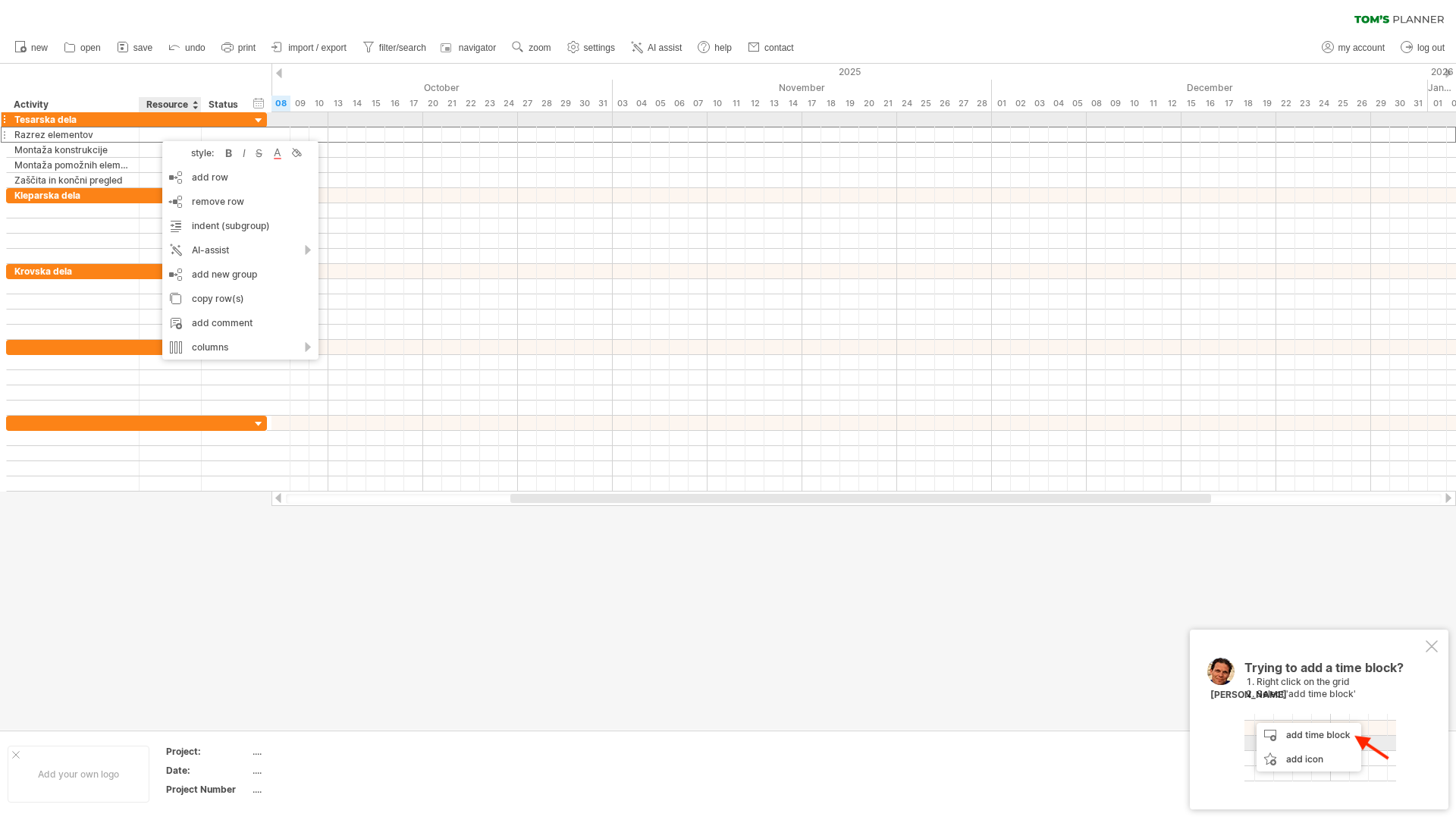
click at [242, 119] on div at bounding box center [226, 119] width 34 height 14
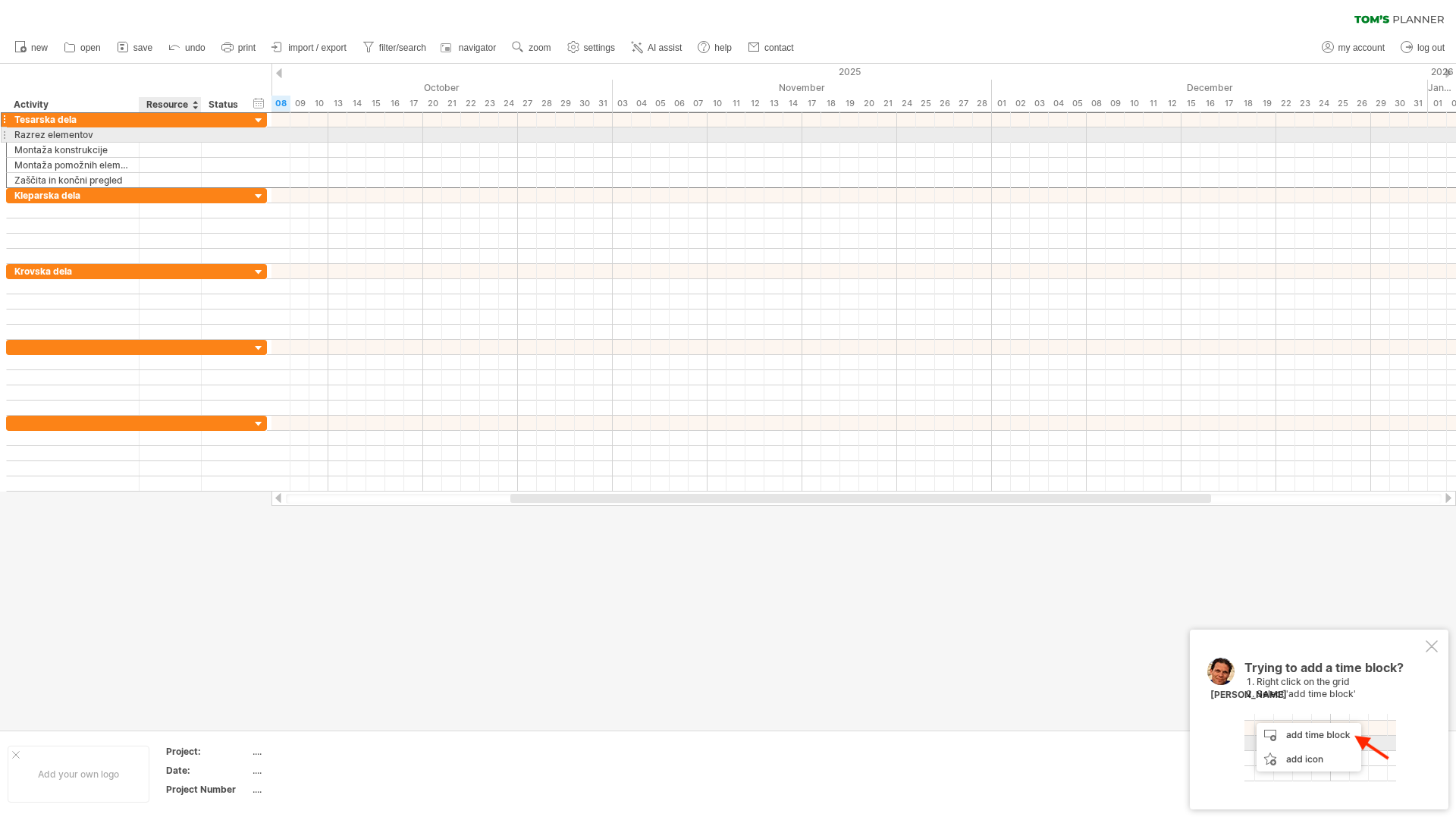
click at [187, 133] on div at bounding box center [170, 134] width 46 height 14
click at [187, 133] on input "text" at bounding box center [170, 134] width 46 height 14
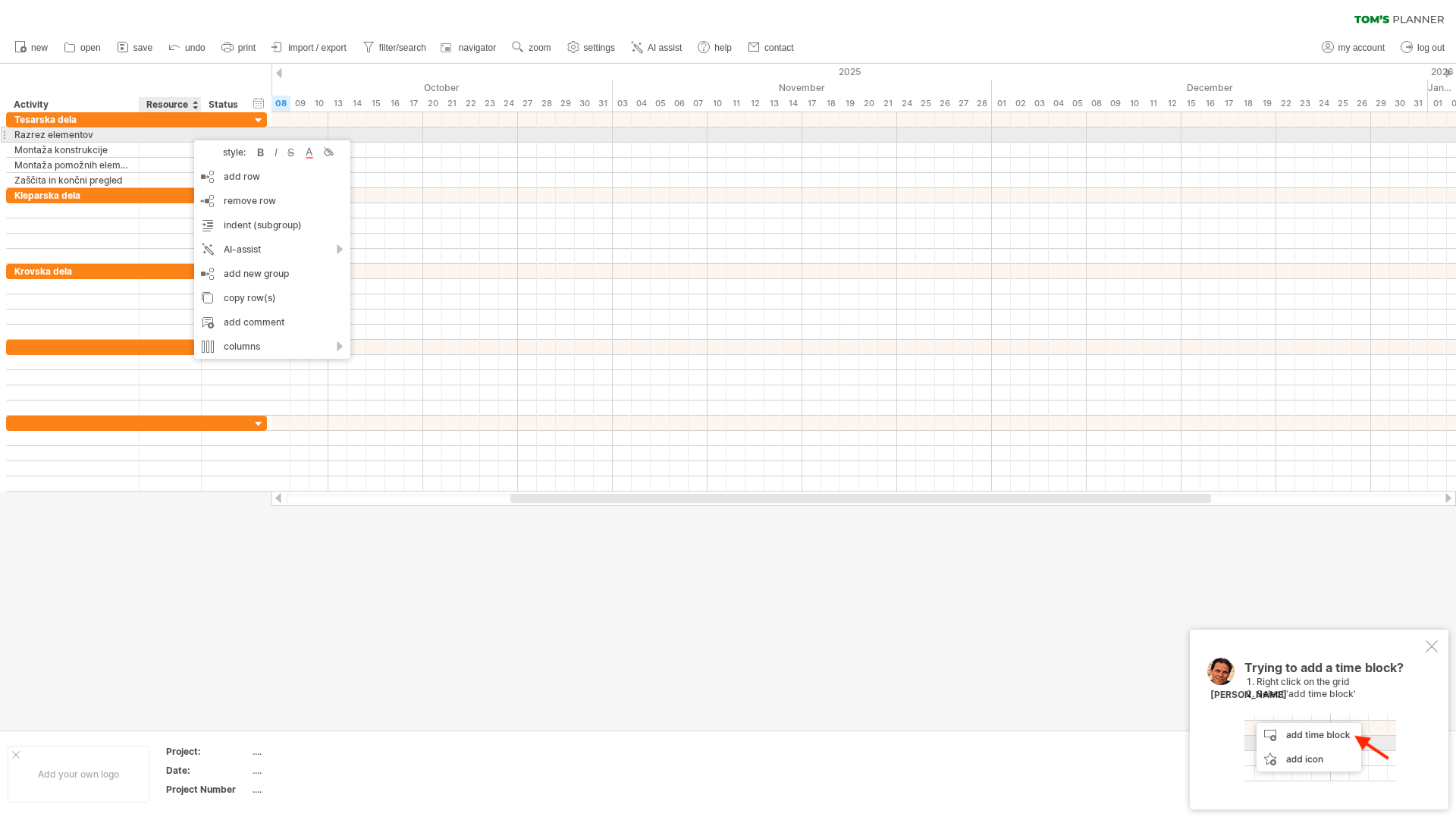
click at [187, 133] on div at bounding box center [170, 134] width 46 height 14
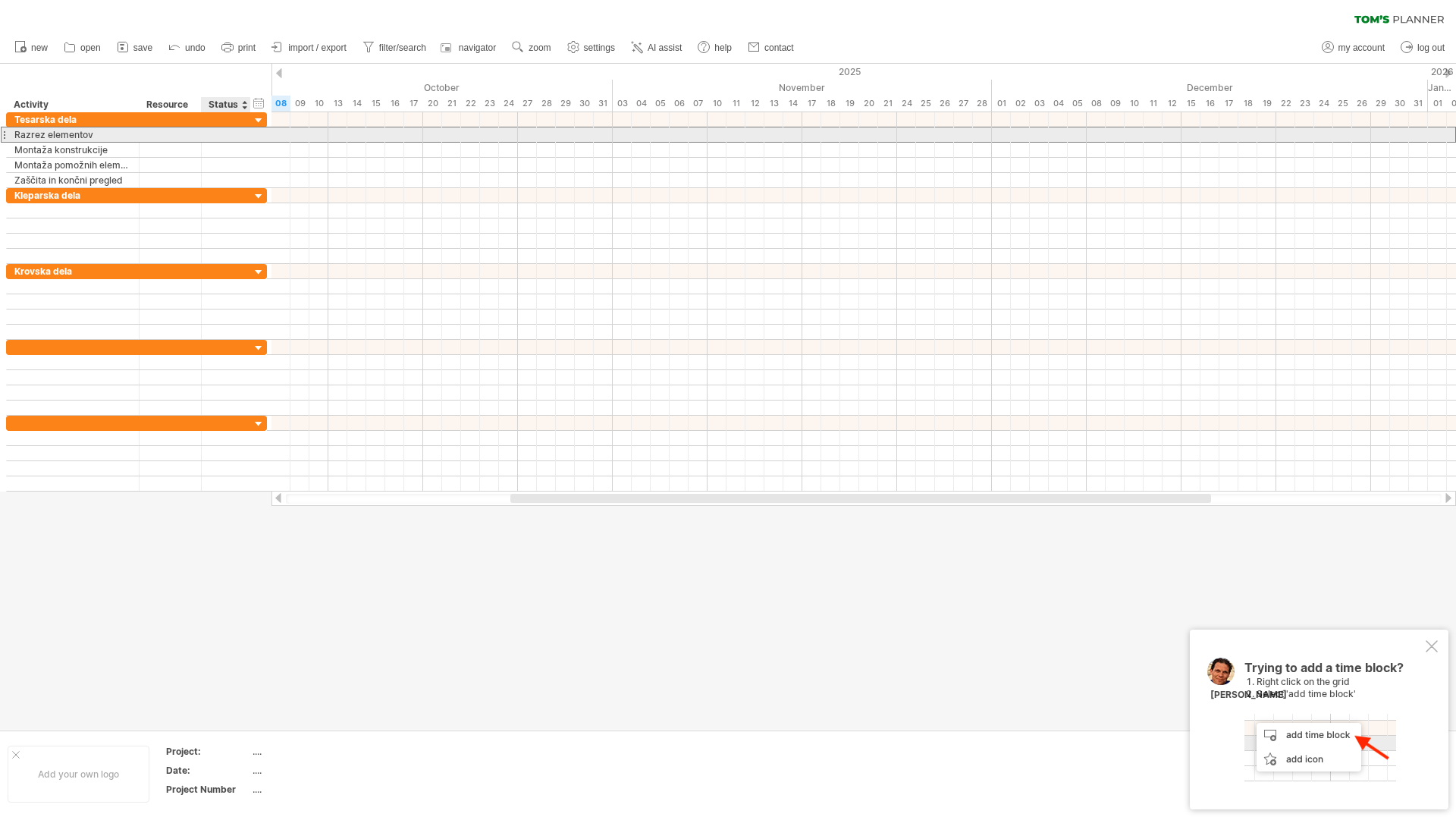
click at [253, 132] on div "**********" at bounding box center [136, 134] width 261 height 16
click at [253, 132] on div "**********" at bounding box center [136, 135] width 261 height 15
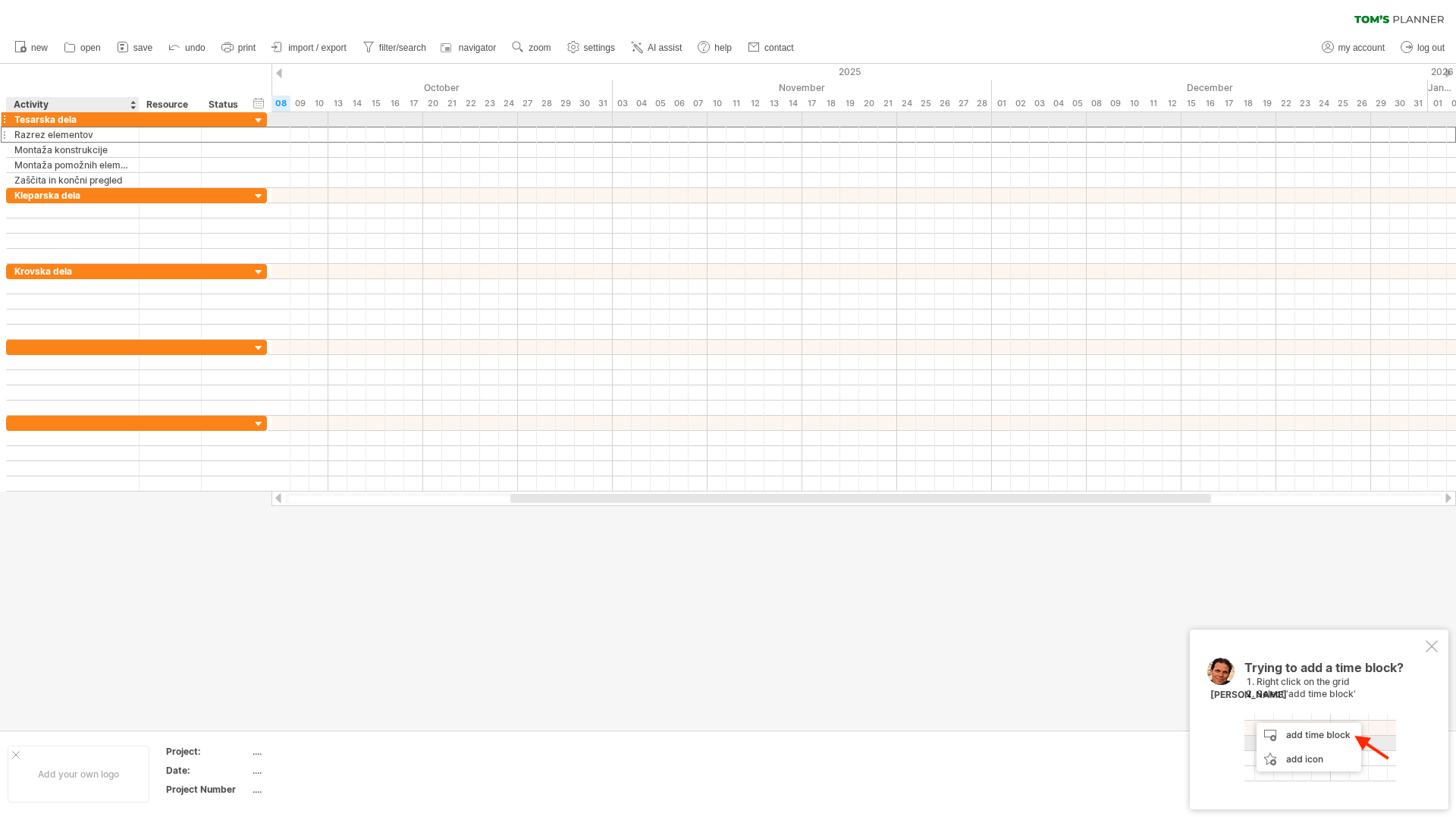
click at [96, 114] on div "Tesarska dela" at bounding box center [72, 119] width 117 height 14
click at [180, 134] on div at bounding box center [170, 134] width 46 height 14
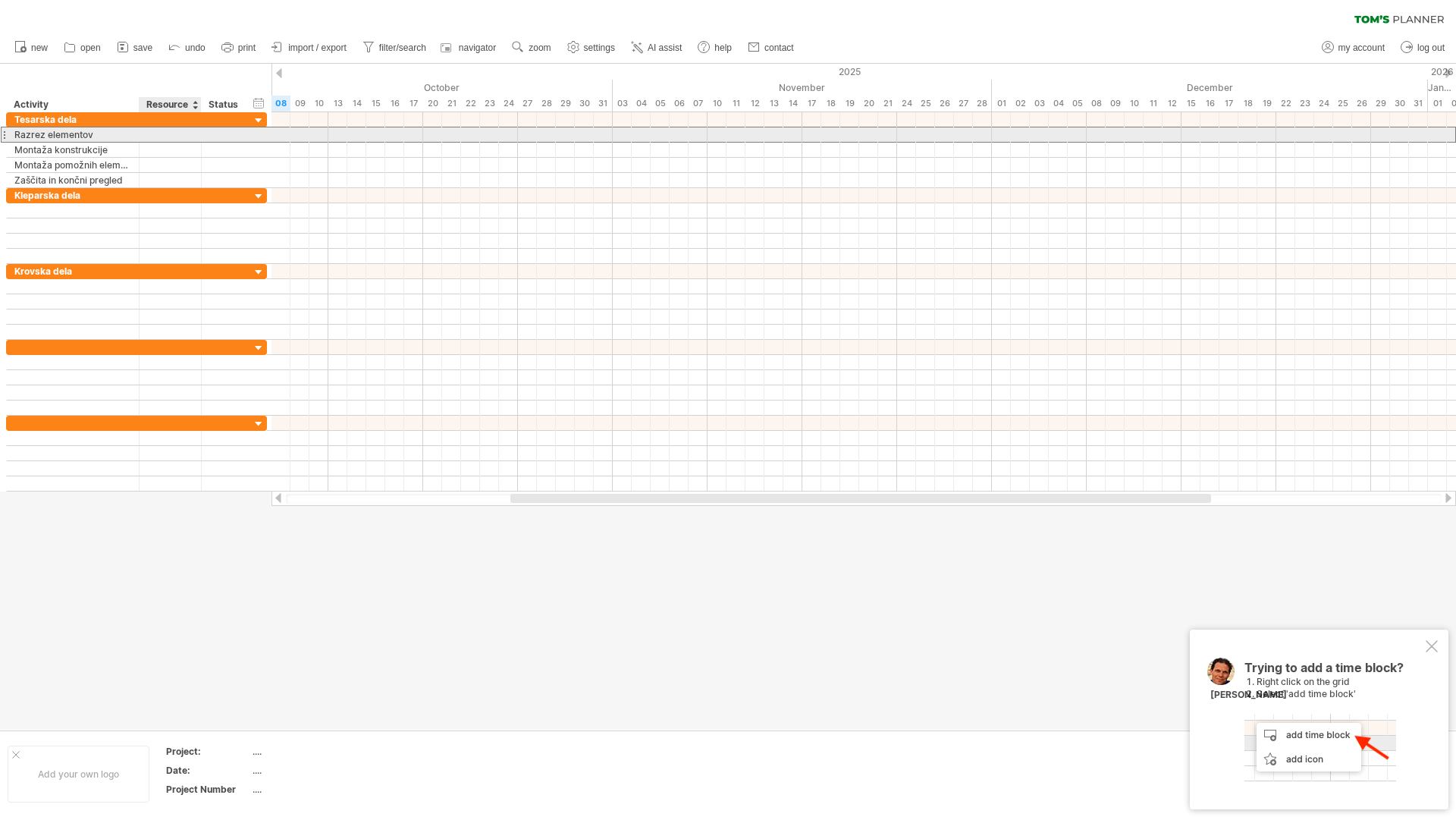
click at [181, 134] on input "text" at bounding box center [170, 134] width 46 height 14
click at [324, 136] on div at bounding box center [864, 134] width 1185 height 16
click at [324, 136] on div at bounding box center [864, 135] width 1185 height 15
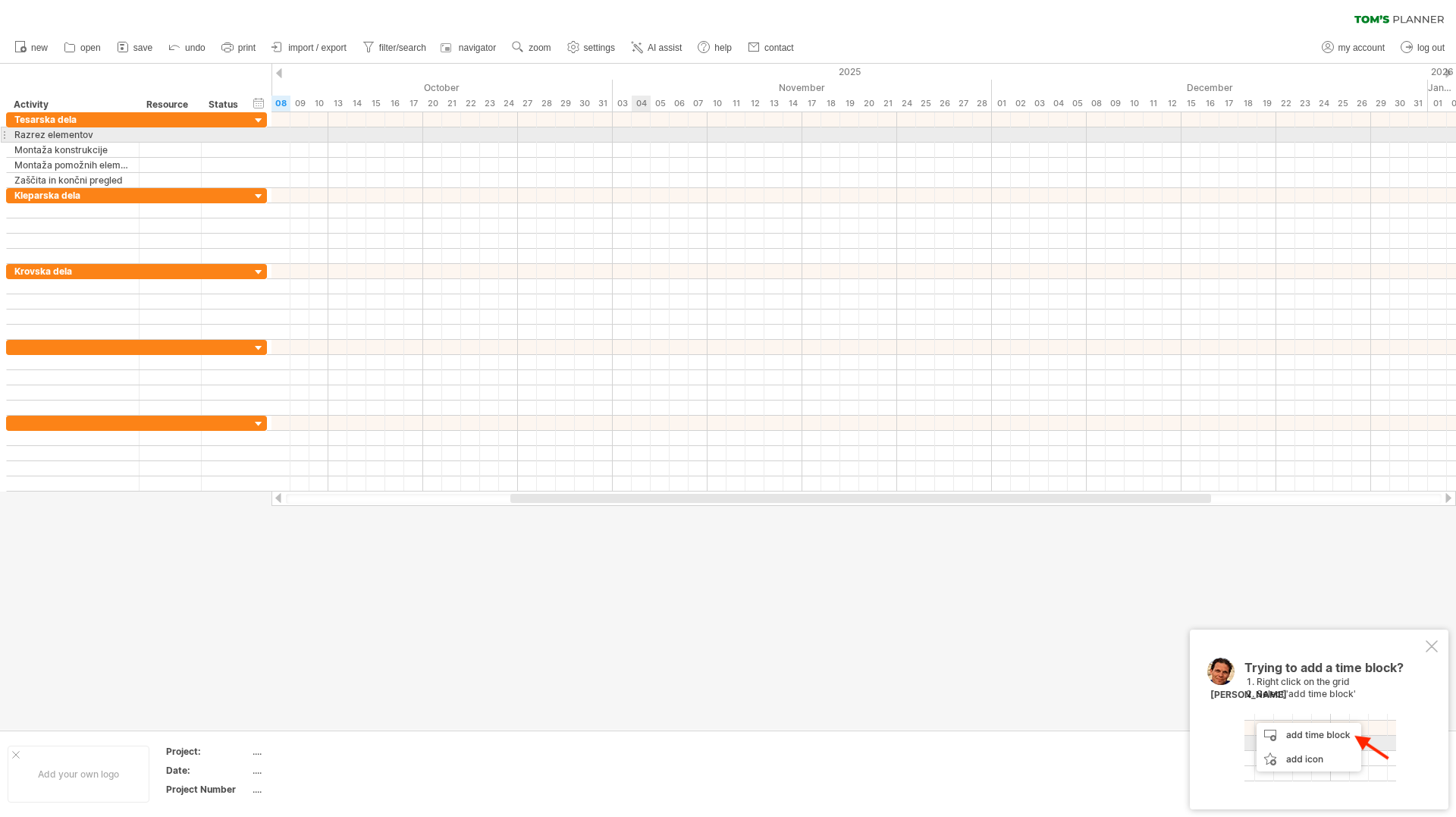
click at [637, 139] on div at bounding box center [864, 135] width 1185 height 15
click at [640, 138] on div at bounding box center [864, 135] width 1185 height 15
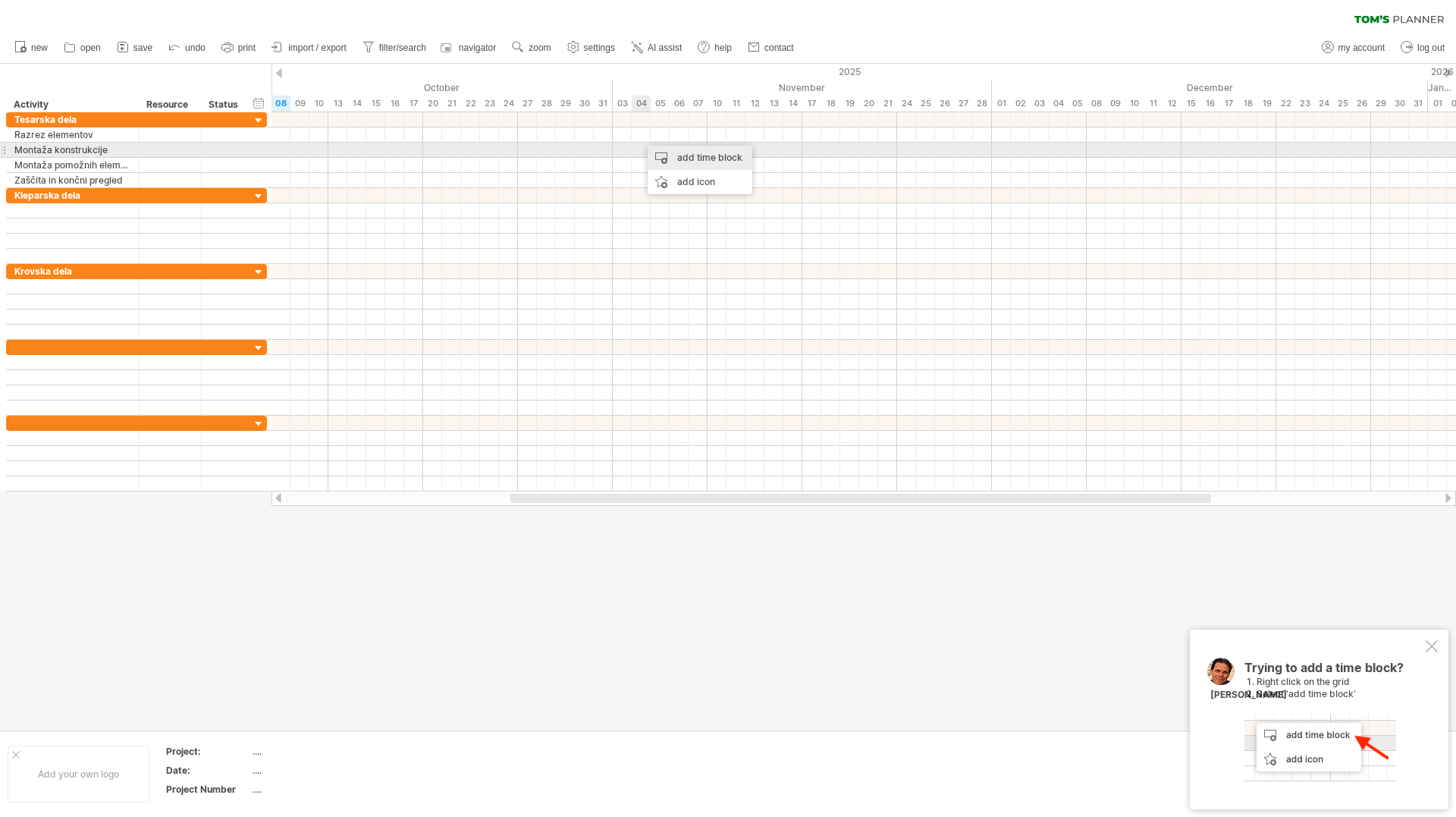
click at [665, 158] on div "add time block" at bounding box center [699, 157] width 105 height 24
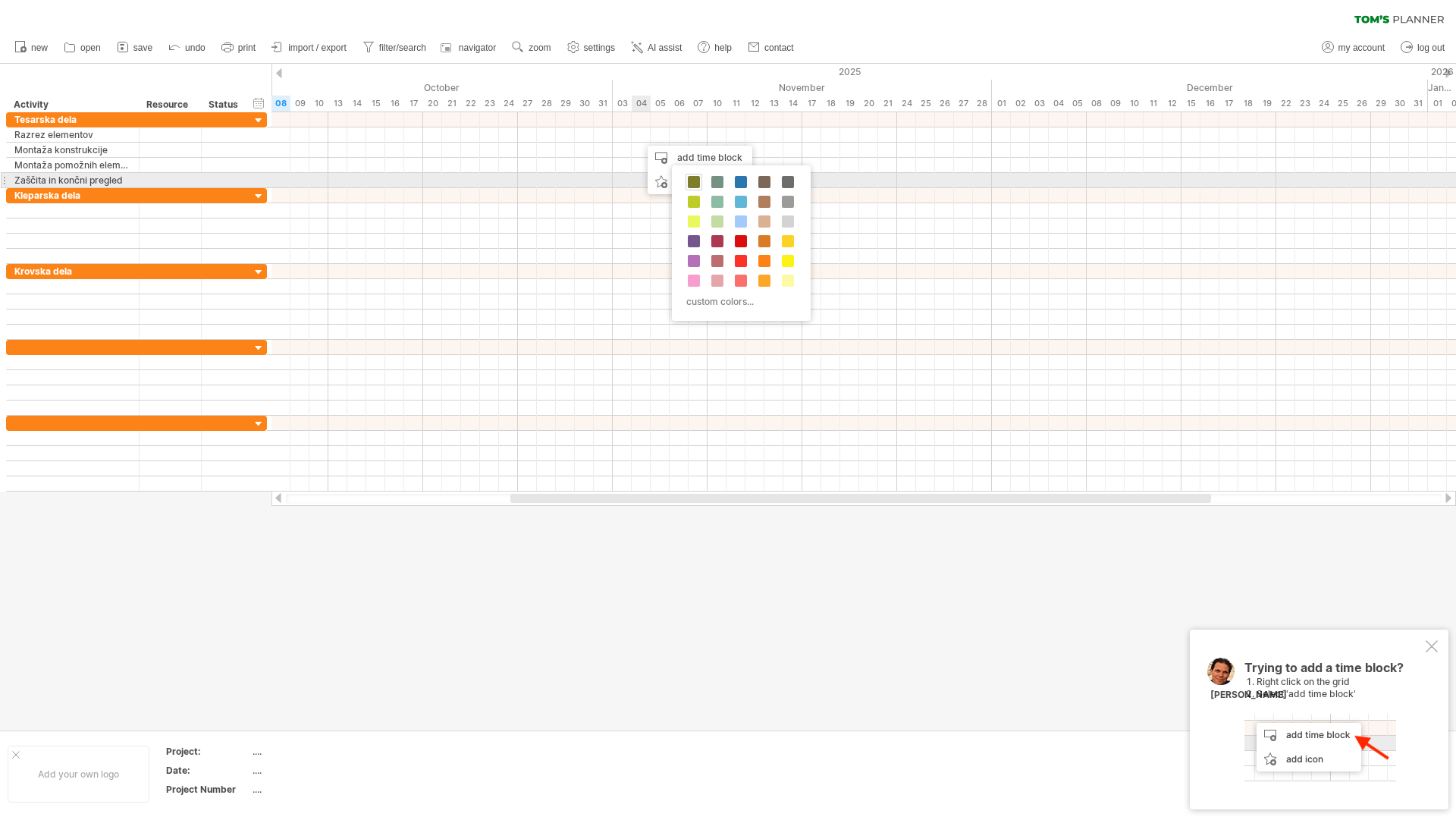
click at [698, 180] on span at bounding box center [693, 182] width 12 height 12
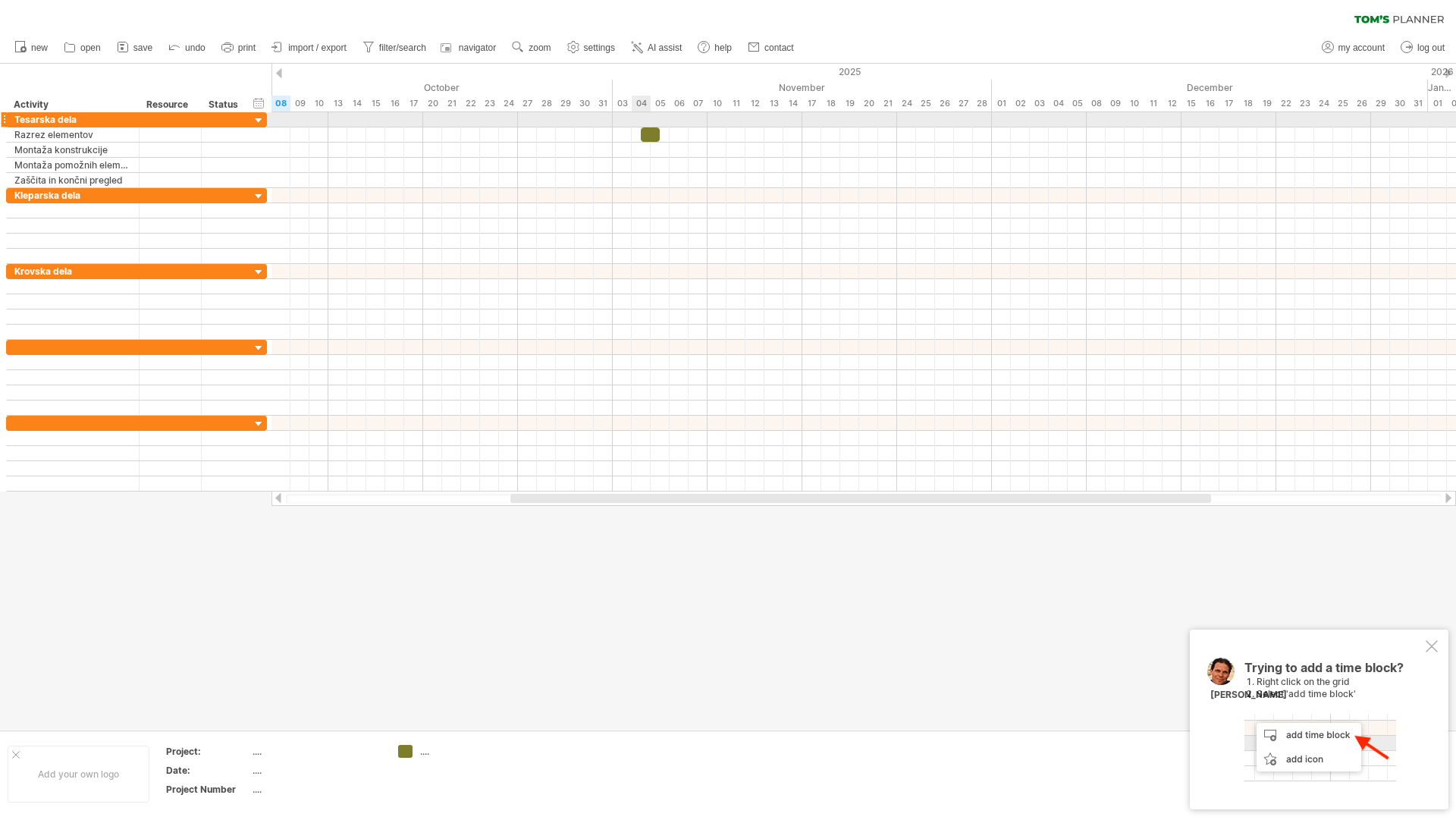
click at [649, 121] on div at bounding box center [864, 119] width 1185 height 15
click at [647, 134] on div at bounding box center [650, 134] width 19 height 14
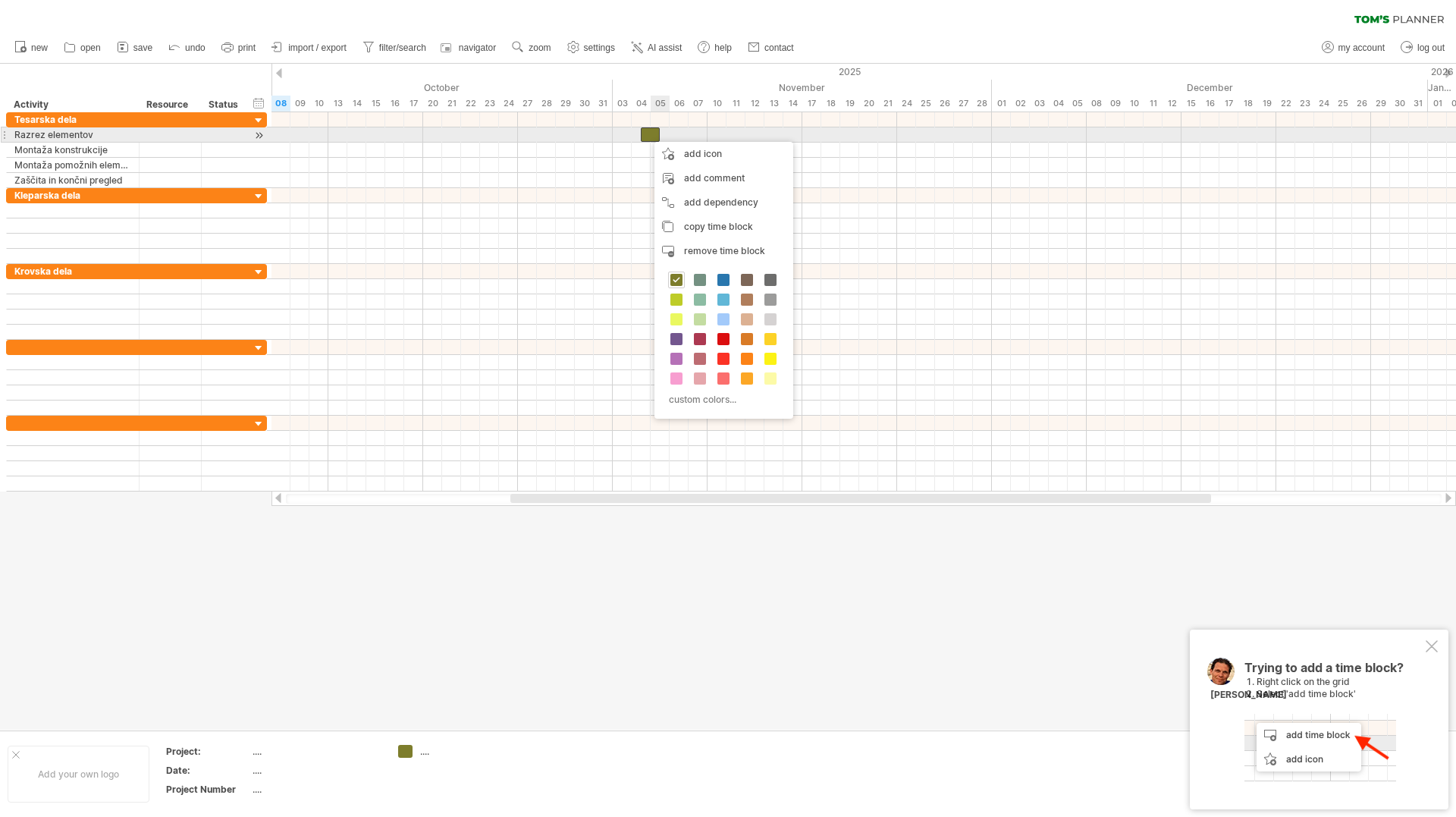
click at [653, 139] on div at bounding box center [650, 134] width 19 height 14
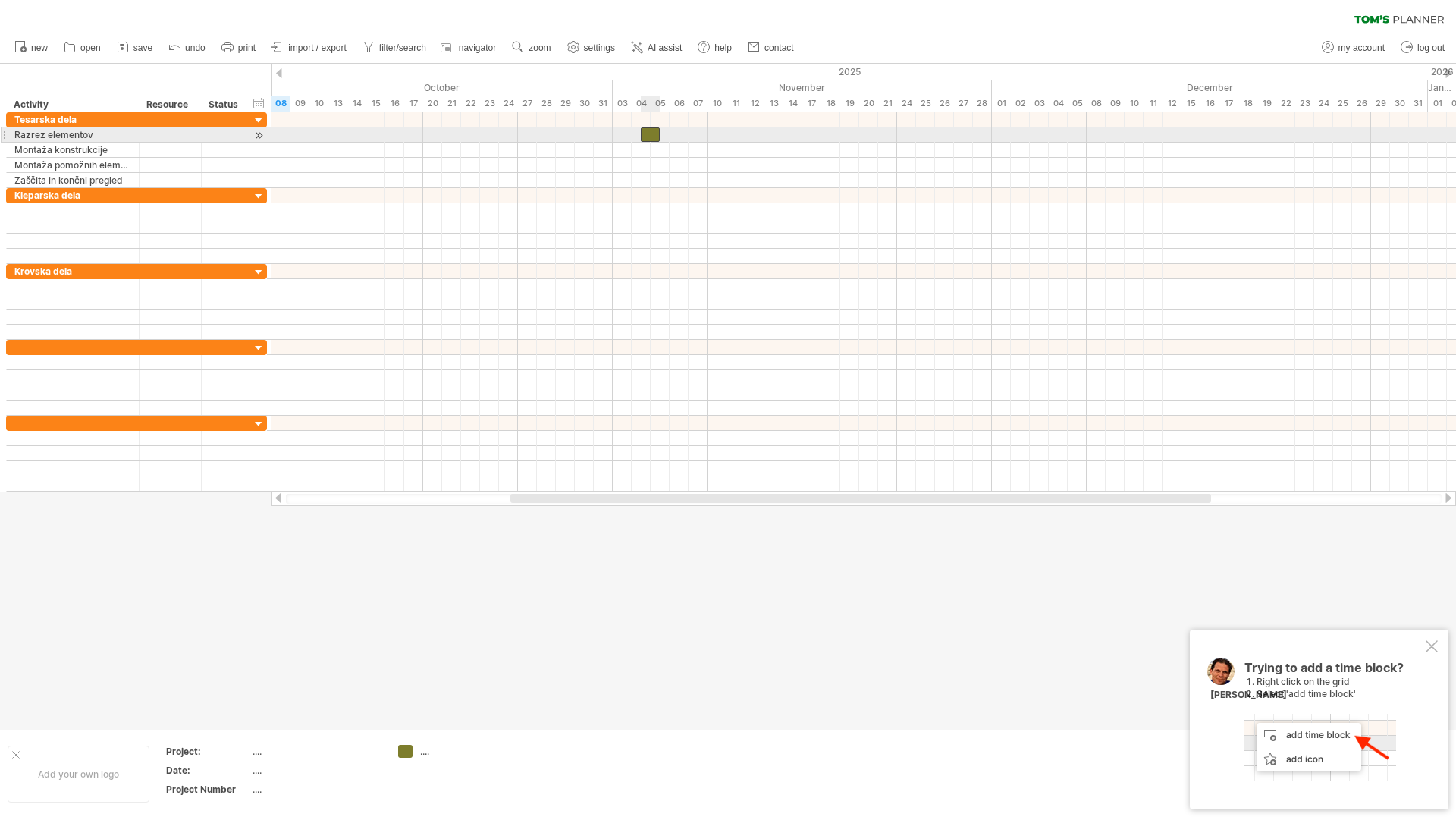
click at [650, 130] on div at bounding box center [650, 134] width 19 height 14
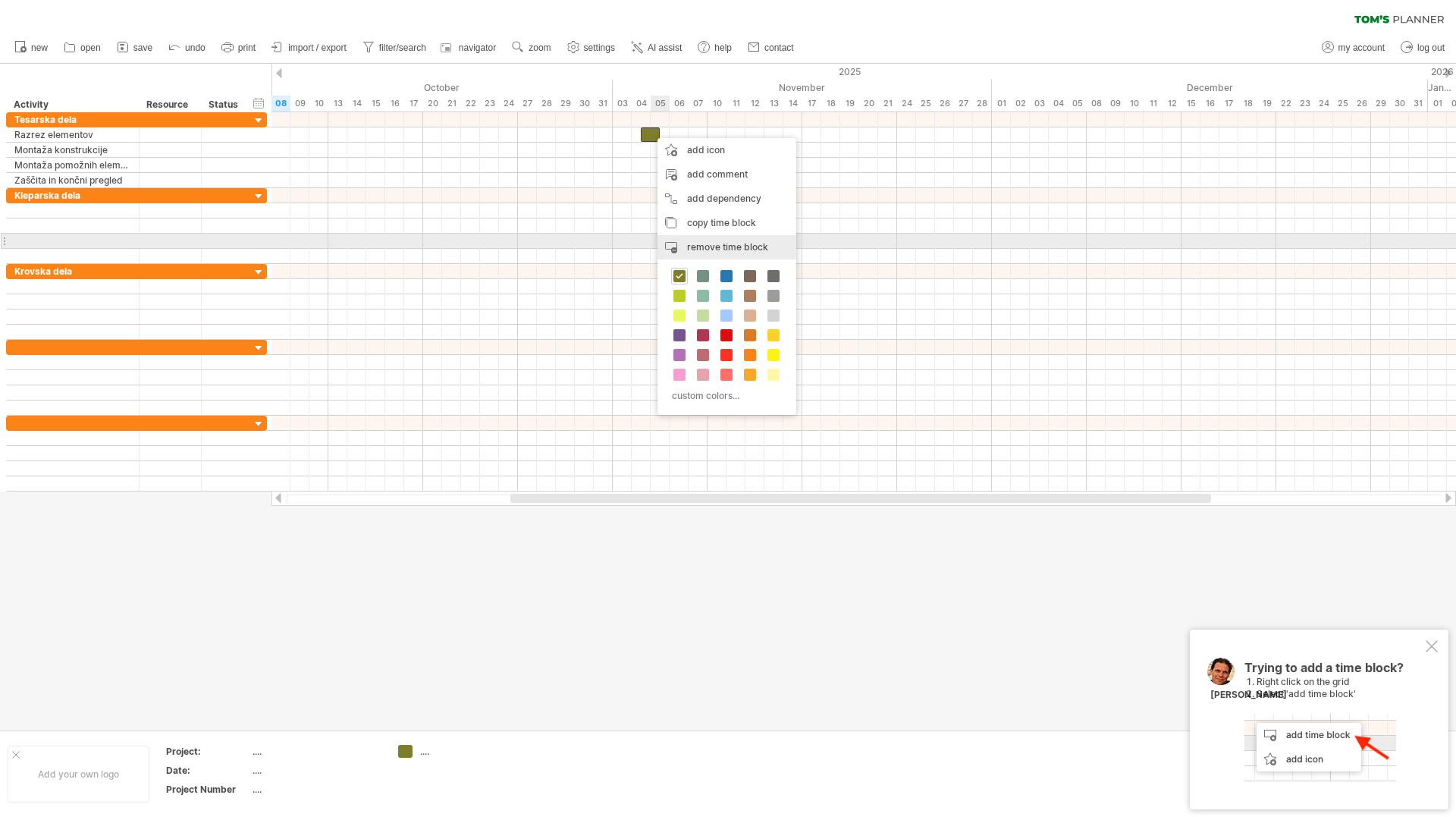
click at [709, 242] on span "remove time block" at bounding box center [727, 247] width 82 height 12
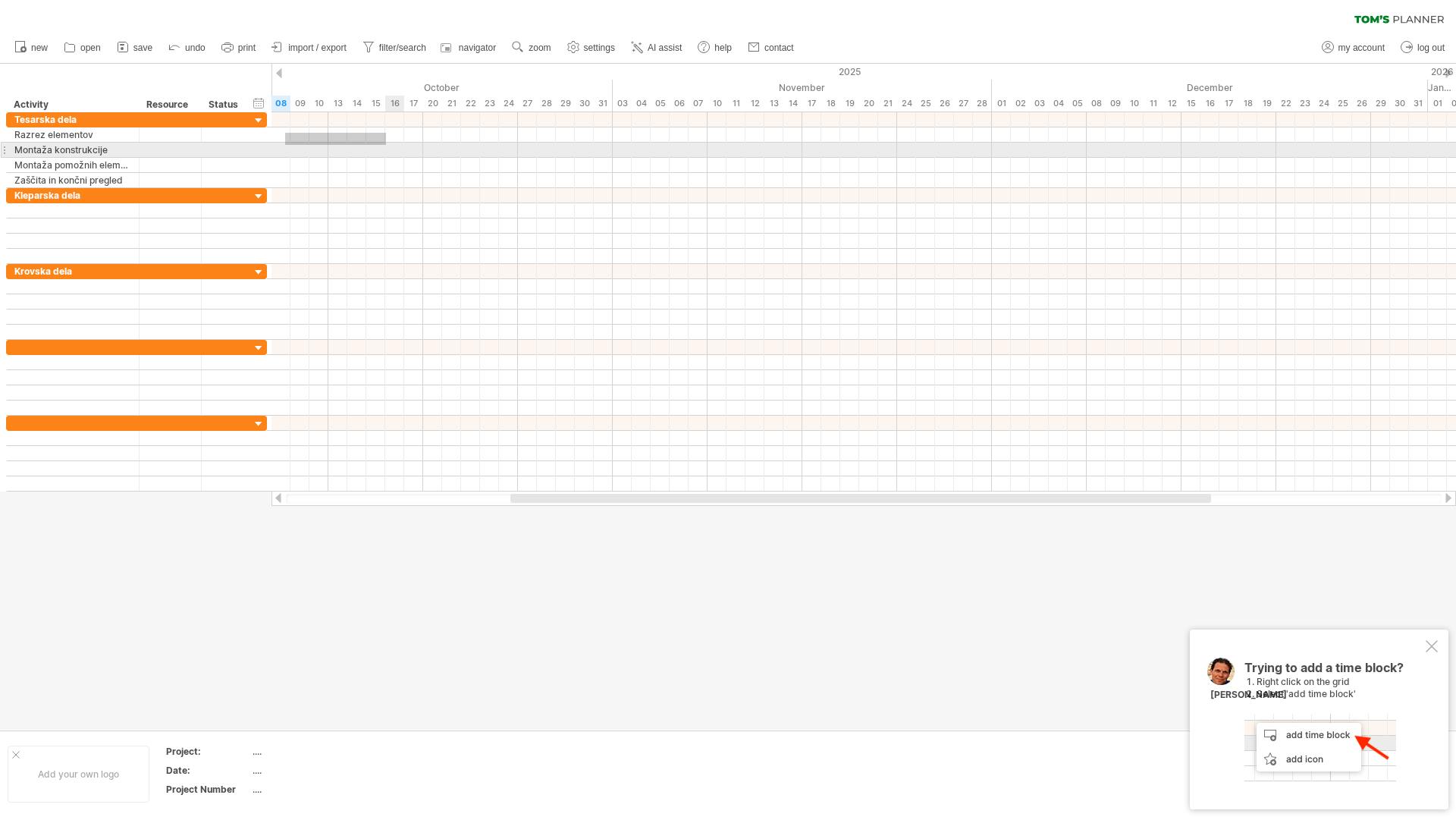
drag, startPoint x: 285, startPoint y: 133, endPoint x: 387, endPoint y: 145, distance: 102.7
click at [387, 145] on div at bounding box center [864, 150] width 1185 height 76
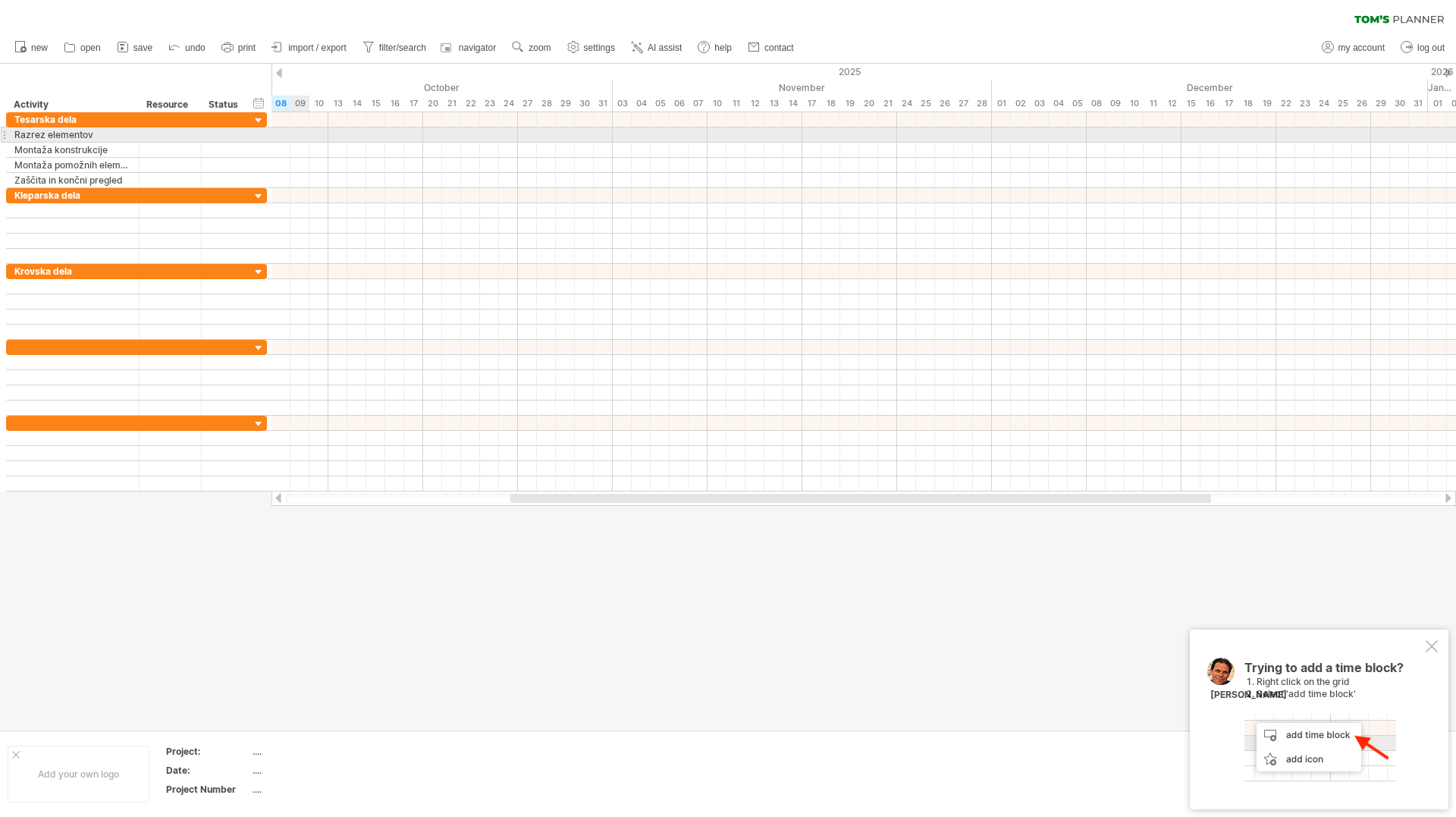
click at [298, 133] on div at bounding box center [864, 135] width 1185 height 15
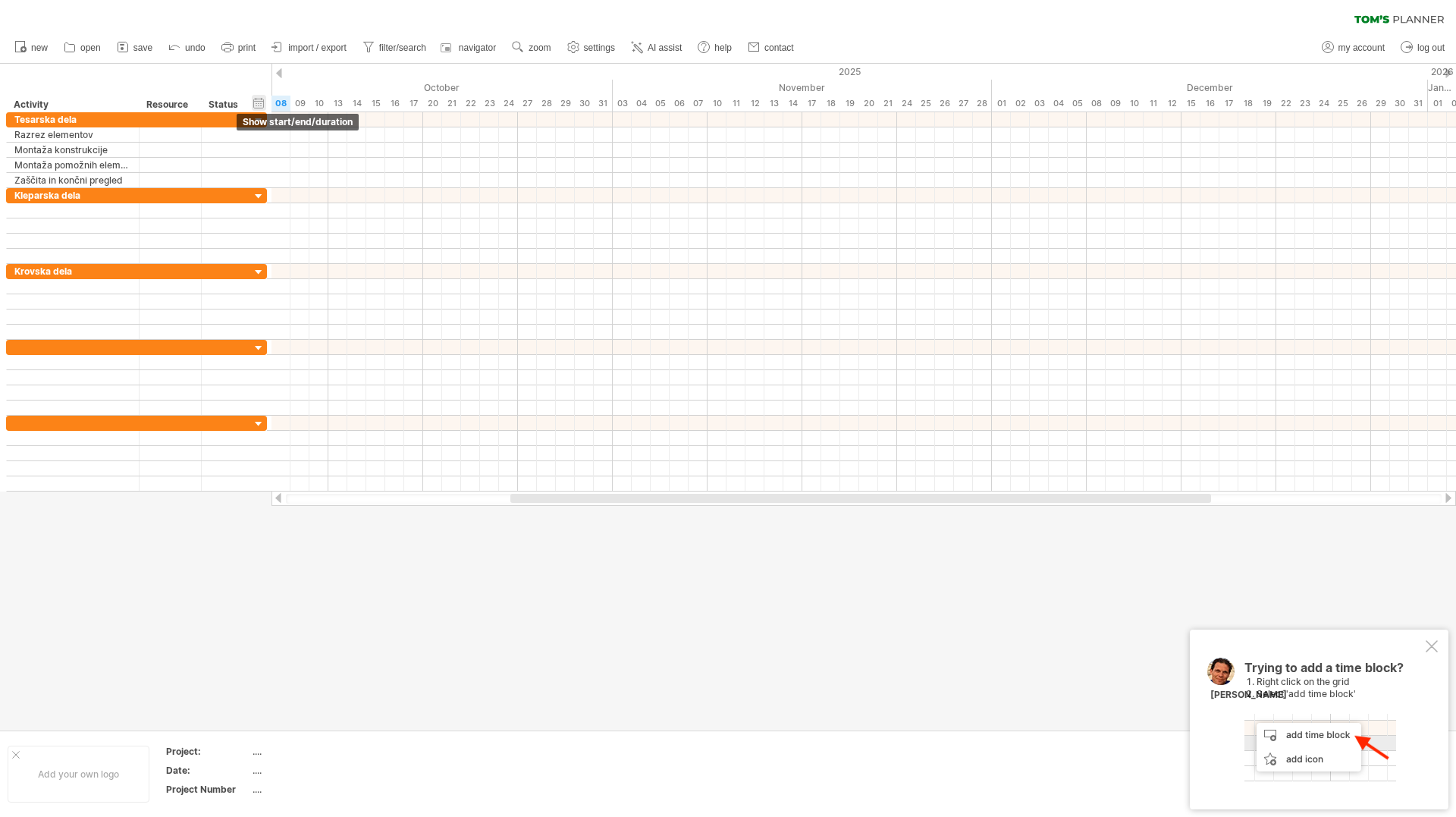
click at [257, 107] on div "hide start/end/duration show start/end/duration" at bounding box center [259, 102] width 14 height 16
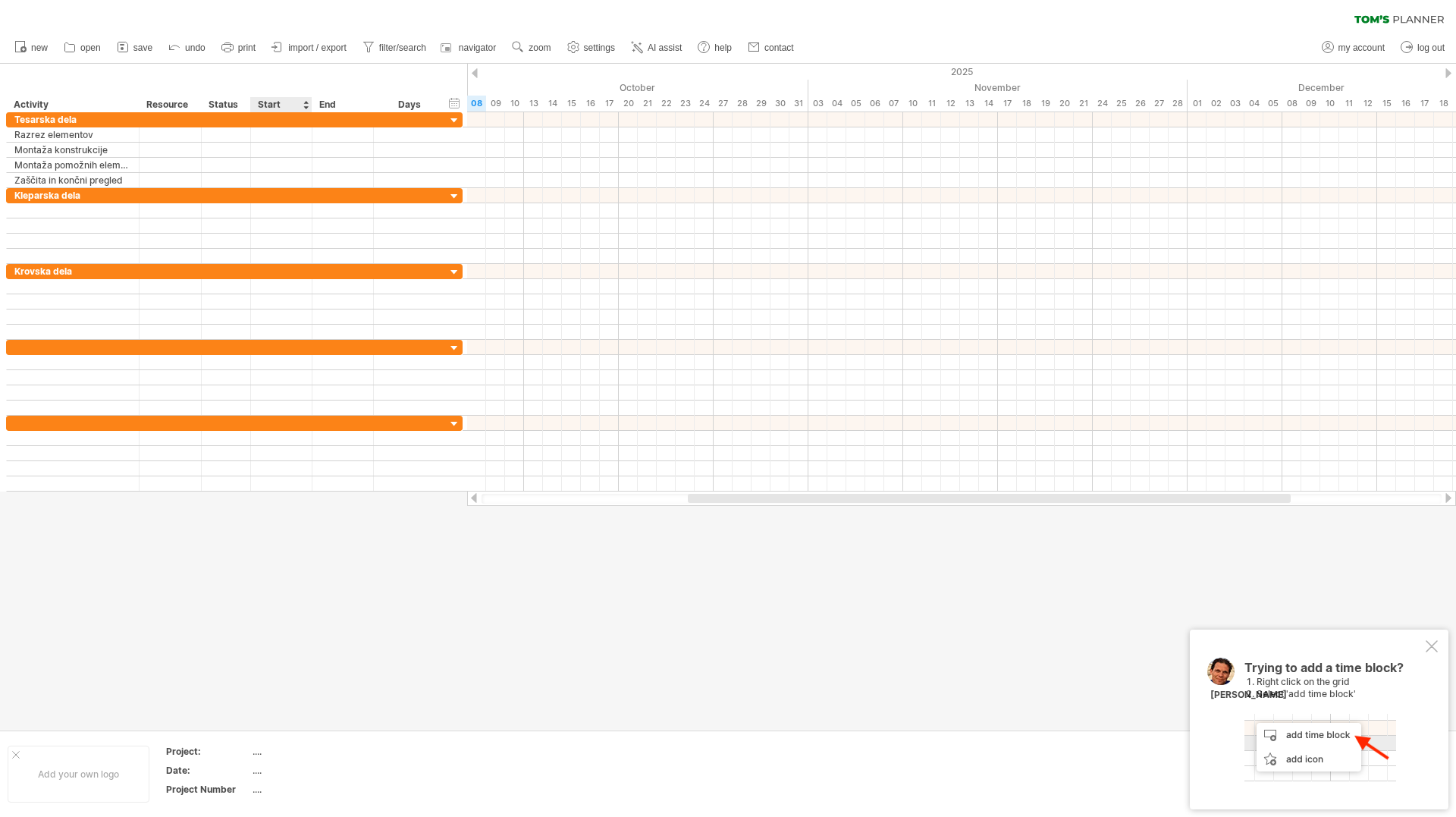
click at [278, 105] on div "Start" at bounding box center [280, 105] width 45 height 15
click at [295, 109] on div "Start" at bounding box center [280, 105] width 45 height 15
click at [303, 106] on div "Start" at bounding box center [281, 105] width 62 height 15
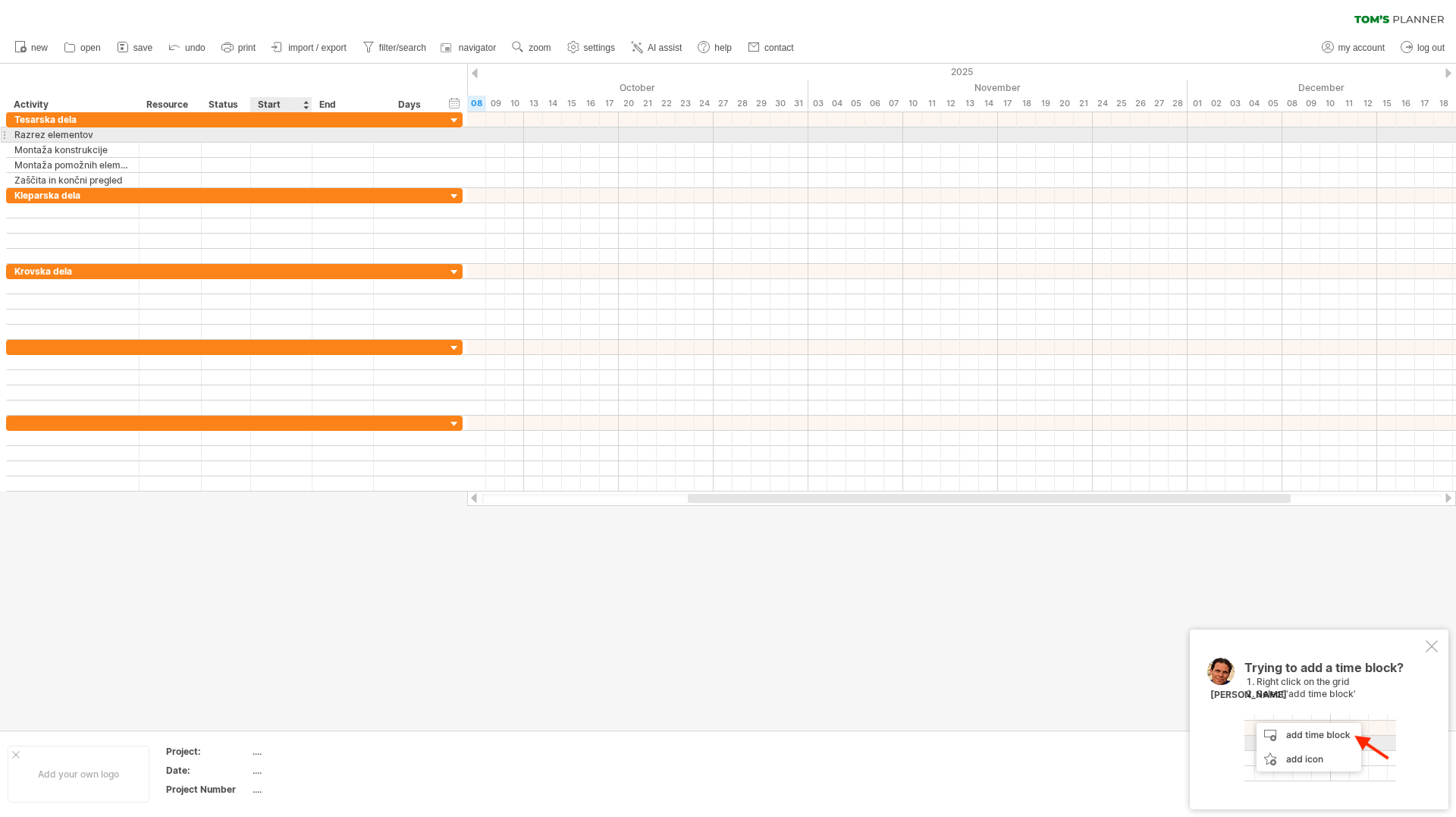
click at [288, 129] on div at bounding box center [282, 134] width 62 height 14
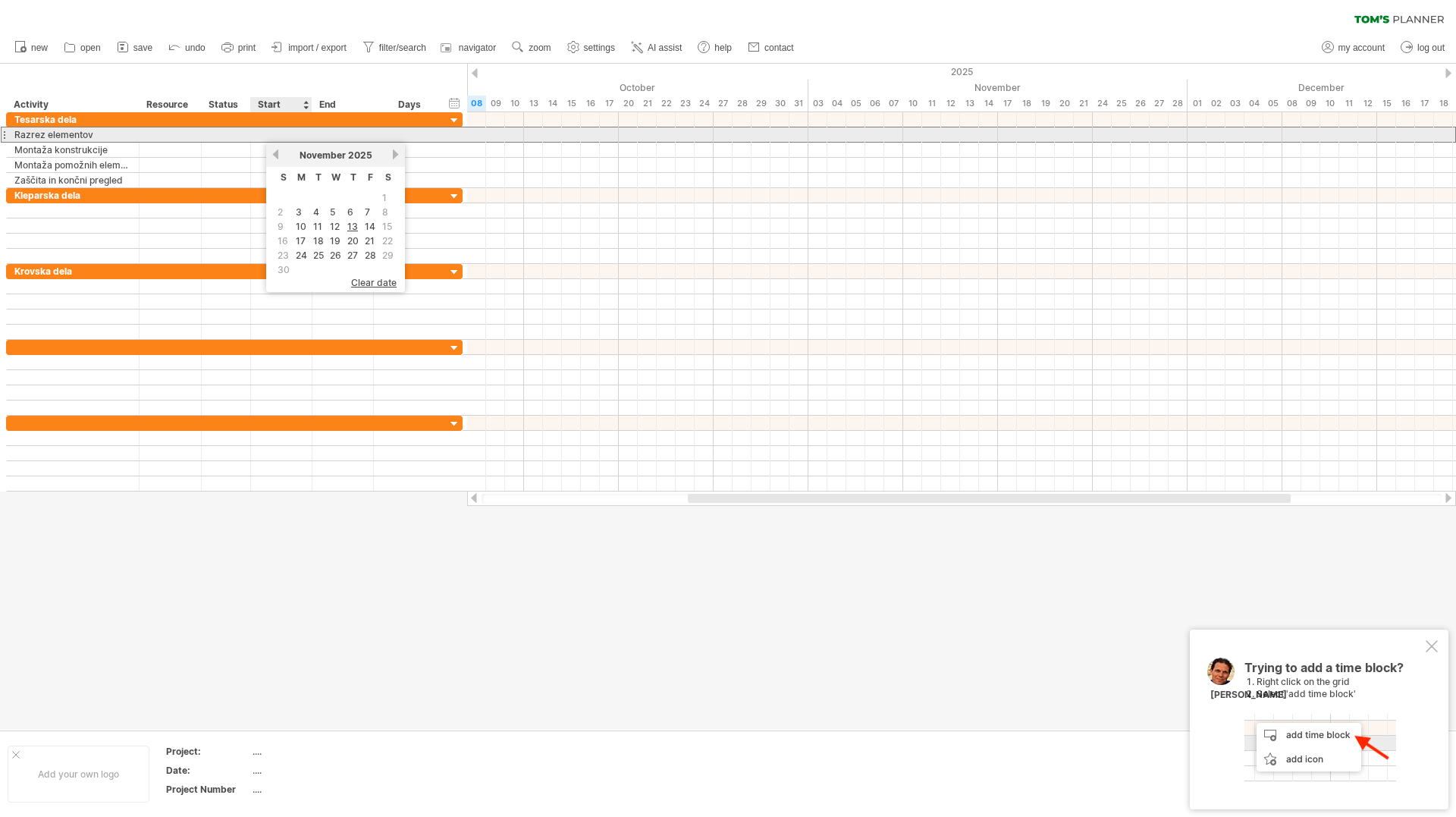
click at [287, 135] on div at bounding box center [282, 134] width 62 height 14
click at [276, 136] on div at bounding box center [282, 134] width 62 height 14
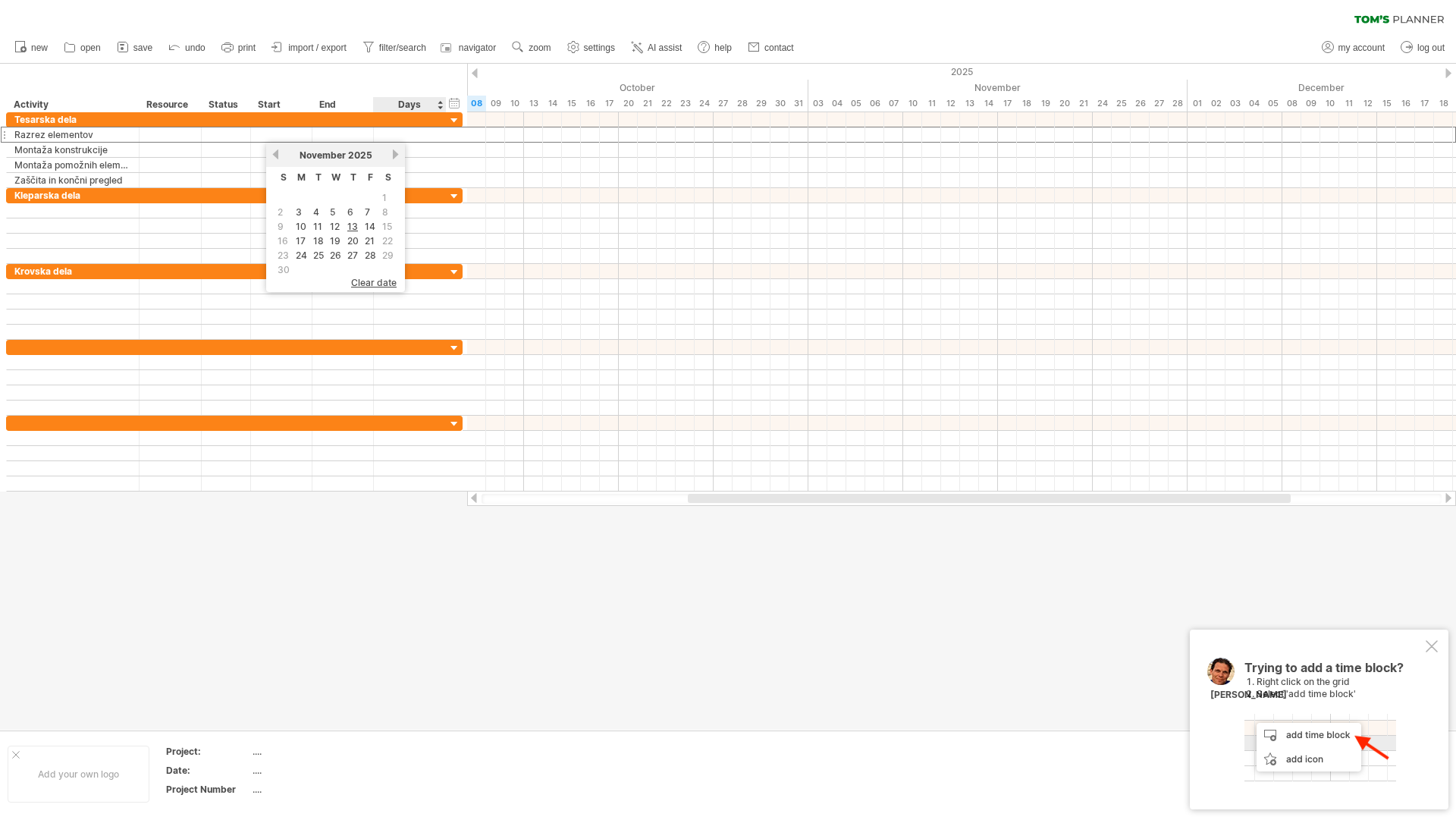
click at [403, 99] on div "Days" at bounding box center [408, 105] width 72 height 15
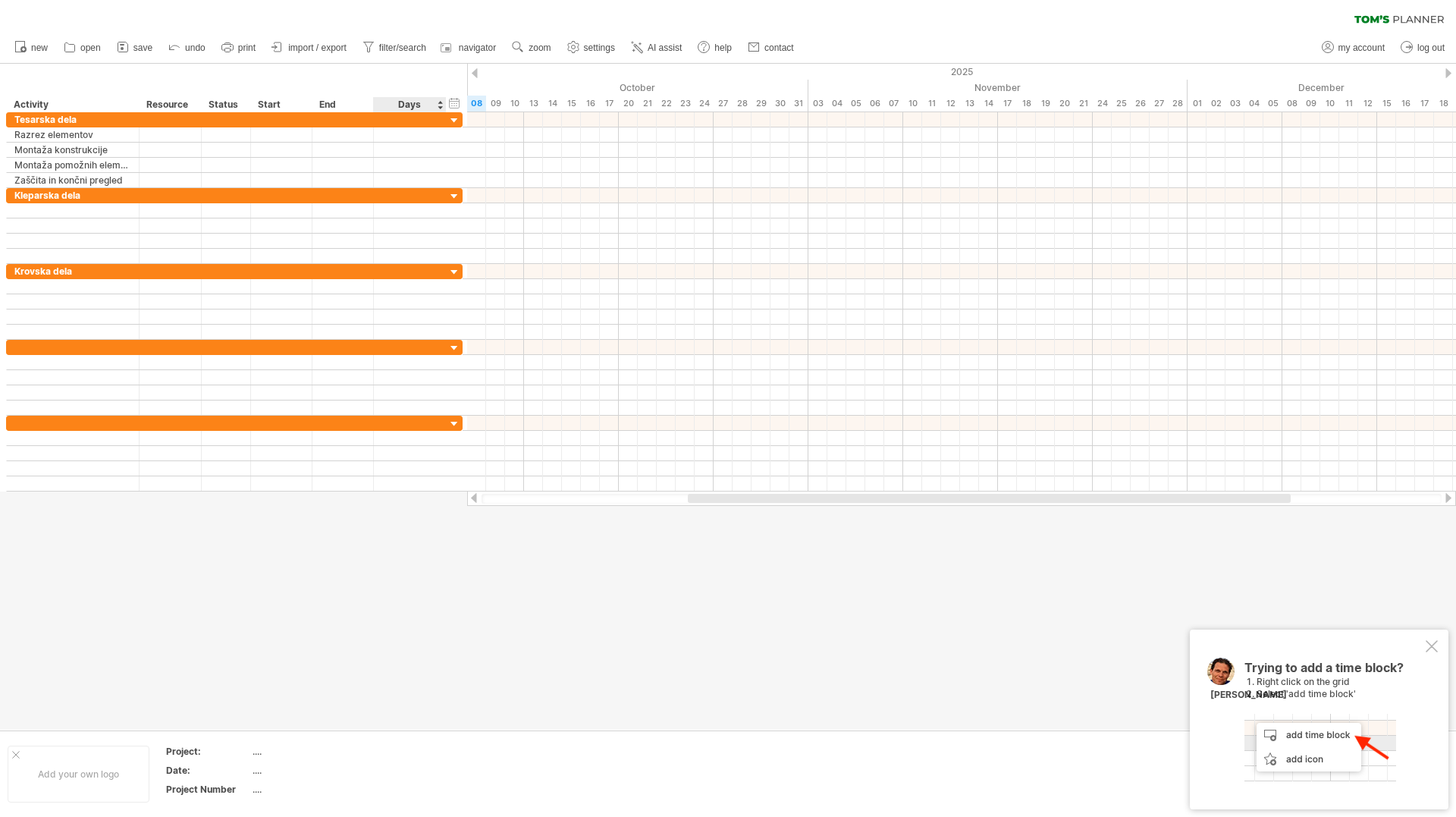
click at [411, 104] on div "Days" at bounding box center [408, 105] width 72 height 15
click at [446, 106] on div "Days" at bounding box center [409, 105] width 72 height 15
click at [442, 106] on div "Days" at bounding box center [408, 105] width 72 height 15
click at [350, 110] on div "End" at bounding box center [342, 105] width 45 height 15
click at [328, 107] on div "End" at bounding box center [342, 105] width 45 height 15
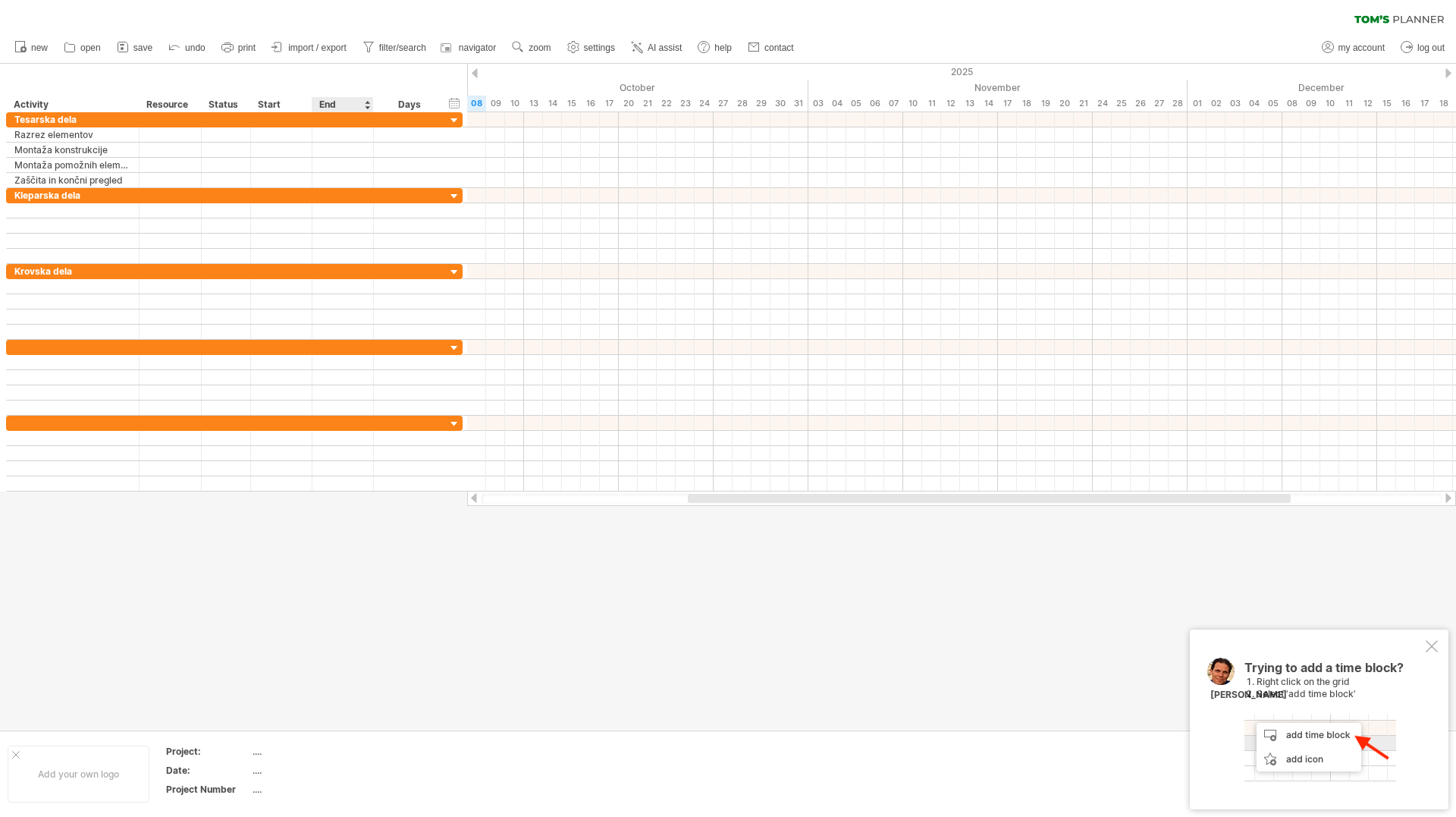
click at [332, 105] on div "End" at bounding box center [342, 105] width 45 height 15
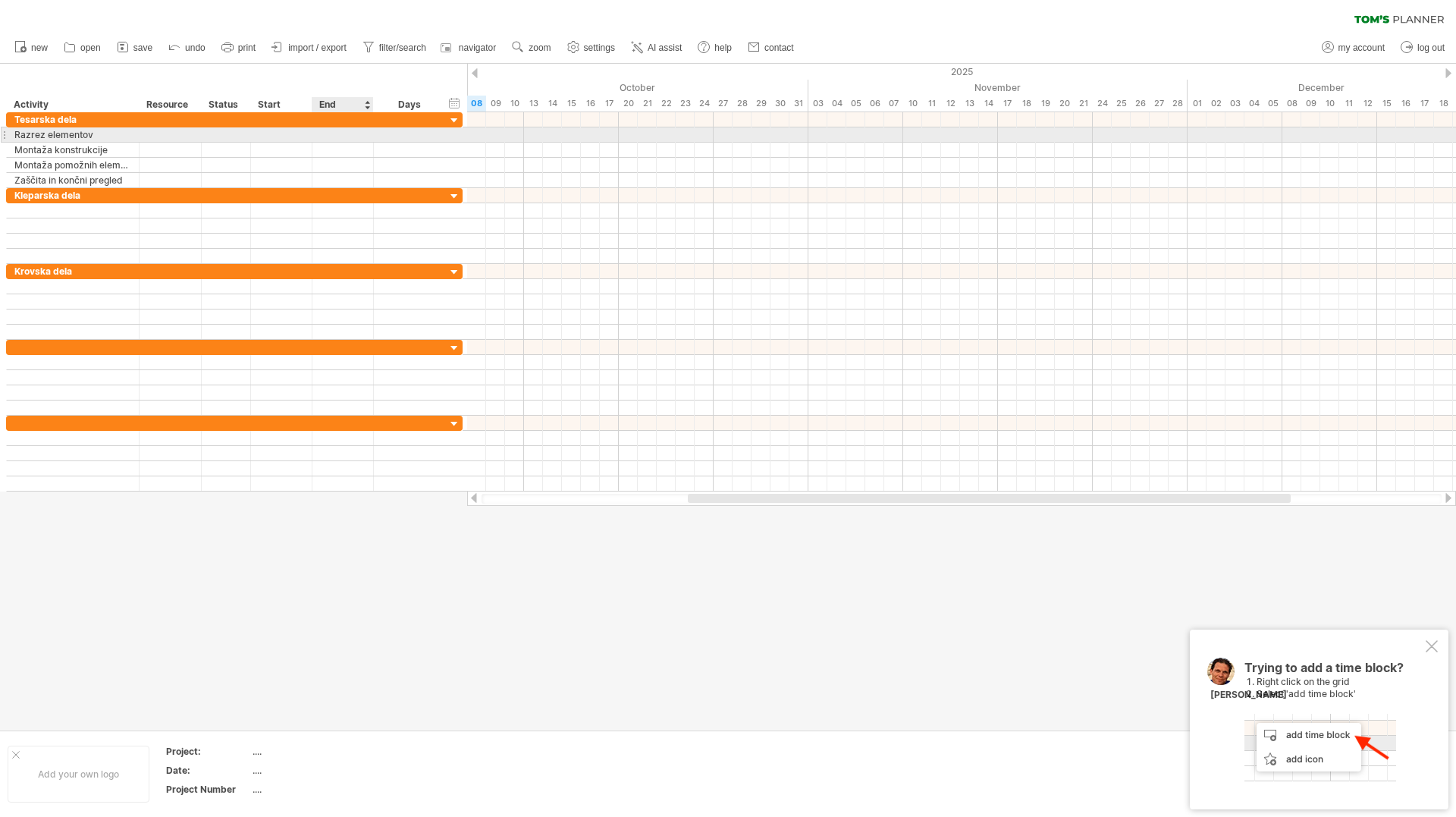
click at [327, 133] on div at bounding box center [343, 134] width 62 height 14
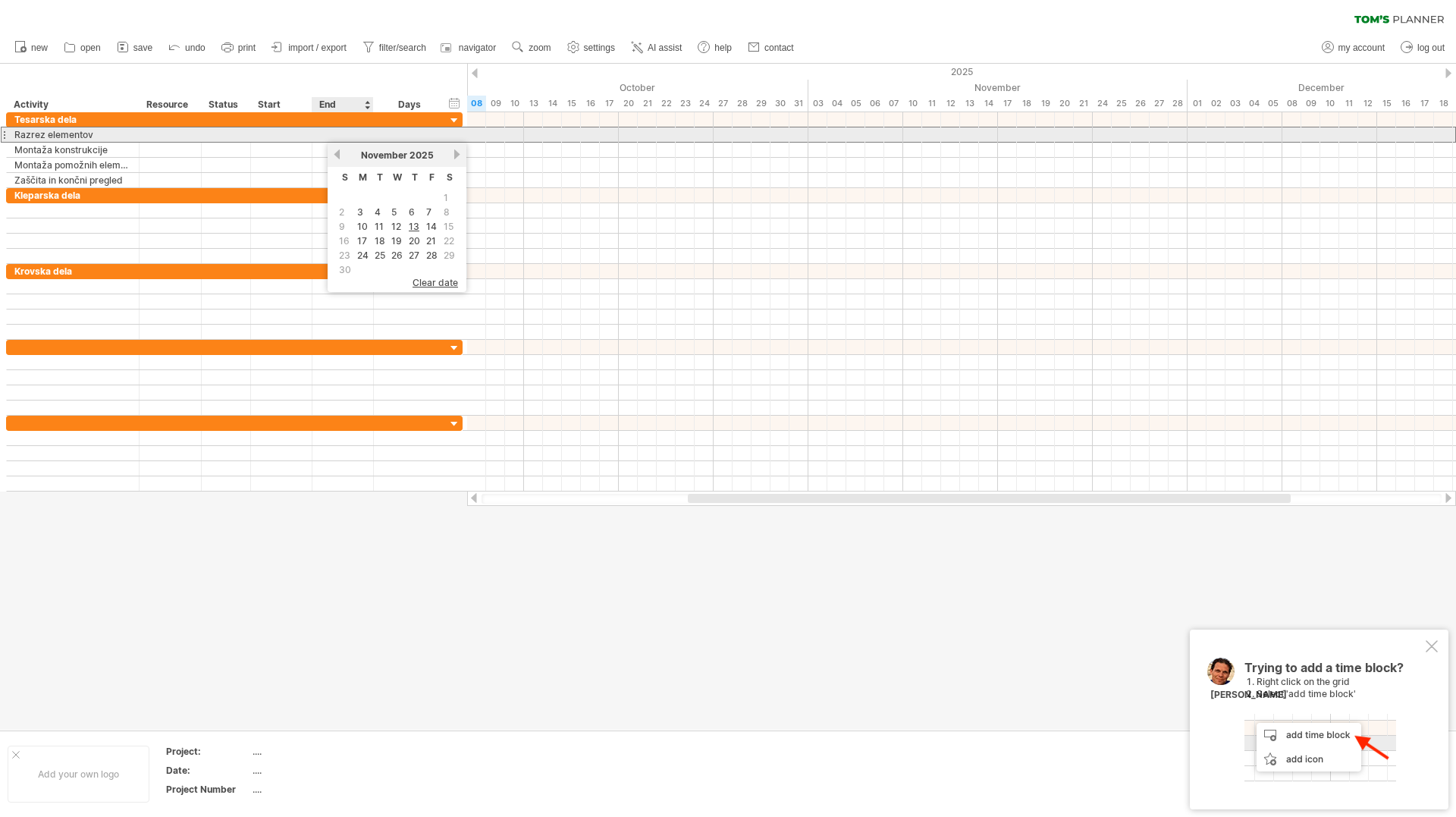
click at [409, 133] on div at bounding box center [409, 134] width 57 height 14
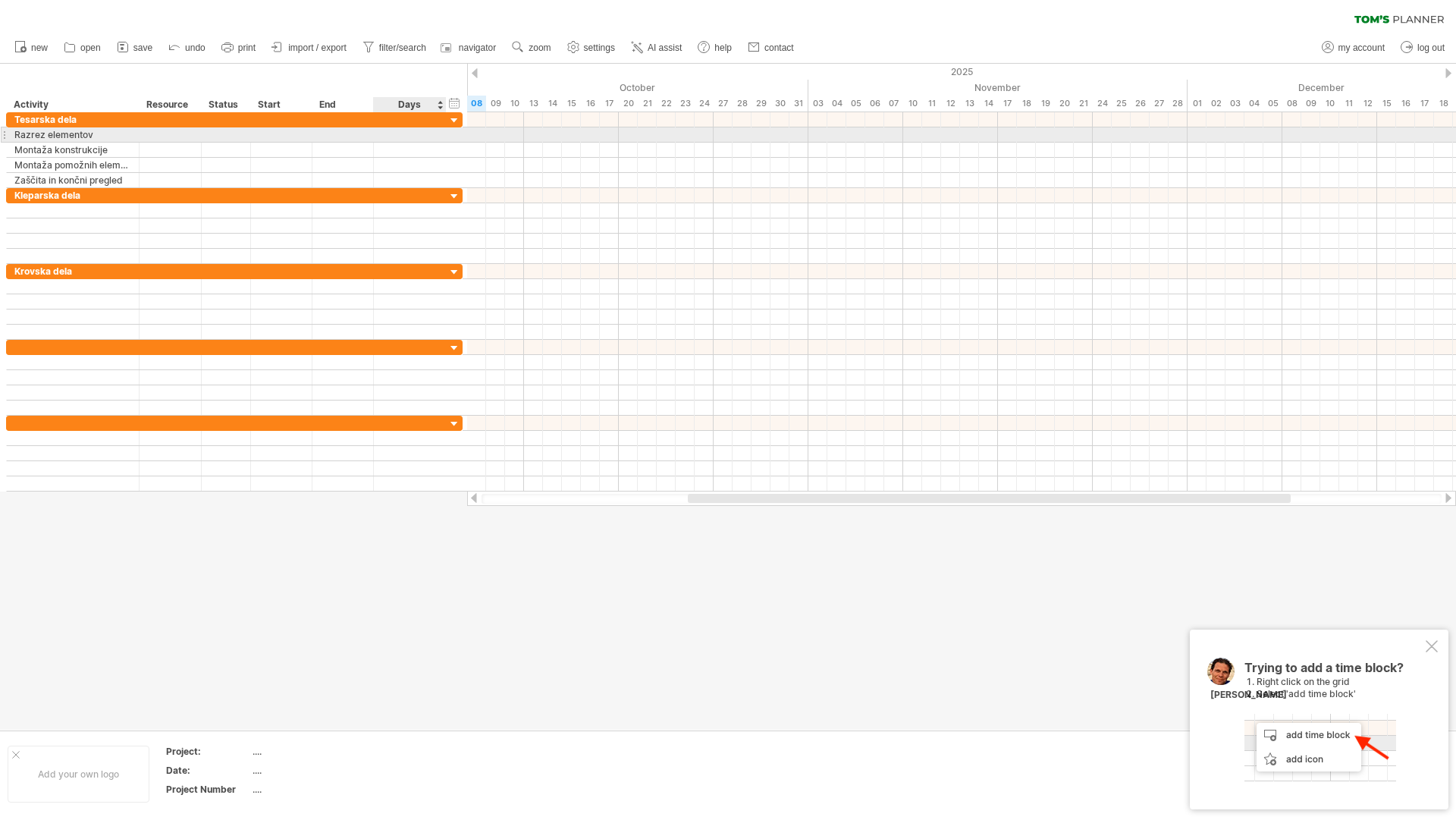
scroll to position [1, 0]
click at [409, 133] on input "text" at bounding box center [395, 134] width 29 height 14
click at [402, 133] on input "text" at bounding box center [395, 134] width 29 height 14
click at [356, 133] on div at bounding box center [343, 134] width 62 height 14
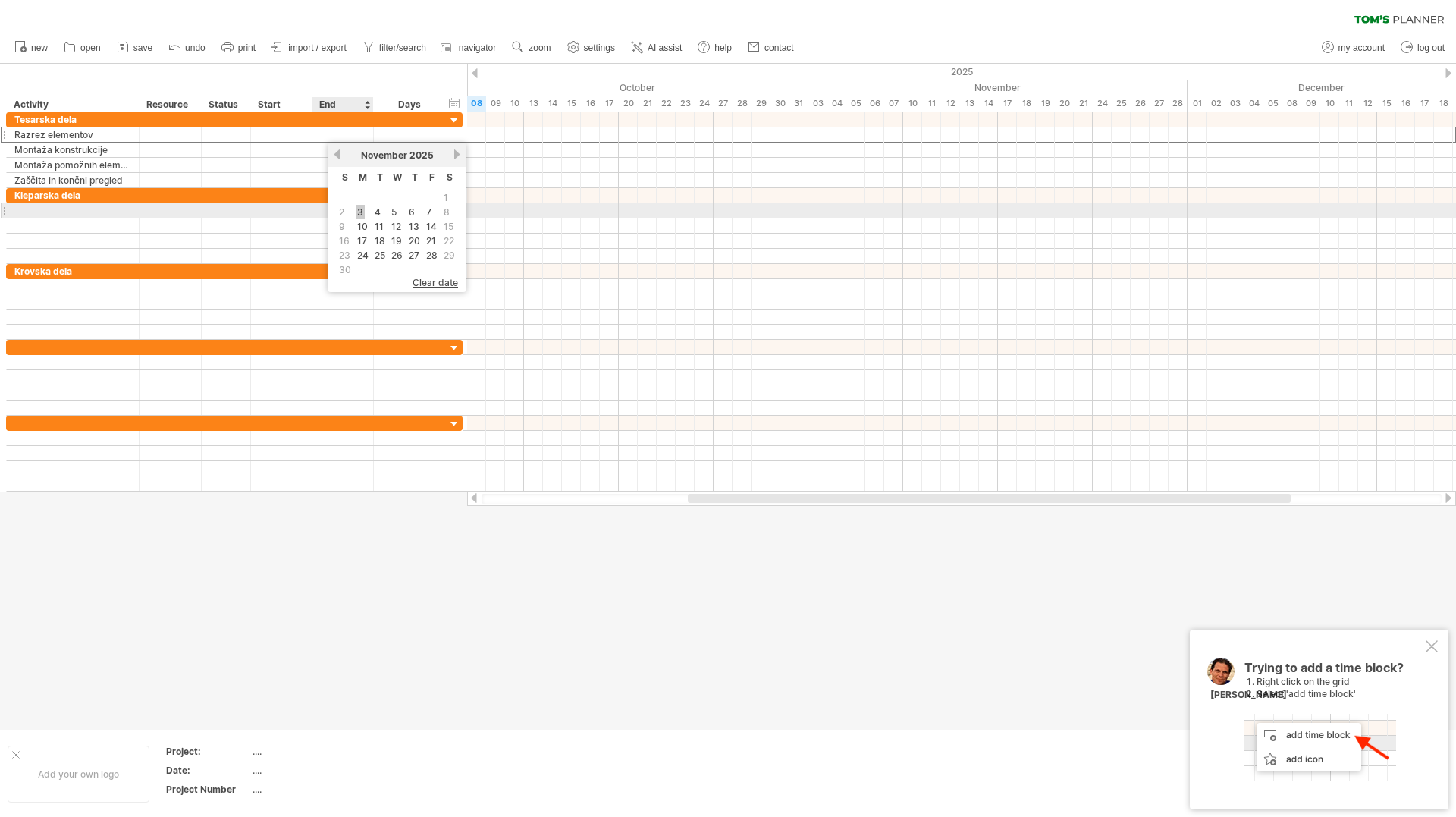
click at [359, 212] on link "3" at bounding box center [360, 212] width 9 height 14
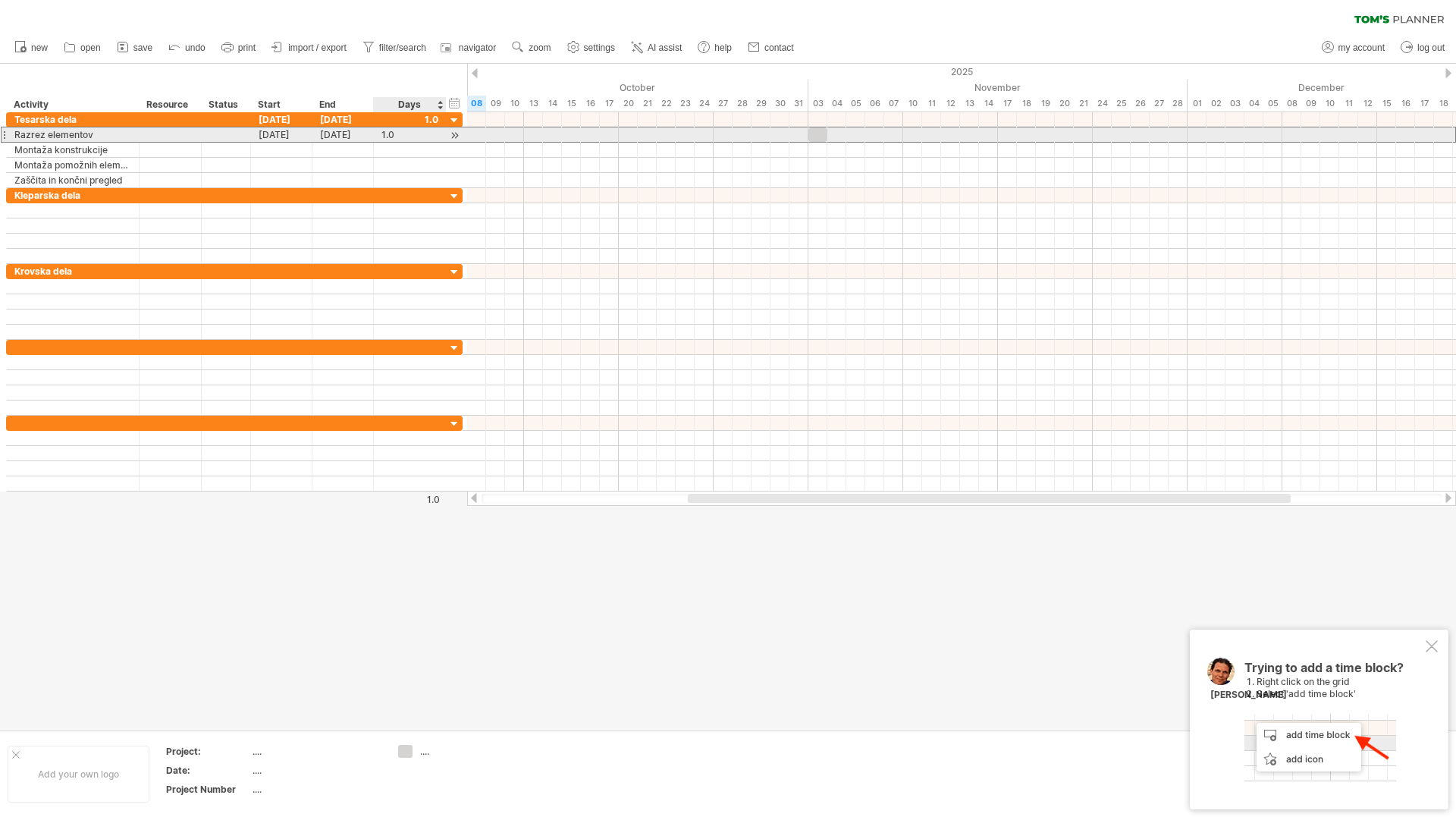
click at [422, 139] on div "1.0" at bounding box center [409, 134] width 57 height 14
click at [408, 137] on input "***" at bounding box center [395, 134] width 29 height 14
click at [476, 134] on div at bounding box center [961, 134] width 989 height 16
click at [490, 132] on div at bounding box center [961, 135] width 989 height 15
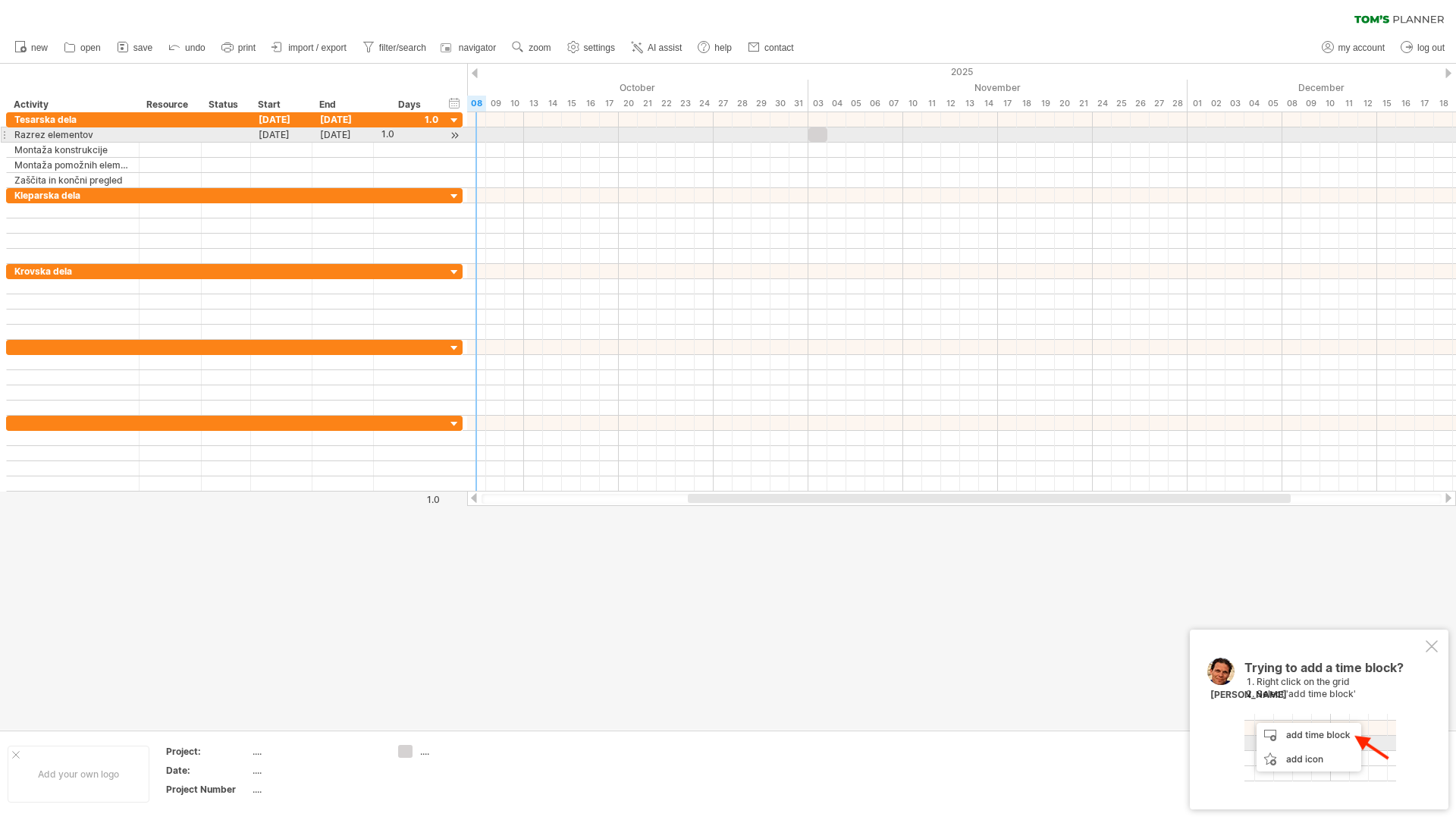
click at [453, 139] on div at bounding box center [454, 135] width 14 height 16
click at [455, 136] on div at bounding box center [454, 135] width 14 height 16
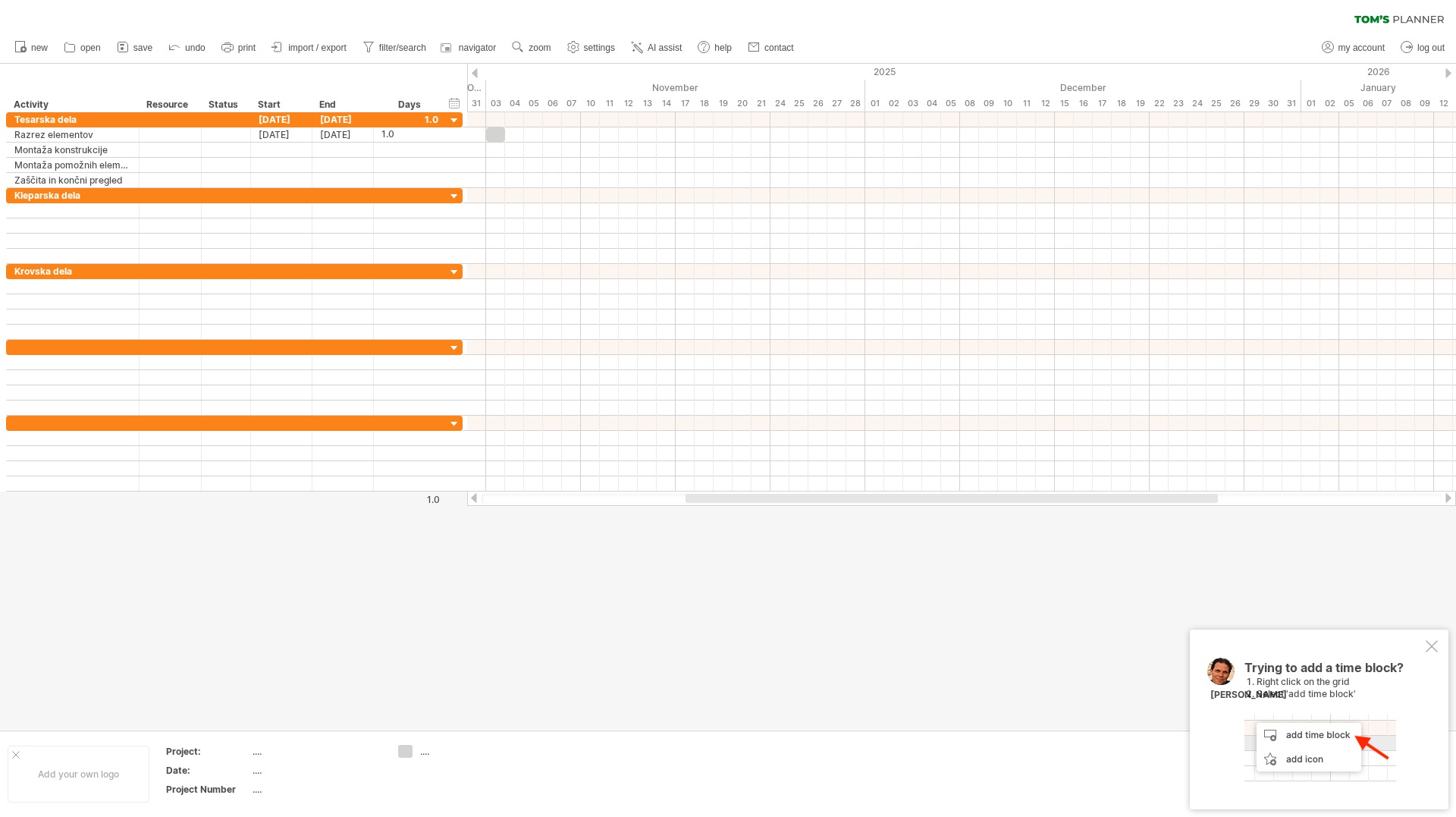
click at [475, 72] on div at bounding box center [474, 73] width 6 height 10
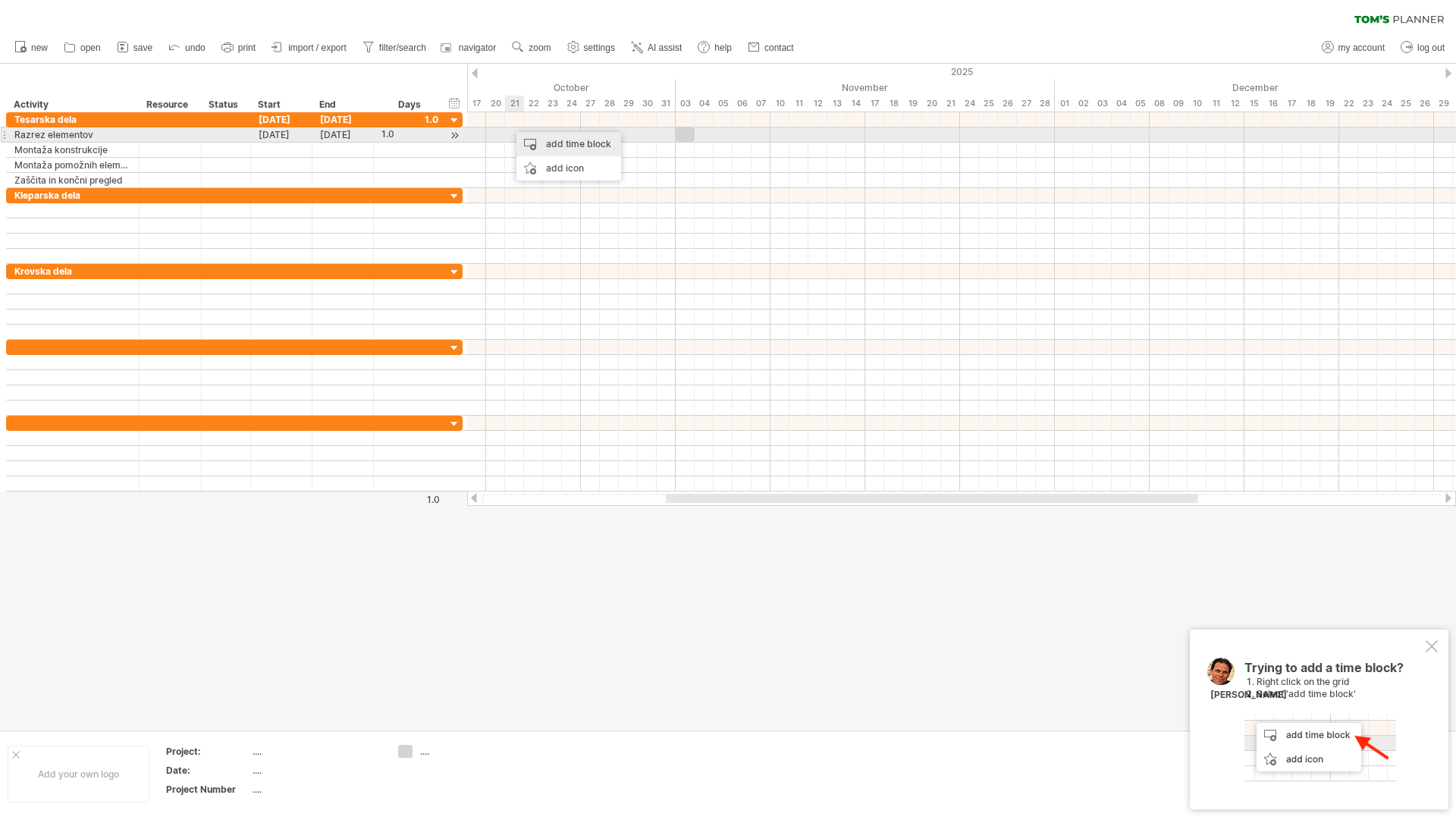
click at [532, 139] on div "add time block" at bounding box center [568, 143] width 105 height 24
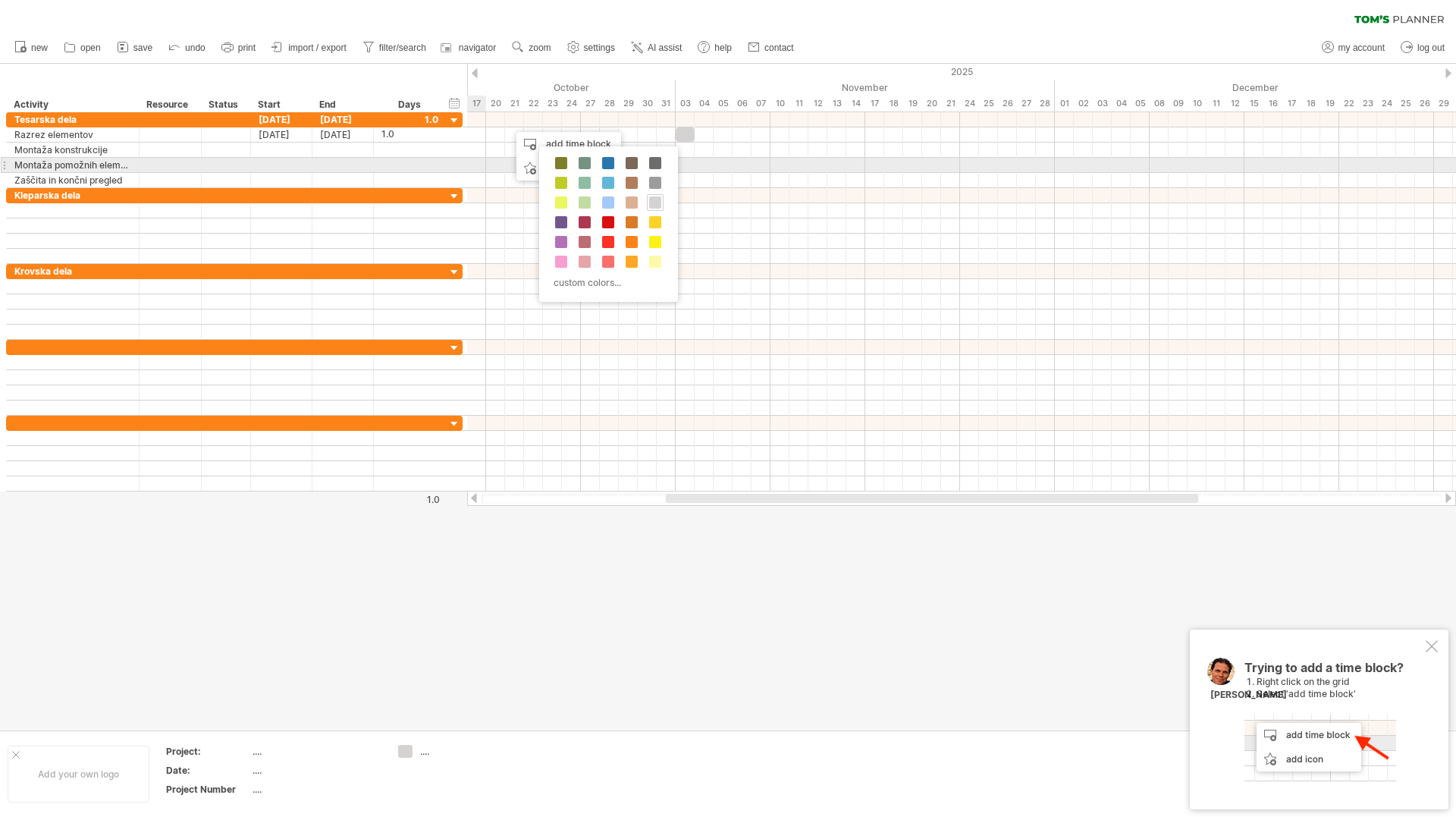
click at [441, 169] on div at bounding box center [444, 166] width 7 height 15
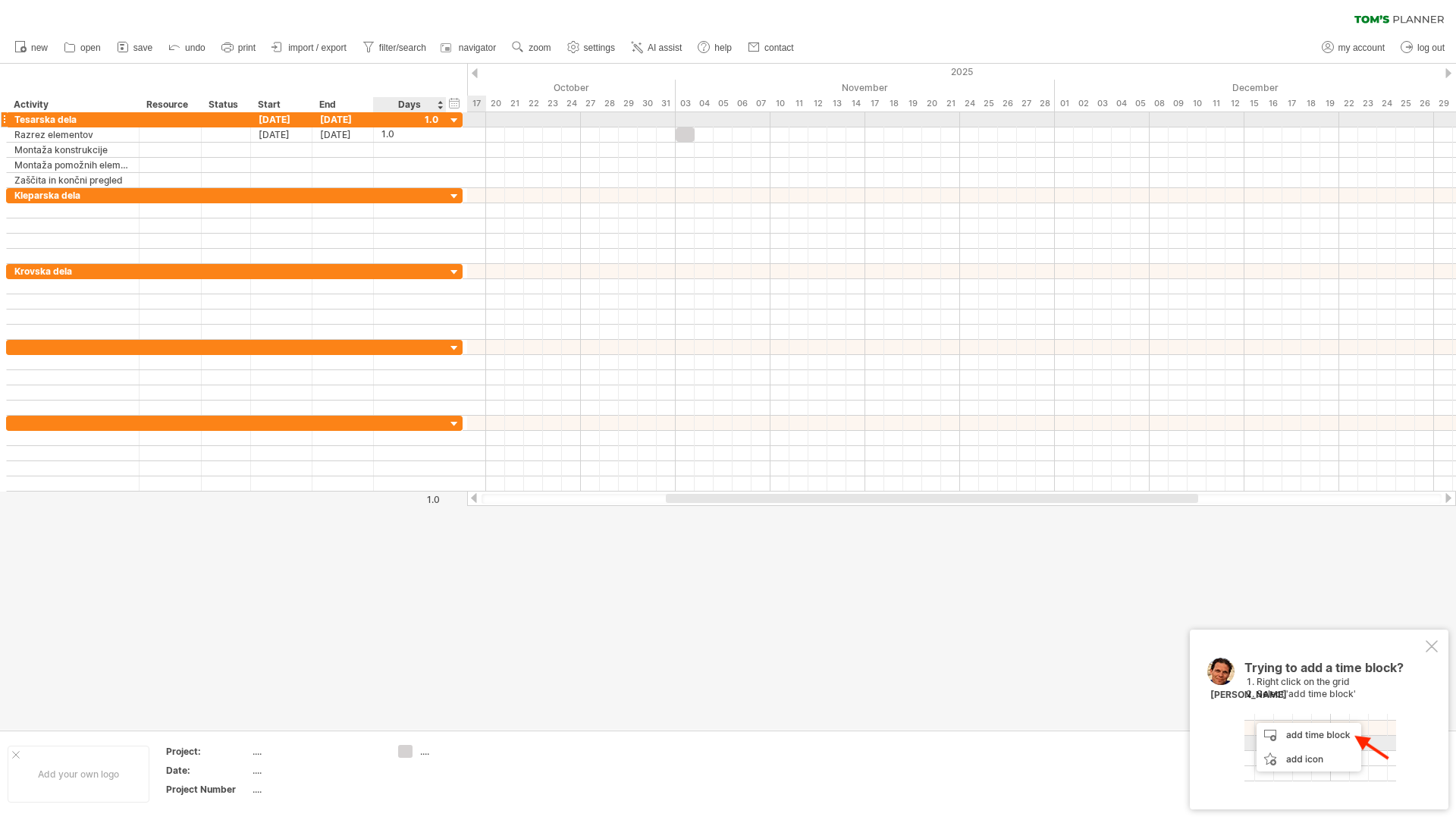
click at [469, 120] on div at bounding box center [961, 119] width 989 height 15
click at [445, 122] on div at bounding box center [444, 119] width 7 height 15
click at [455, 120] on div at bounding box center [454, 120] width 14 height 14
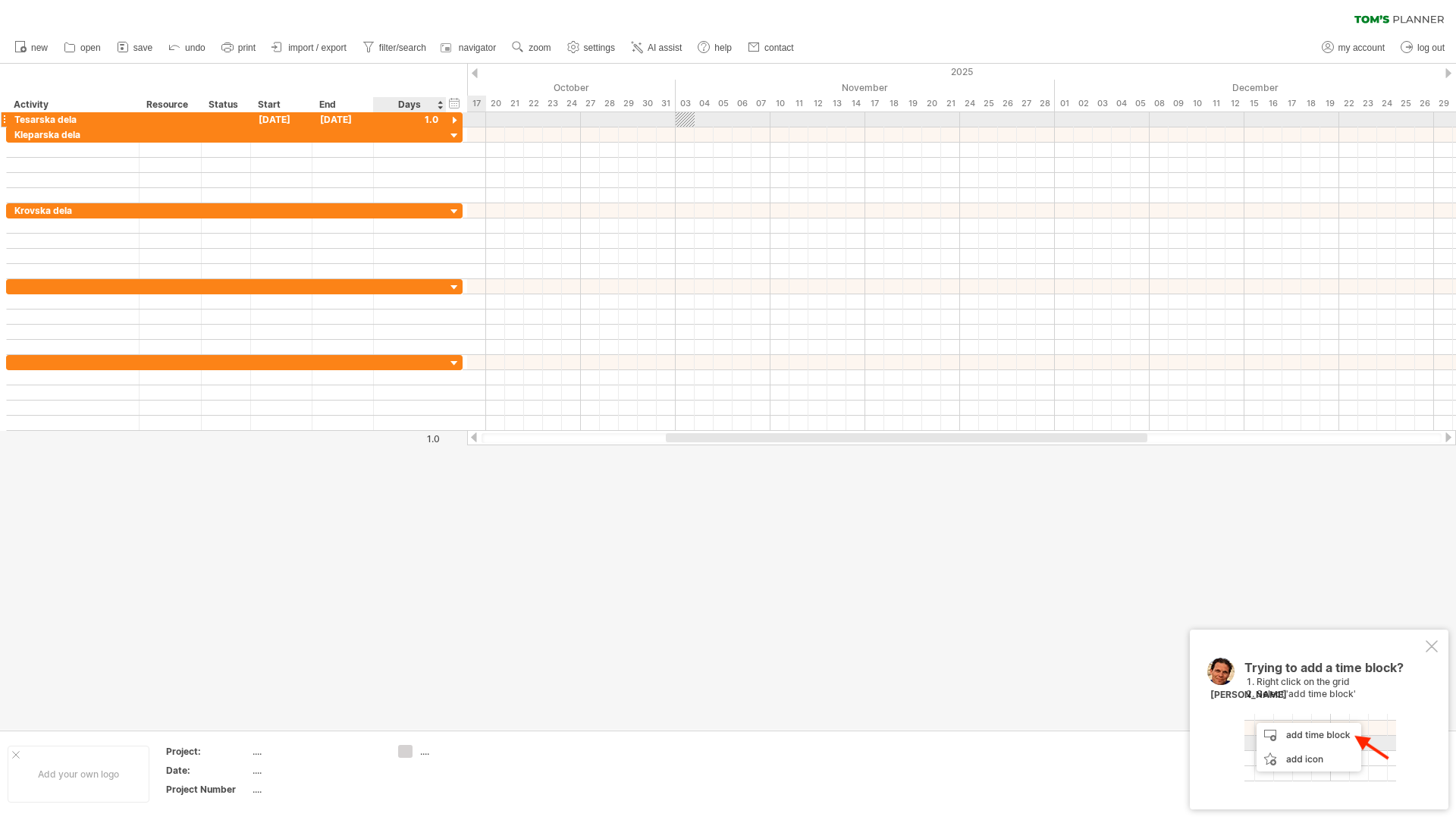
click at [455, 120] on div at bounding box center [454, 120] width 14 height 14
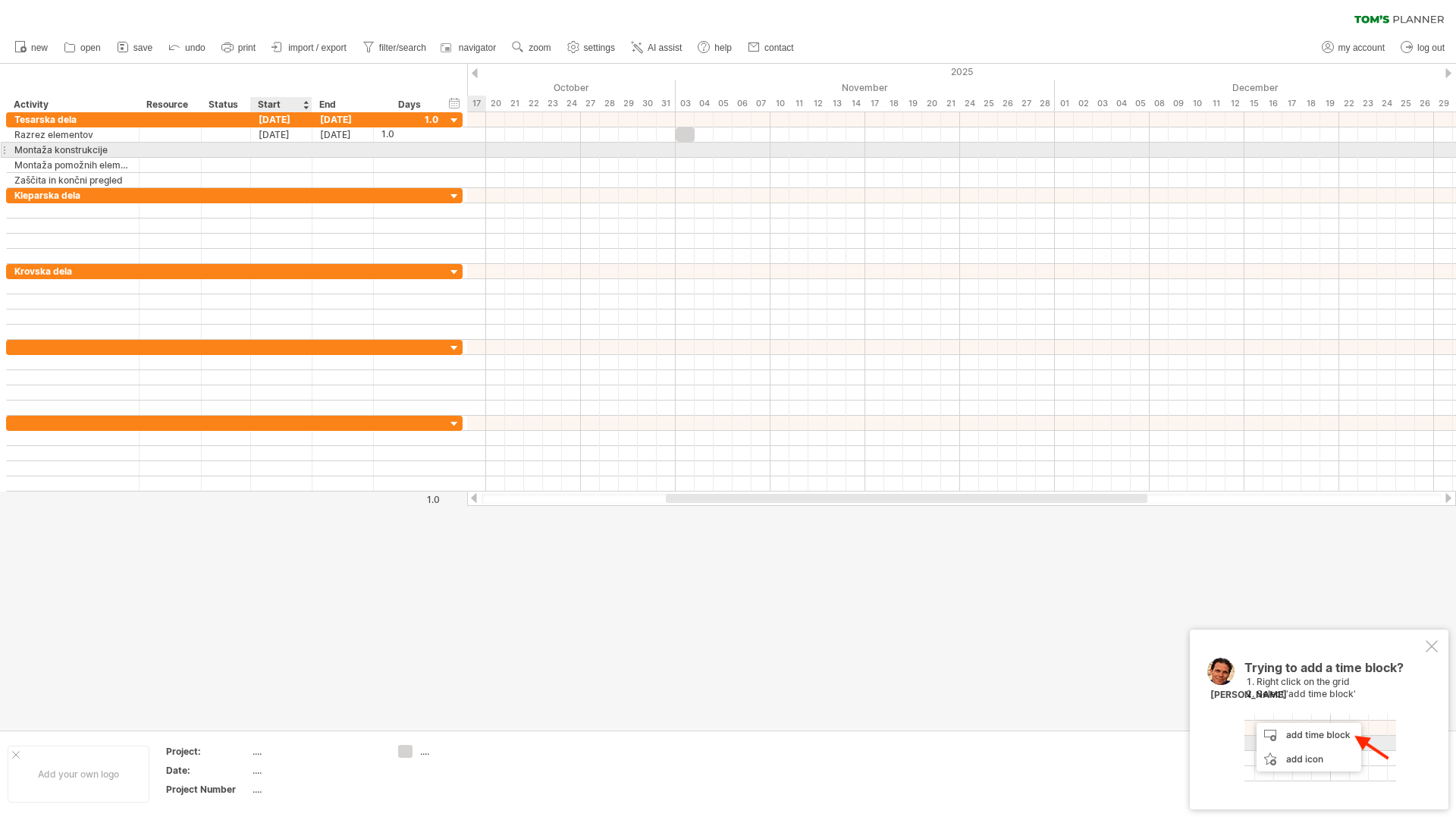
click at [278, 149] on div at bounding box center [282, 149] width 62 height 14
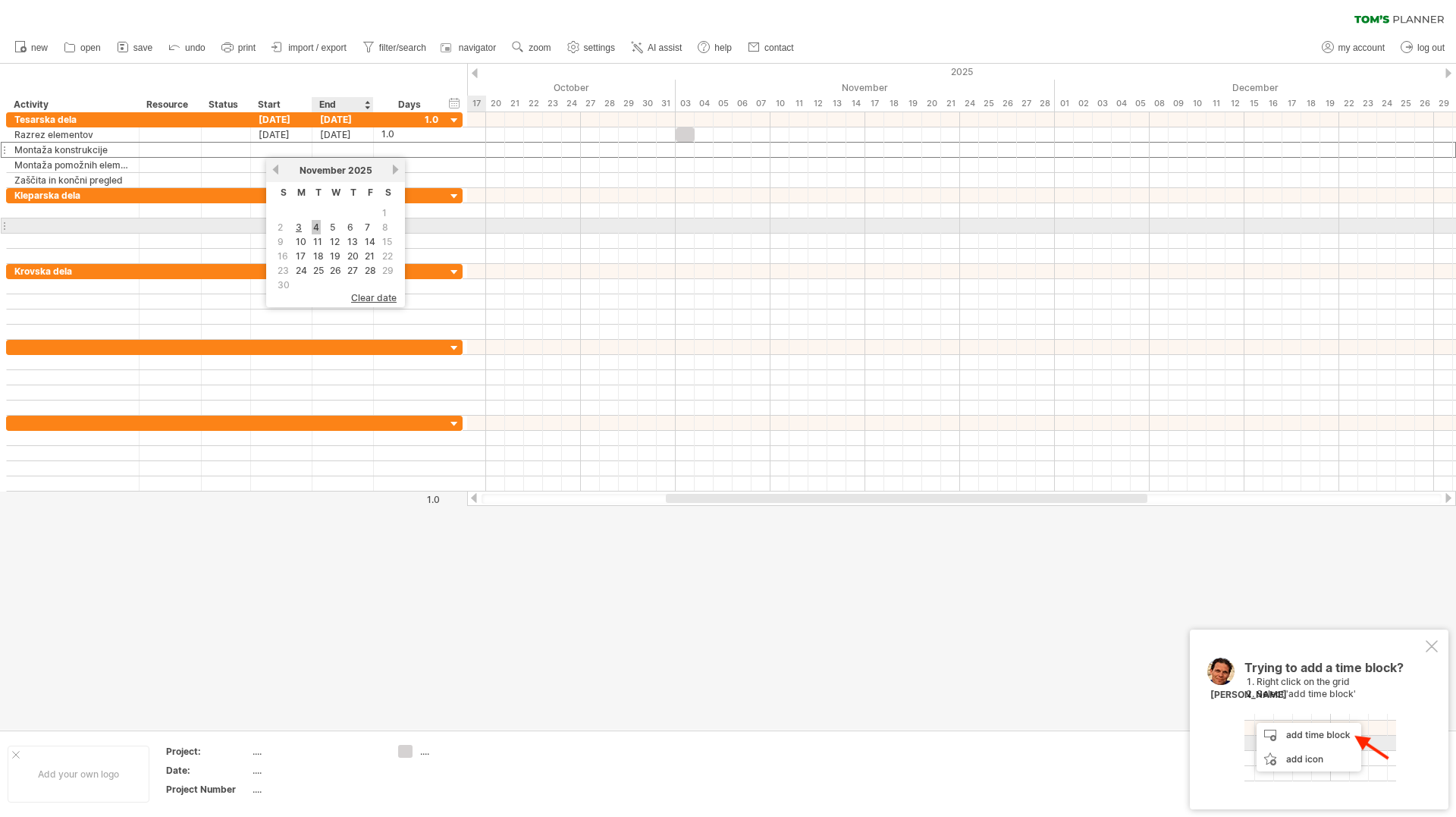
click at [316, 230] on link "4" at bounding box center [316, 226] width 9 height 14
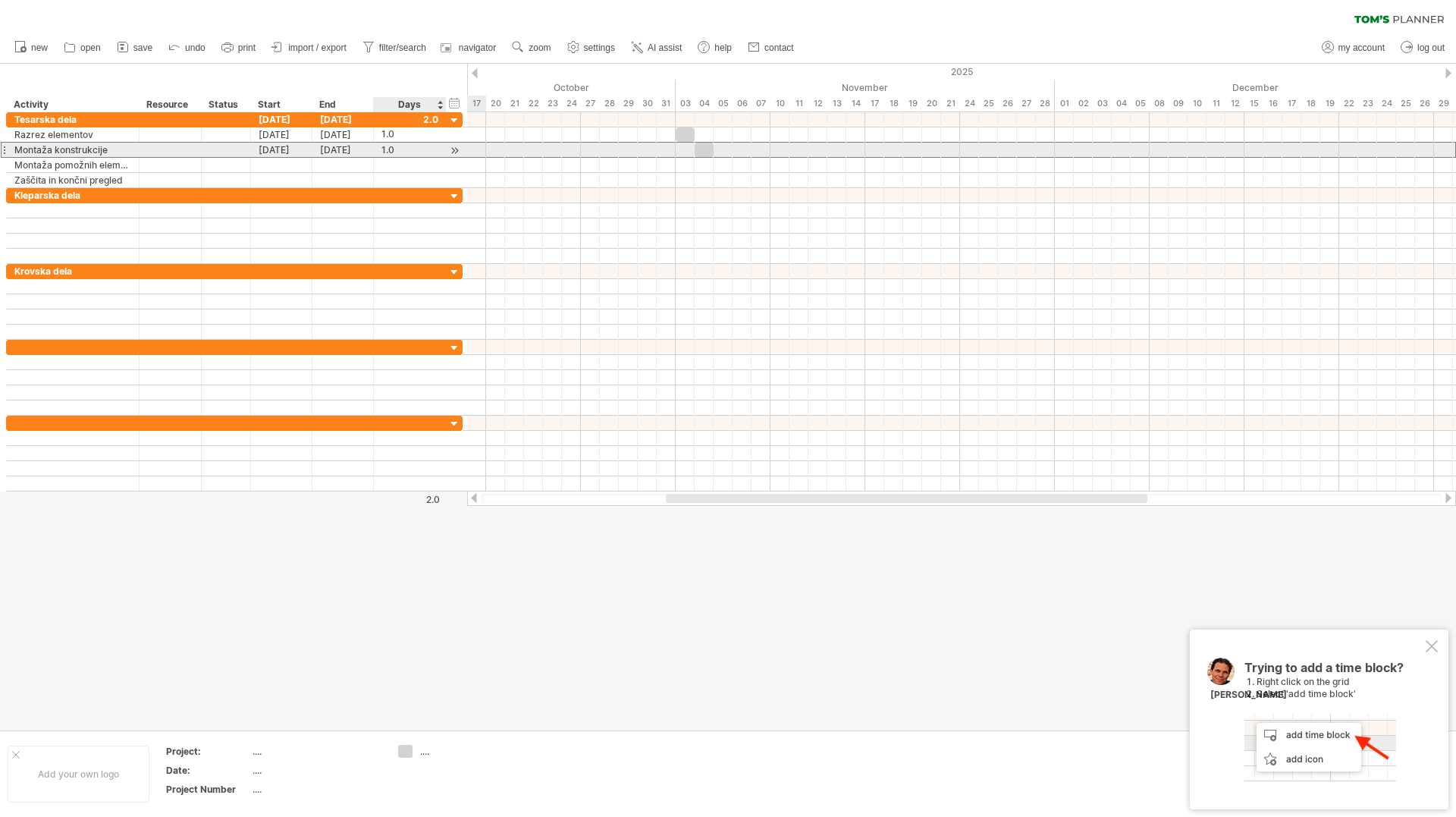
click at [381, 153] on div "1.0" at bounding box center [409, 149] width 57 height 14
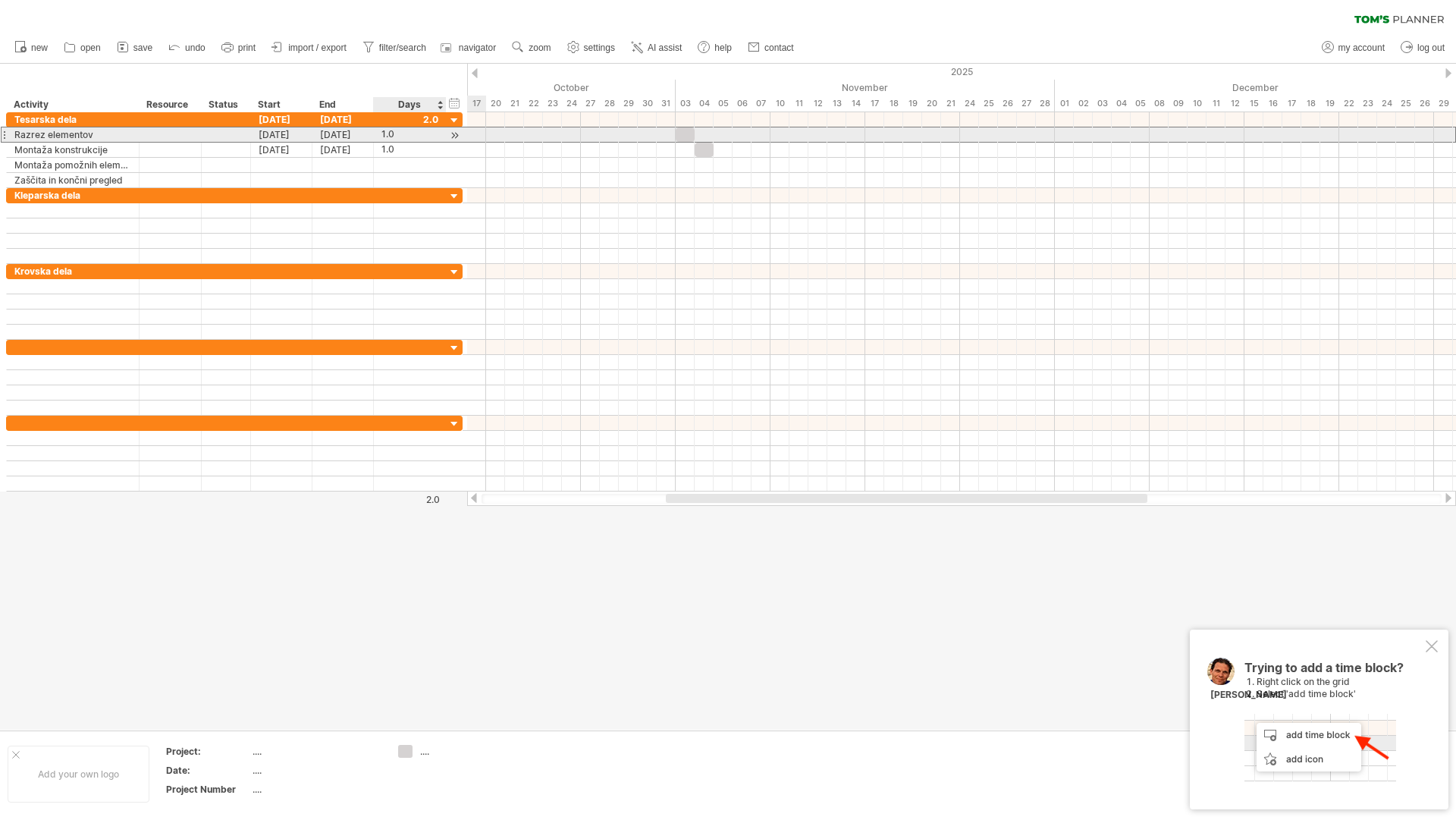
click at [386, 128] on div "1.0" at bounding box center [409, 134] width 57 height 14
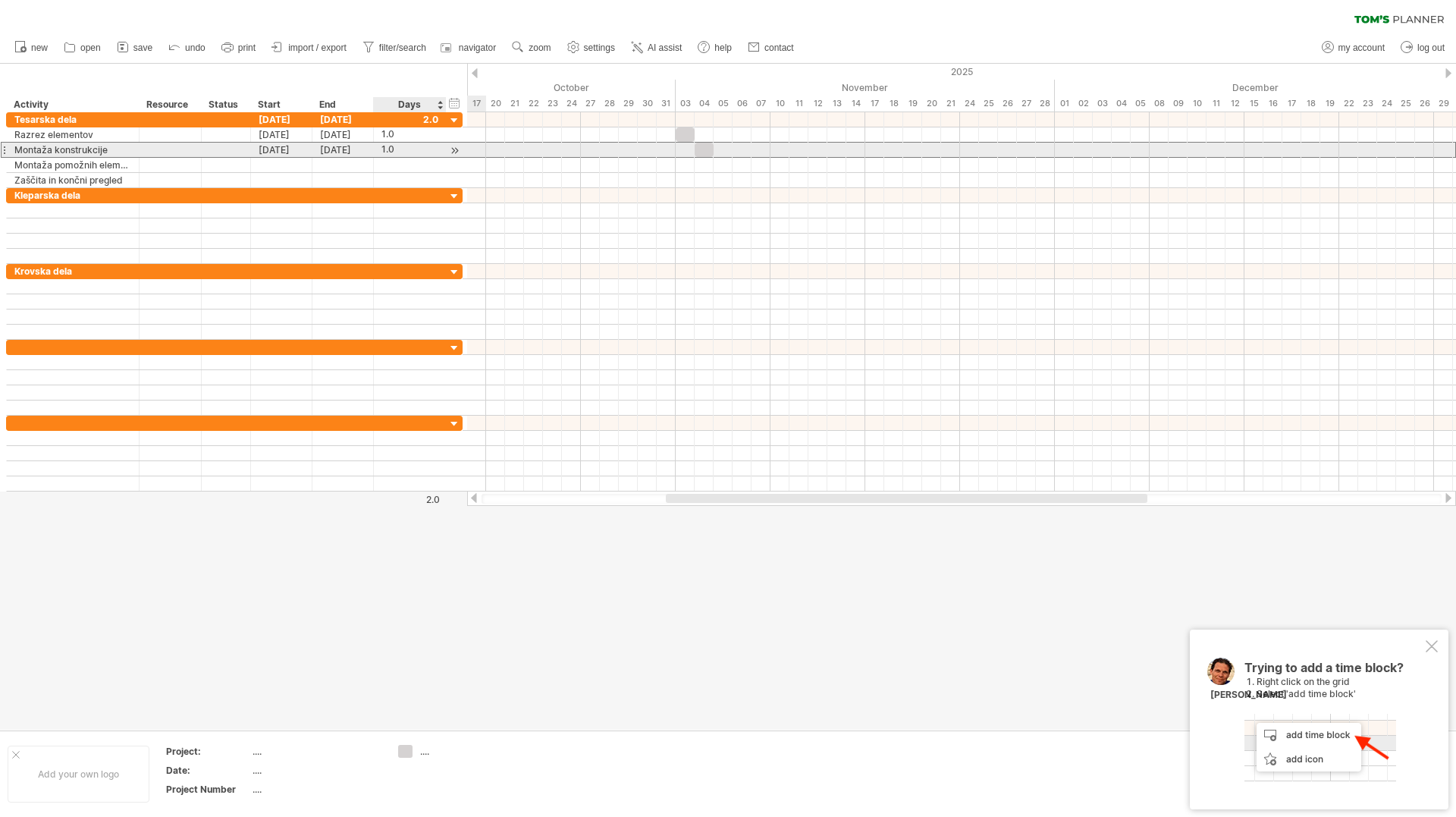
click at [390, 147] on div "1.0" at bounding box center [409, 149] width 57 height 14
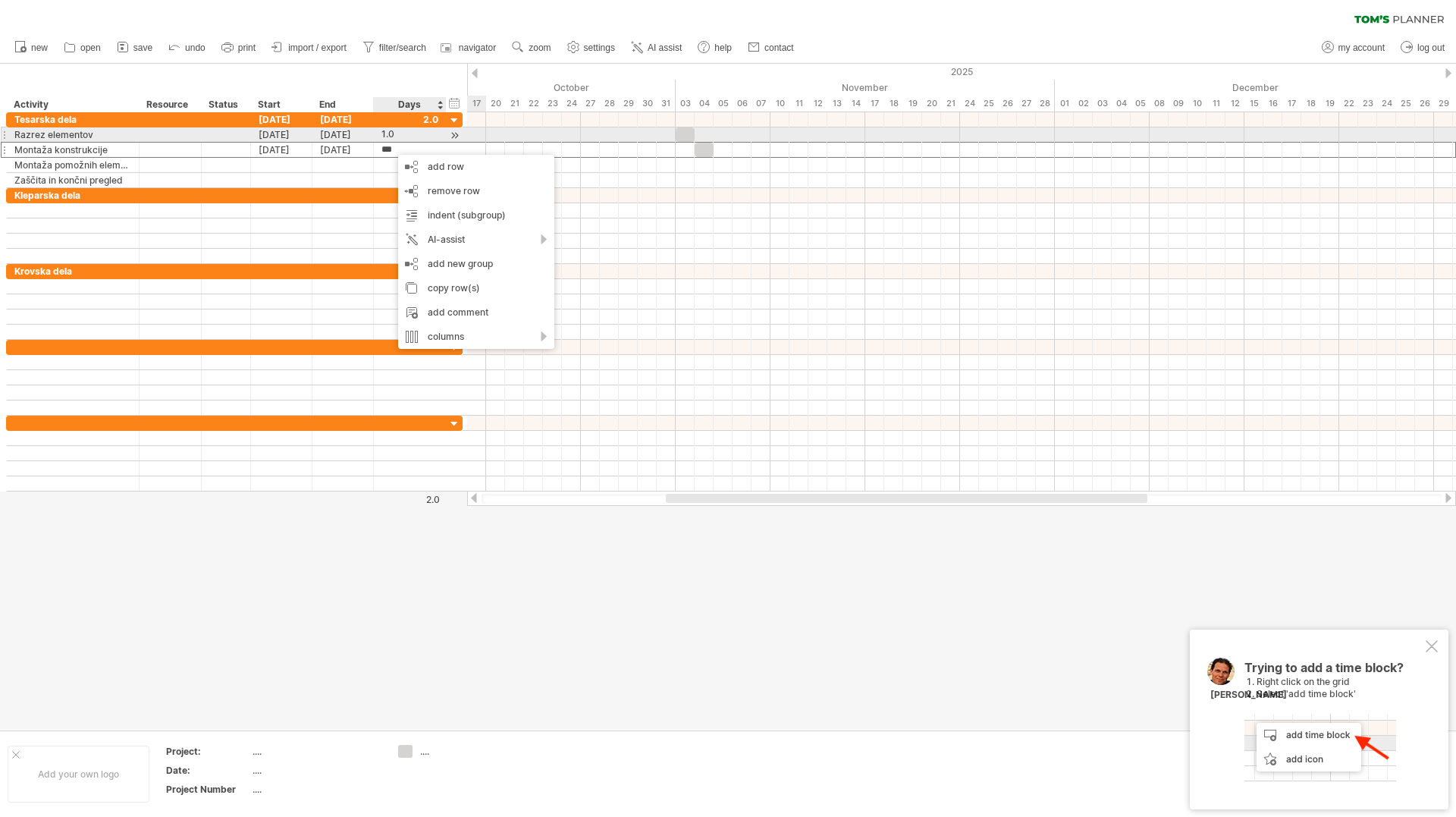
click at [396, 134] on div "1.0" at bounding box center [409, 134] width 57 height 14
type input "*"
click at [400, 156] on div "1.0" at bounding box center [409, 149] width 57 height 14
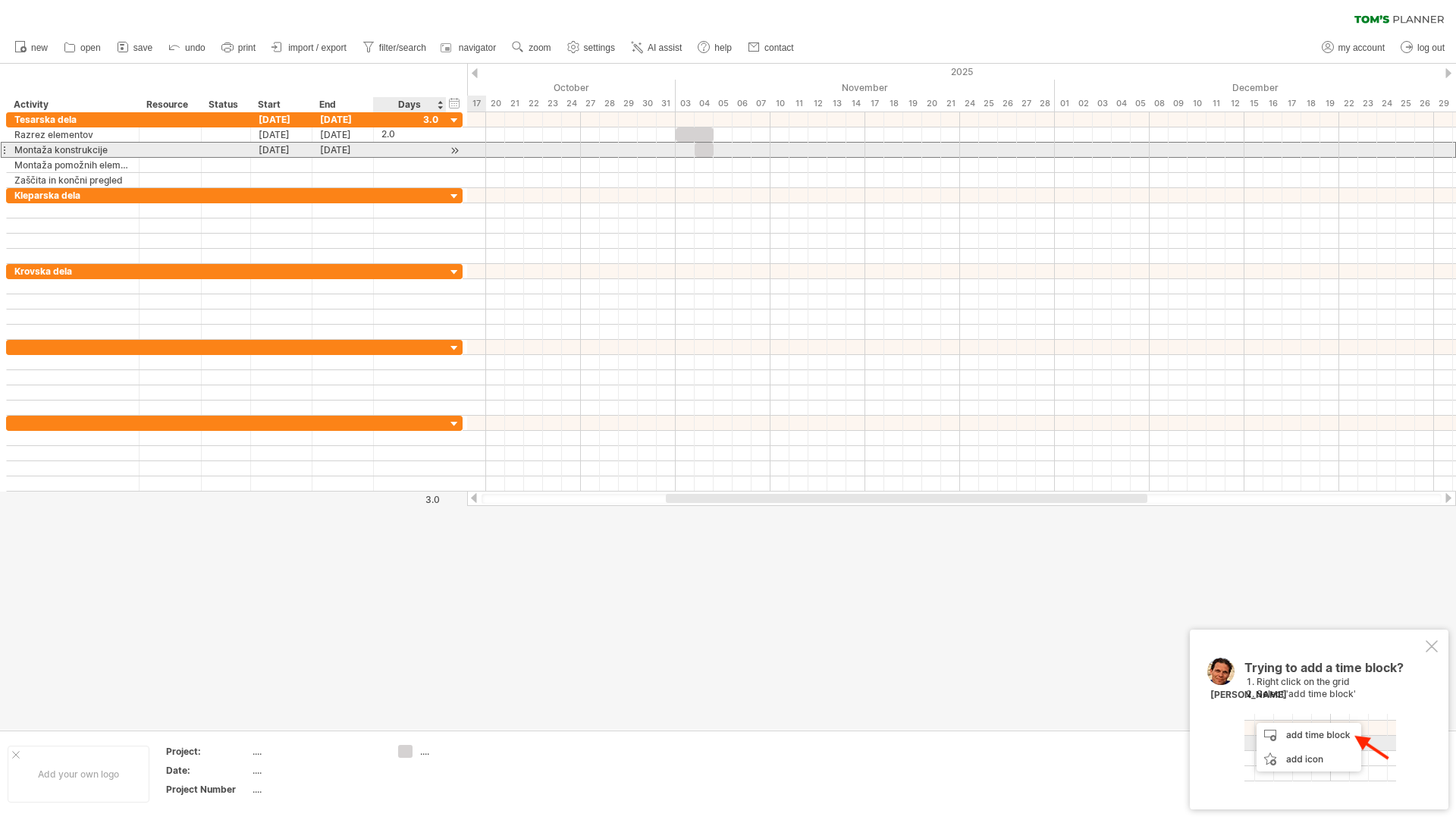
type input "*"
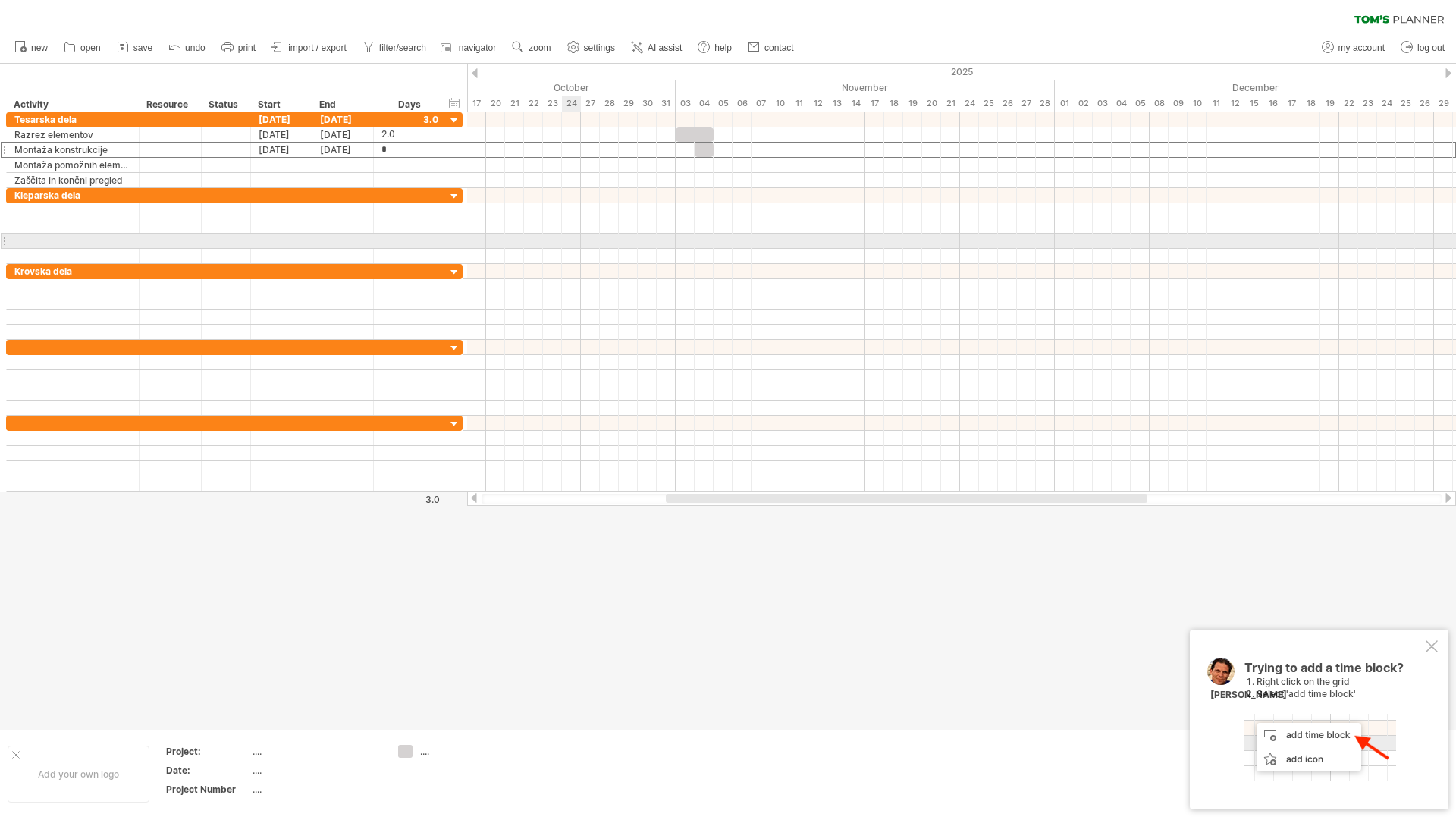
click at [571, 245] on div at bounding box center [961, 241] width 989 height 15
